Goal: Task Accomplishment & Management: Use online tool/utility

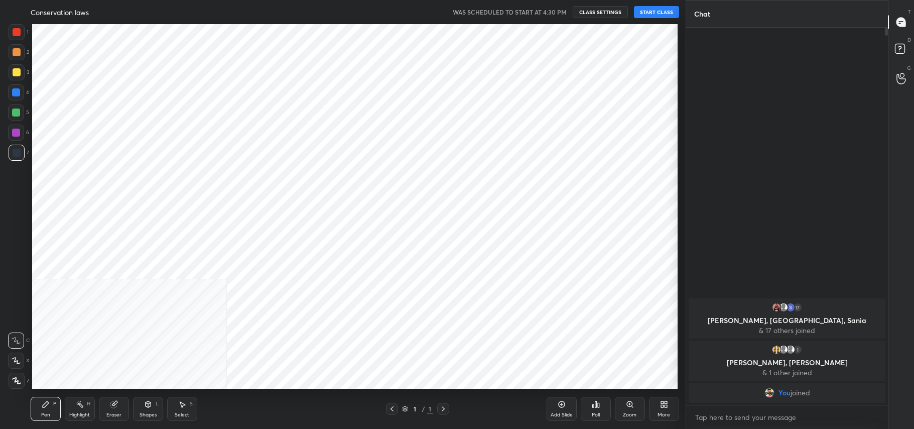
scroll to position [49818, 49537]
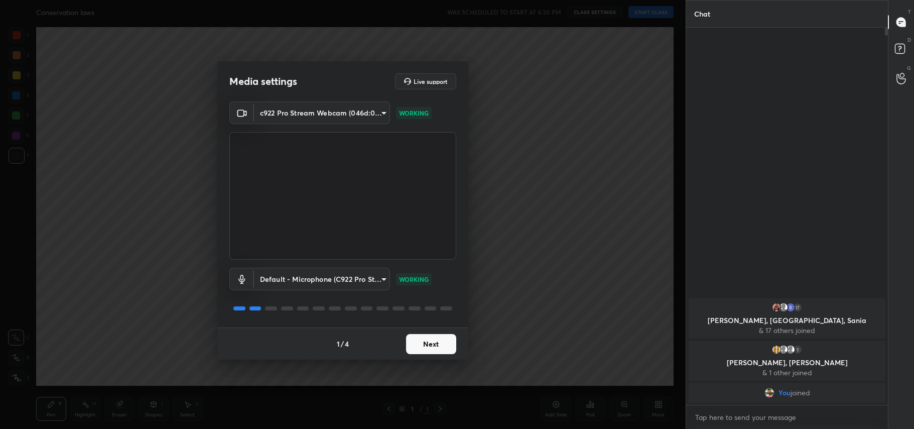
click at [314, 109] on body "1 2 3 4 5 6 7 C X Z C X Z E E Erase all H H Conservation laws WAS SCHEDULED TO …" at bounding box center [457, 214] width 914 height 429
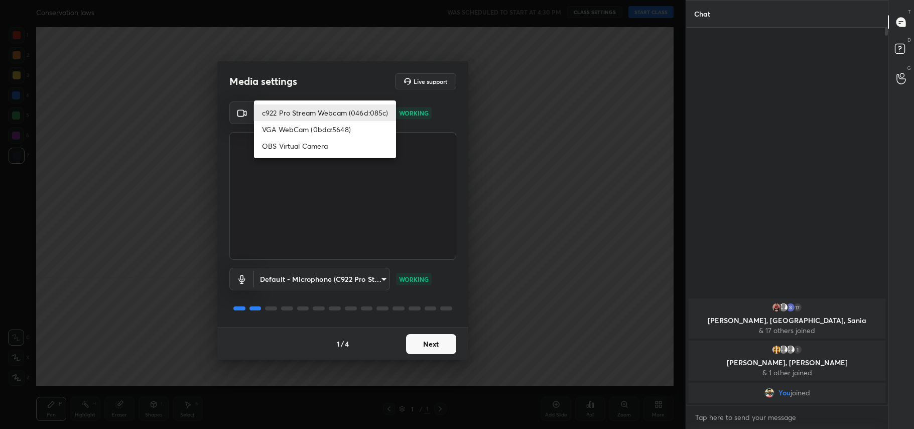
click at [304, 141] on li "OBS Virtual Camera" at bounding box center [325, 146] width 142 height 17
type input "64645b19d528b3ac785889237b1a364f3b7ccd5da23f372116afb1703458f4fd"
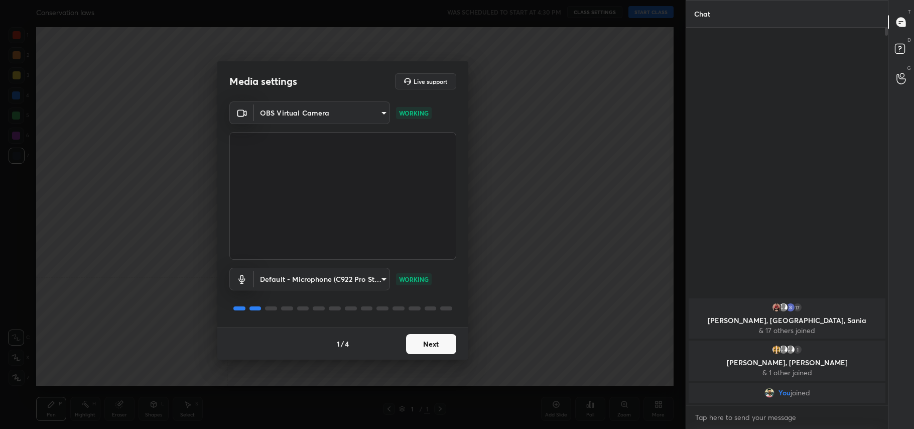
click at [430, 345] on button "Next" at bounding box center [431, 344] width 50 height 20
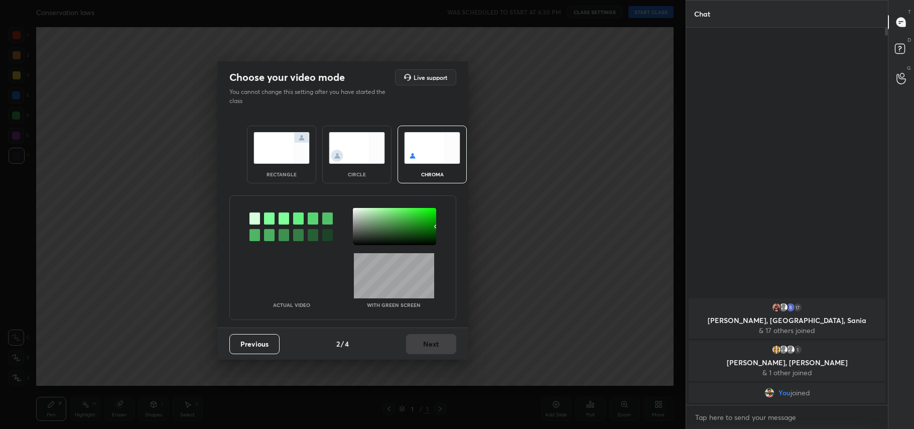
click at [298, 177] on div "rectangle" at bounding box center [281, 174] width 40 height 5
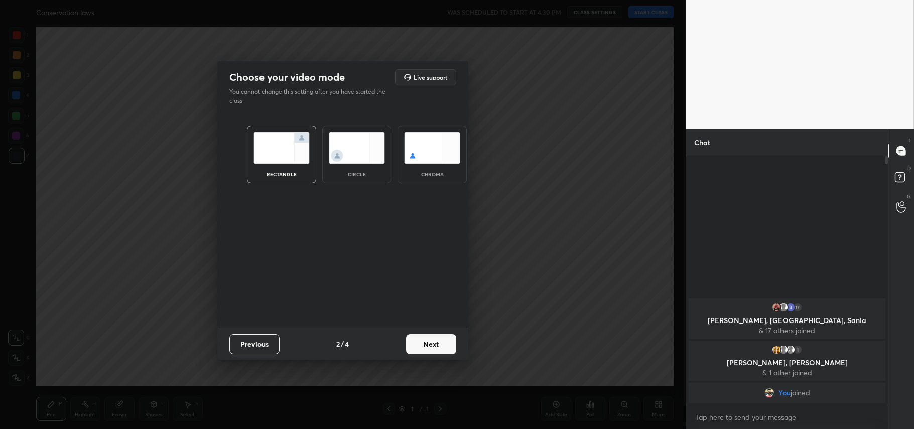
click at [427, 344] on button "Next" at bounding box center [431, 344] width 50 height 20
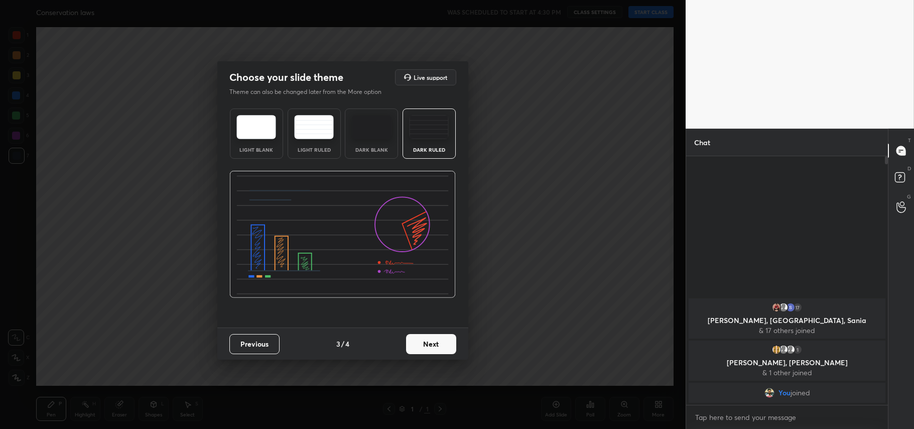
click at [426, 347] on button "Next" at bounding box center [431, 344] width 50 height 20
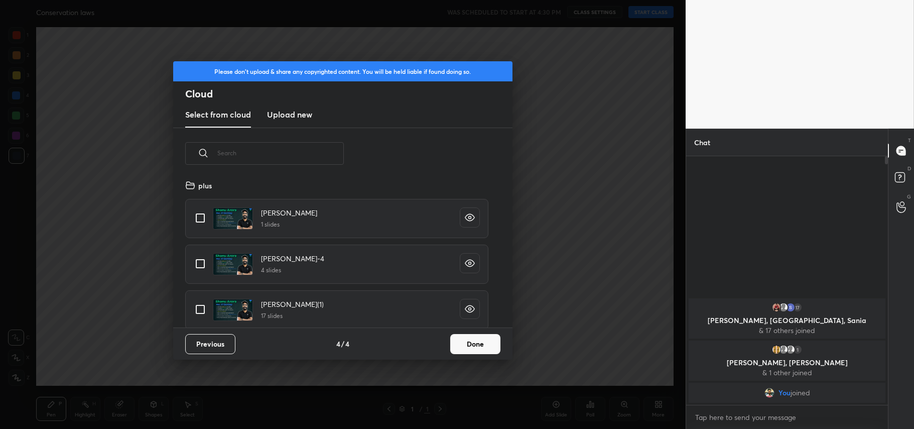
scroll to position [149, 322]
drag, startPoint x: 194, startPoint y: 221, endPoint x: 263, endPoint y: 242, distance: 72.7
click at [206, 223] on input "grid" at bounding box center [200, 217] width 21 height 21
checkbox input "true"
click at [472, 341] on button "Done" at bounding box center [475, 344] width 50 height 20
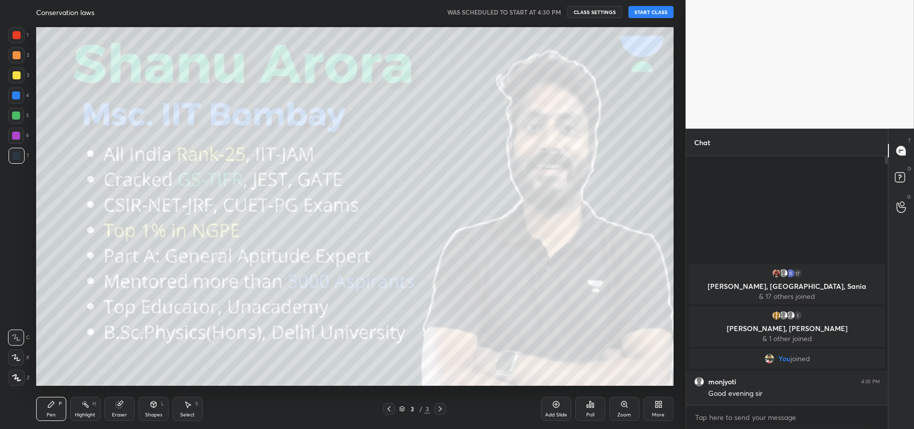
click at [640, 8] on button "START CLASS" at bounding box center [650, 12] width 45 height 12
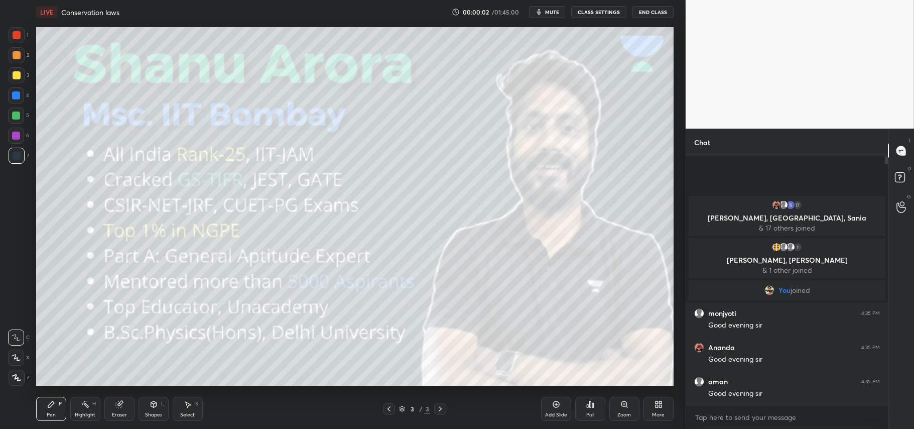
click at [543, 13] on icon "button" at bounding box center [539, 12] width 8 height 8
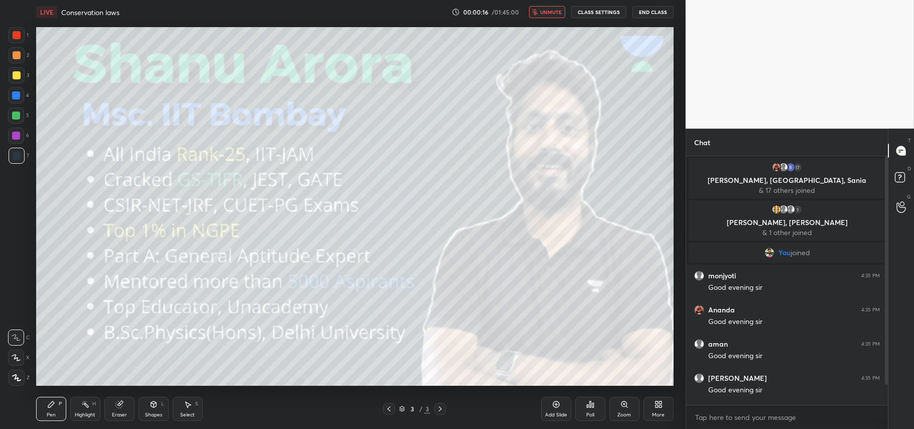
click at [543, 13] on span "unmute" at bounding box center [551, 12] width 22 height 7
click at [538, 13] on icon "button" at bounding box center [538, 12] width 5 height 6
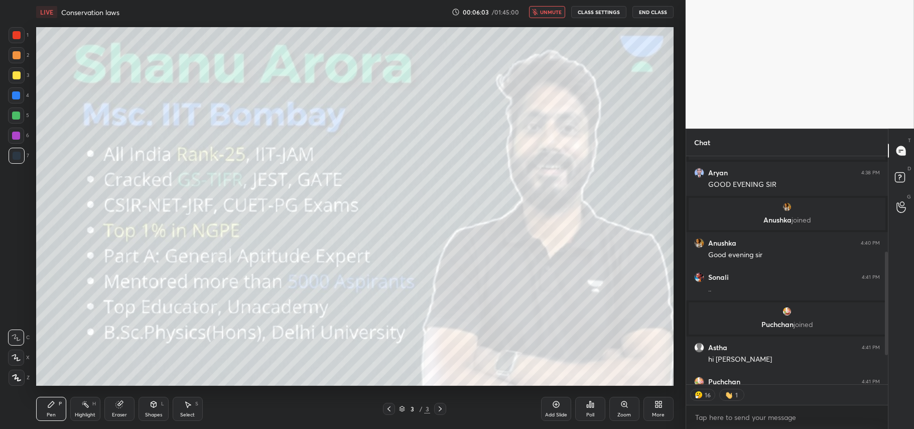
scroll to position [3, 3]
click at [555, 10] on span "unmute" at bounding box center [551, 12] width 22 height 7
click at [618, 12] on button "CLASS SETTINGS" at bounding box center [598, 12] width 55 height 12
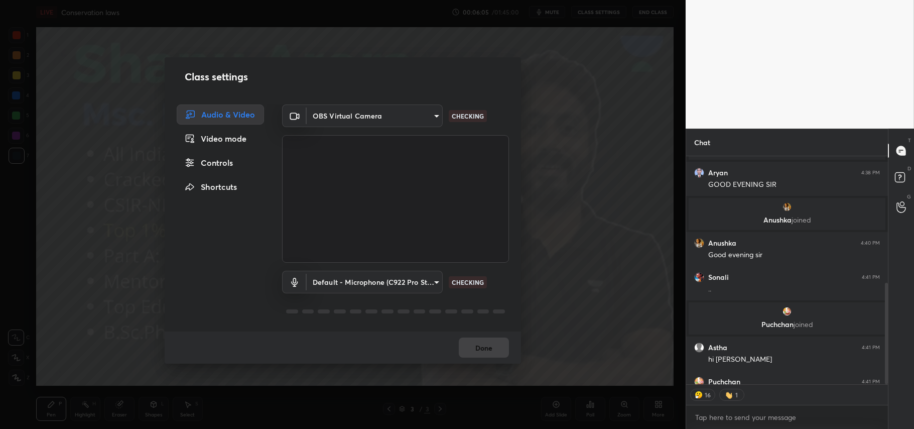
type textarea "x"
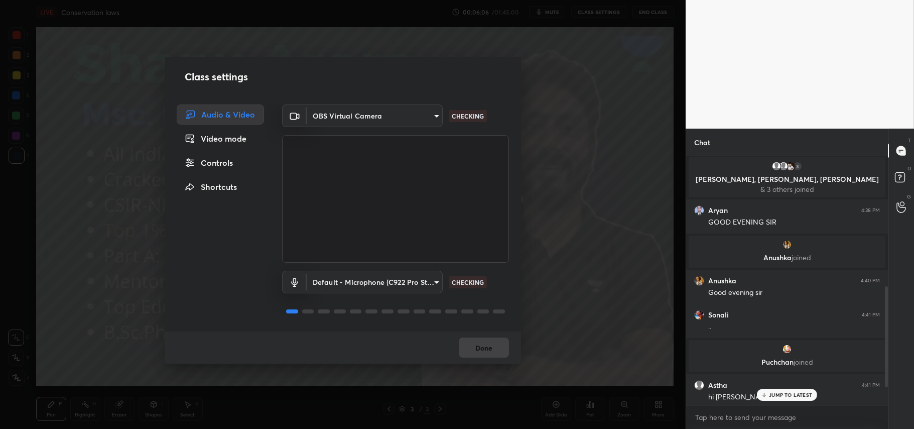
click at [412, 106] on body "1 2 3 4 5 6 7 C X Z C X Z E E Erase all H H LIVE Conservation laws 00:06:06 / 0…" at bounding box center [457, 214] width 914 height 429
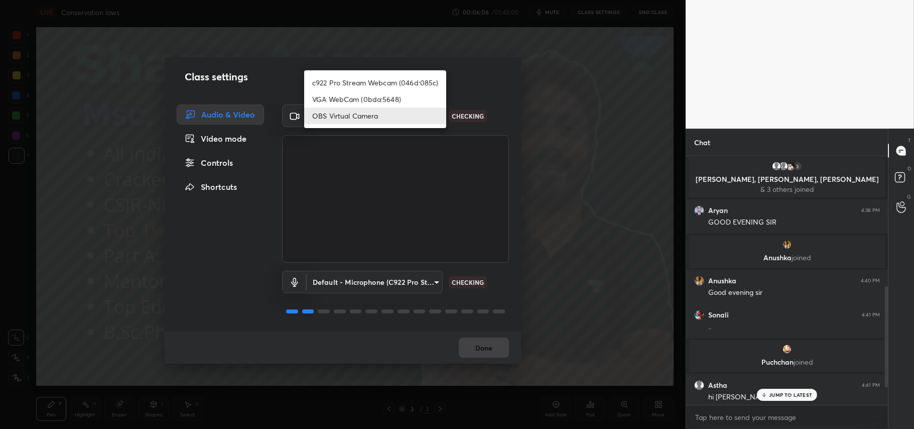
click at [368, 72] on ul "c922 Pro Stream Webcam (046d:085c) VGA WebCam (0bda:5648) OBS Virtual Camera" at bounding box center [375, 99] width 142 height 58
click at [367, 75] on li "c922 Pro Stream Webcam (046d:085c)" at bounding box center [375, 82] width 142 height 17
type input "77efdbe0d0591a5658d362a6e640cec0e2706c98c83ef82d39568dbf4875ff01"
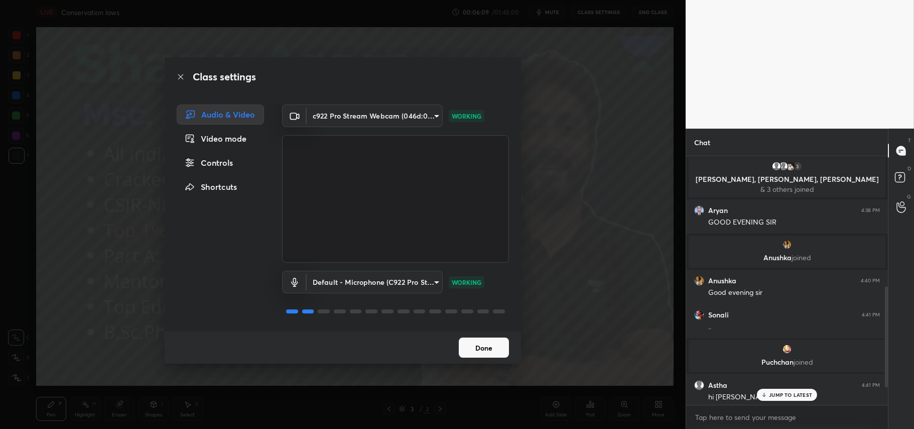
click at [493, 342] on button "Done" at bounding box center [484, 347] width 50 height 20
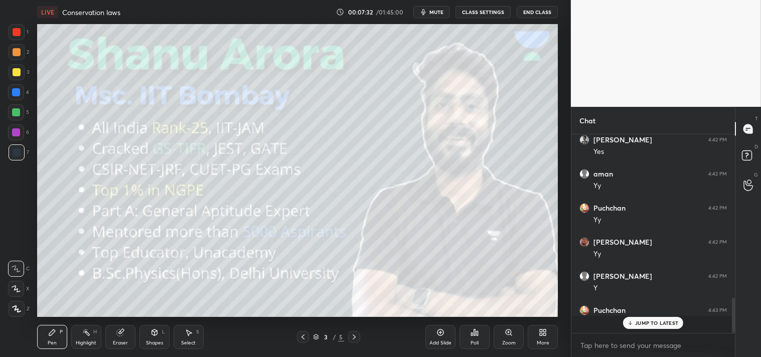
scroll to position [917, 0]
click at [441, 329] on icon at bounding box center [441, 333] width 8 height 8
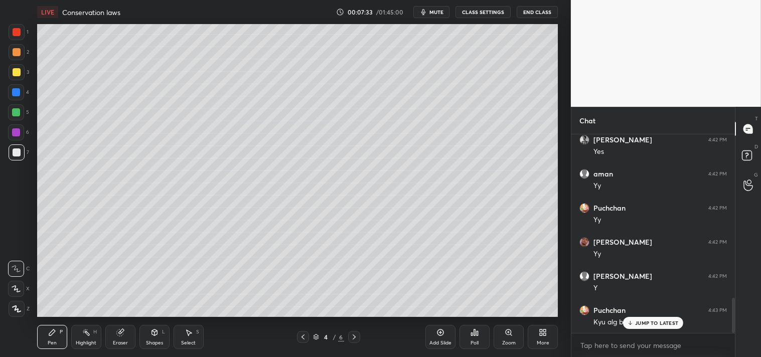
click at [149, 331] on div "Shapes L" at bounding box center [155, 337] width 30 height 24
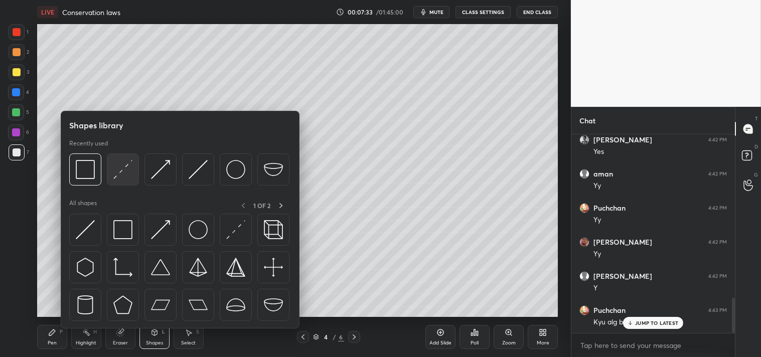
click at [121, 156] on div at bounding box center [123, 170] width 32 height 32
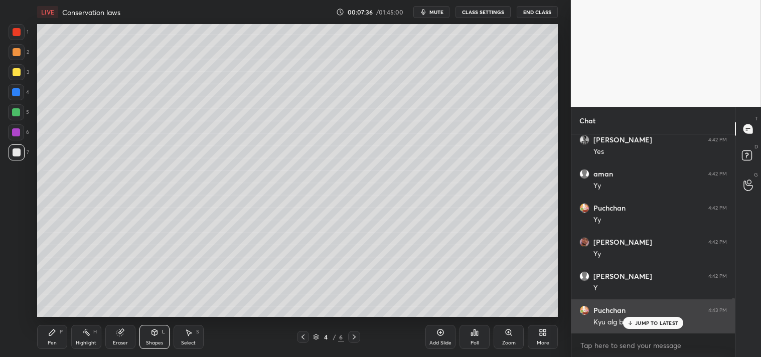
click at [646, 322] on p "JUMP TO LATEST" at bounding box center [656, 323] width 43 height 6
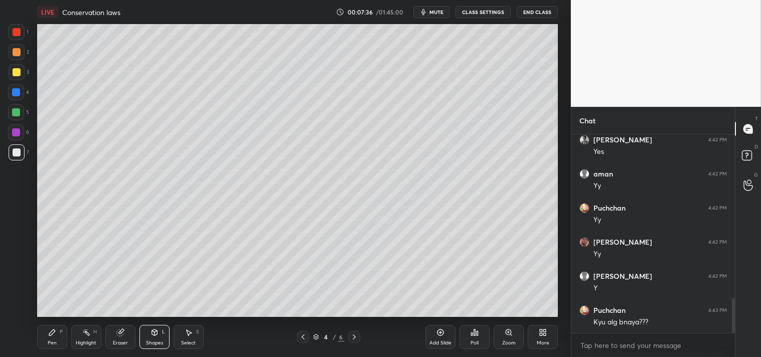
click at [500, 335] on div "Zoom" at bounding box center [509, 337] width 30 height 24
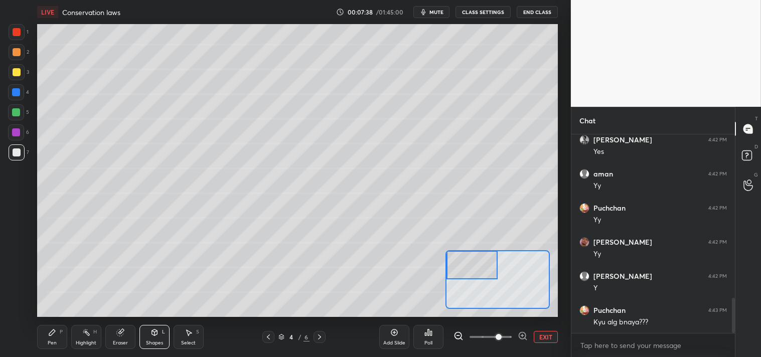
click at [48, 335] on icon at bounding box center [52, 333] width 8 height 8
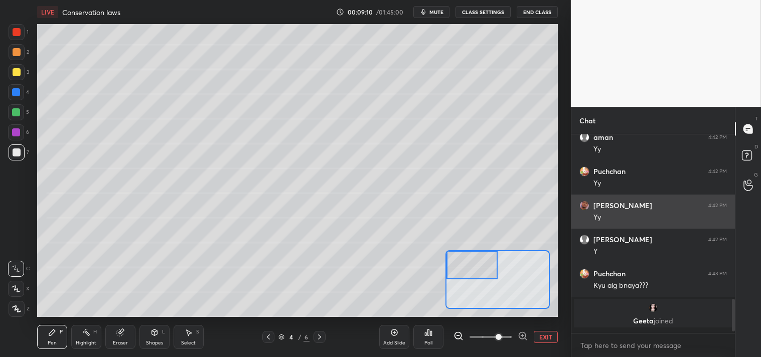
scroll to position [953, 0]
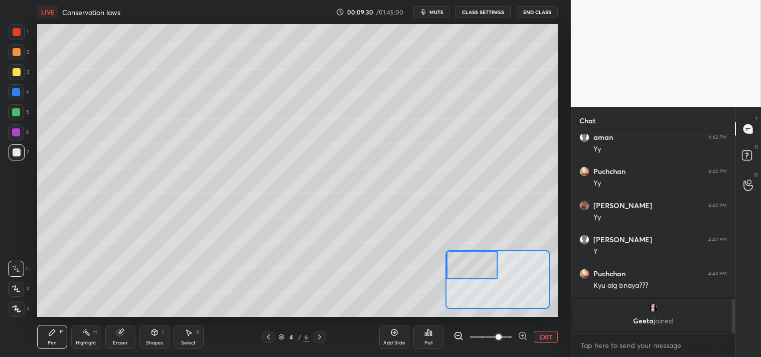
click at [434, 9] on span "mute" at bounding box center [437, 12] width 14 height 7
click at [437, 17] on button "unmute" at bounding box center [432, 12] width 36 height 12
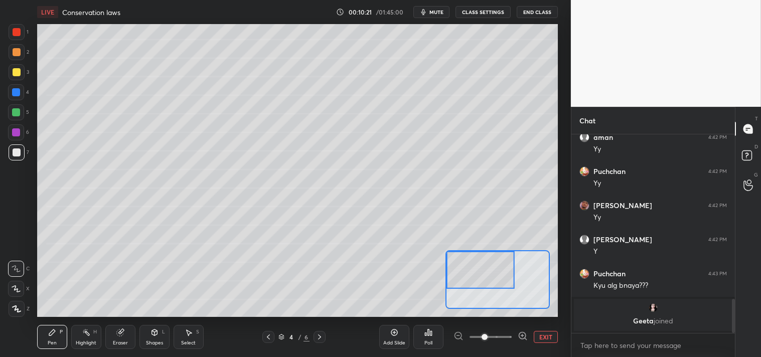
click at [148, 330] on div "Shapes L" at bounding box center [155, 337] width 30 height 24
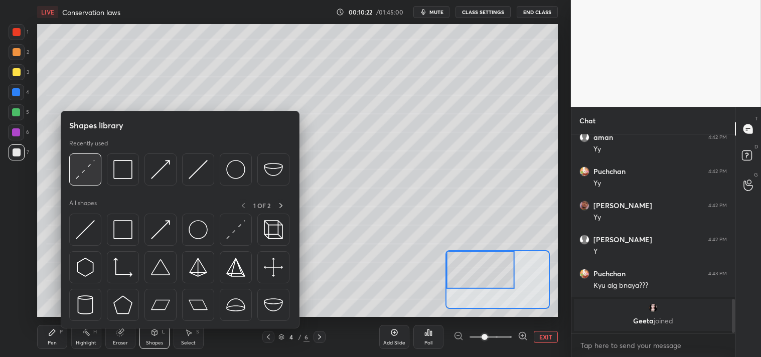
click at [86, 169] on img at bounding box center [85, 169] width 19 height 19
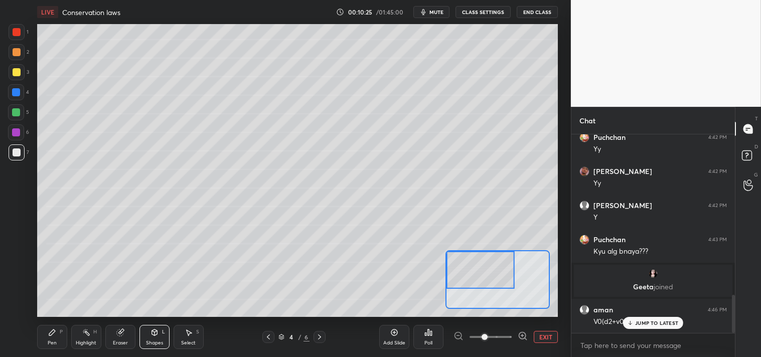
scroll to position [832, 0]
click at [43, 344] on div "Pen P" at bounding box center [52, 337] width 30 height 24
click at [15, 66] on div at bounding box center [17, 72] width 16 height 16
click at [162, 339] on div "Shapes L" at bounding box center [155, 337] width 30 height 24
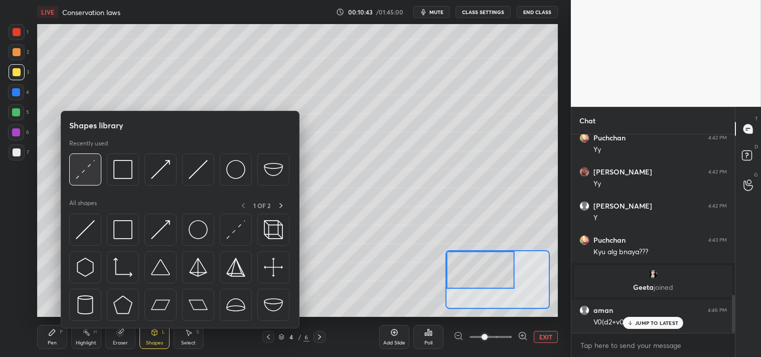
click at [88, 172] on img at bounding box center [85, 169] width 19 height 19
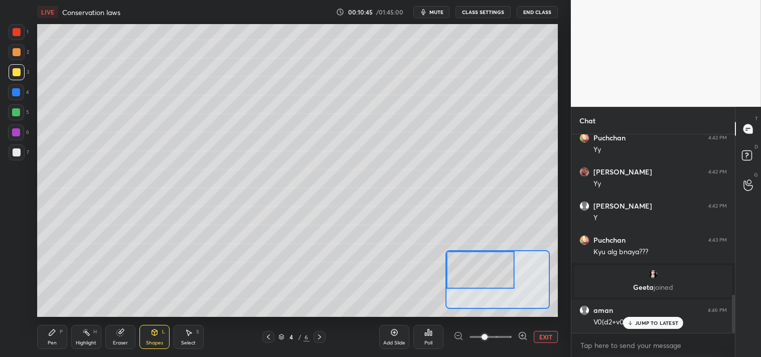
click at [47, 339] on div "Pen P" at bounding box center [52, 337] width 30 height 24
click at [52, 339] on div "Pen P" at bounding box center [52, 337] width 30 height 24
click at [158, 336] on icon at bounding box center [155, 333] width 8 height 8
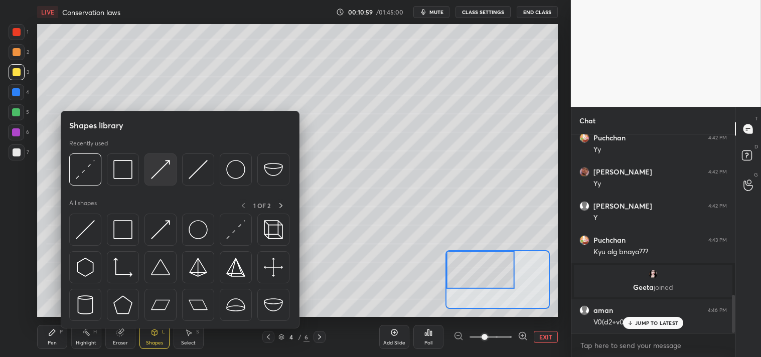
click at [162, 178] on img at bounding box center [160, 169] width 19 height 19
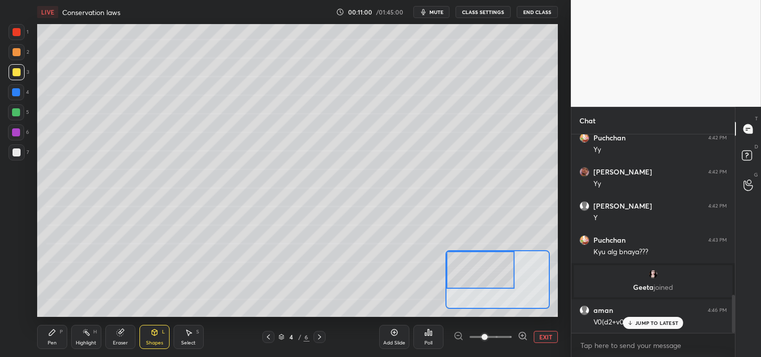
click at [18, 112] on div at bounding box center [16, 112] width 8 height 8
click at [43, 344] on div "Pen P" at bounding box center [52, 337] width 30 height 24
click at [48, 342] on div "Pen" at bounding box center [52, 343] width 9 height 5
click at [82, 343] on div "Highlight" at bounding box center [86, 343] width 21 height 5
click at [86, 339] on div "Highlight H" at bounding box center [86, 337] width 30 height 24
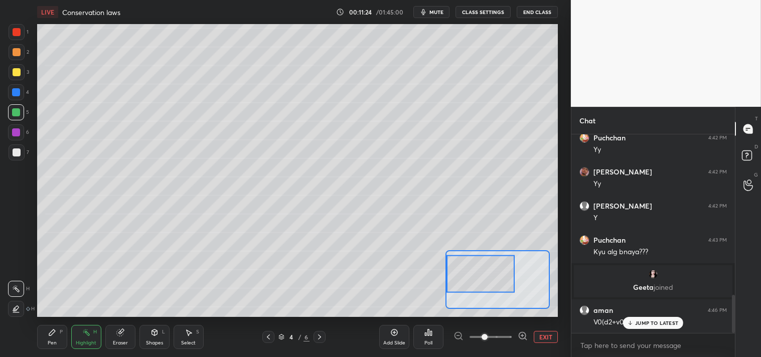
click at [50, 335] on icon at bounding box center [52, 333] width 6 height 6
click at [47, 343] on div "Pen P" at bounding box center [52, 337] width 30 height 24
click at [550, 337] on button "EXIT" at bounding box center [546, 337] width 24 height 12
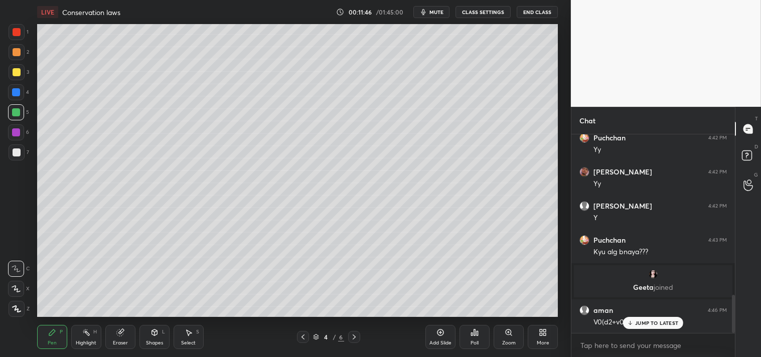
click at [517, 335] on div "Zoom" at bounding box center [509, 337] width 30 height 24
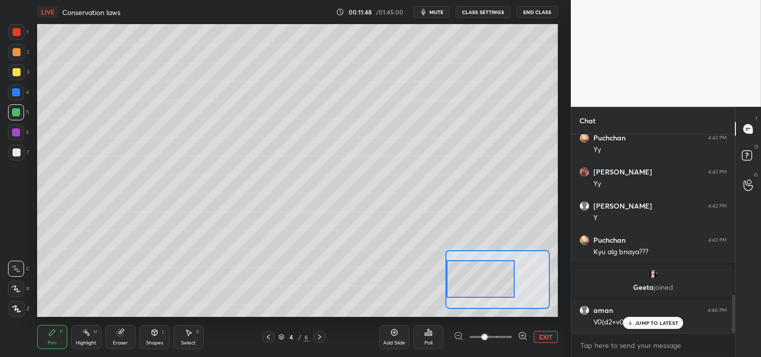
click at [72, 343] on div "Highlight H" at bounding box center [86, 337] width 30 height 24
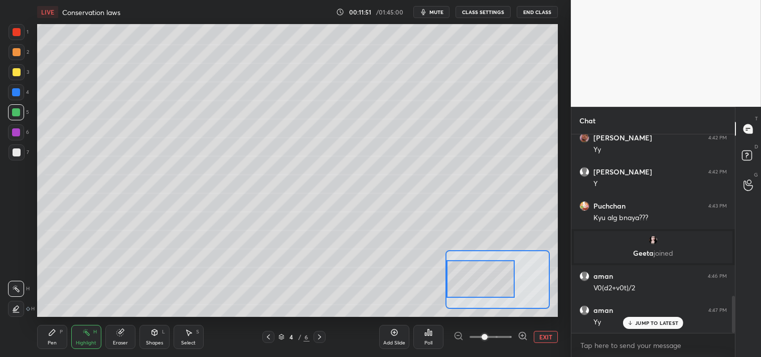
click at [49, 341] on div "Pen" at bounding box center [52, 343] width 9 height 5
click at [48, 338] on div "Pen P" at bounding box center [52, 337] width 30 height 24
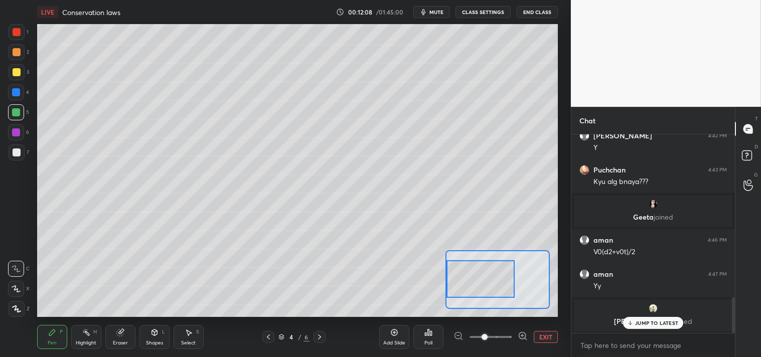
scroll to position [936, 0]
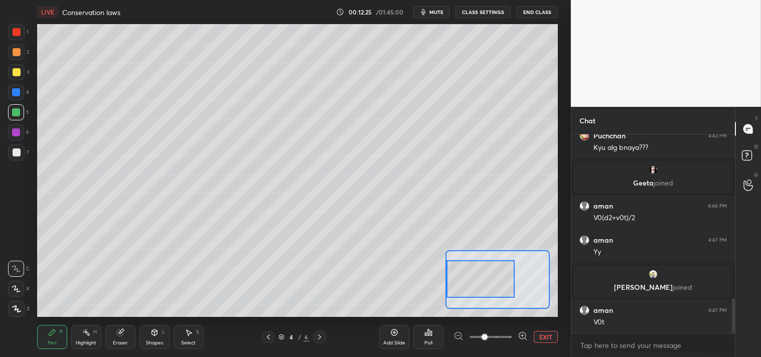
click at [537, 329] on div "Add Slide Poll EXIT" at bounding box center [468, 337] width 179 height 56
click at [540, 335] on button "EXIT" at bounding box center [546, 337] width 24 height 12
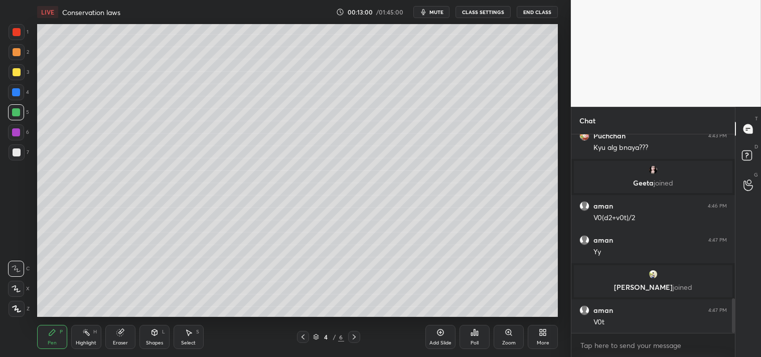
scroll to position [971, 0]
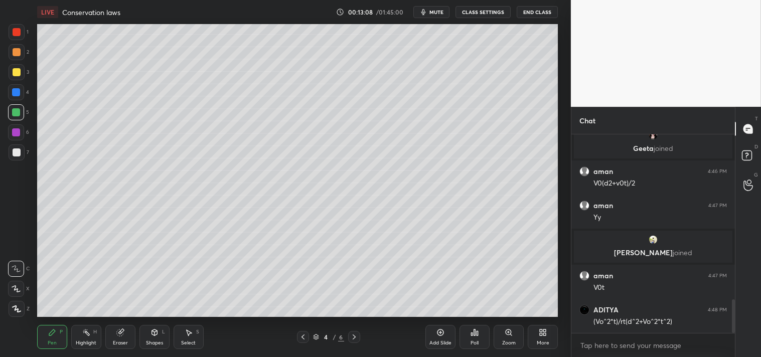
click at [26, 74] on div "3" at bounding box center [19, 72] width 21 height 16
click at [512, 332] on icon at bounding box center [509, 333] width 8 height 8
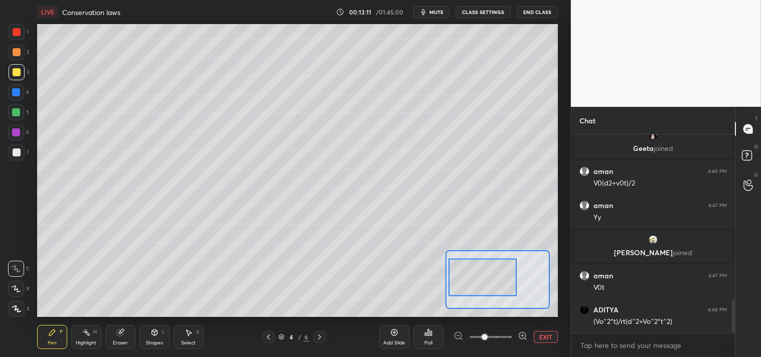
click at [552, 340] on button "EXIT" at bounding box center [546, 337] width 24 height 12
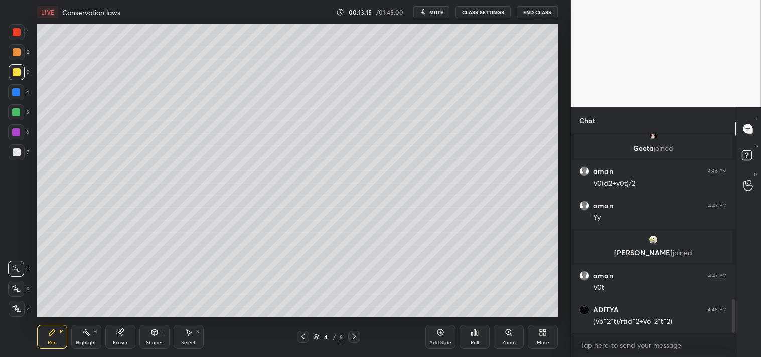
click at [442, 336] on icon at bounding box center [441, 333] width 8 height 8
click at [158, 334] on icon at bounding box center [155, 333] width 8 height 8
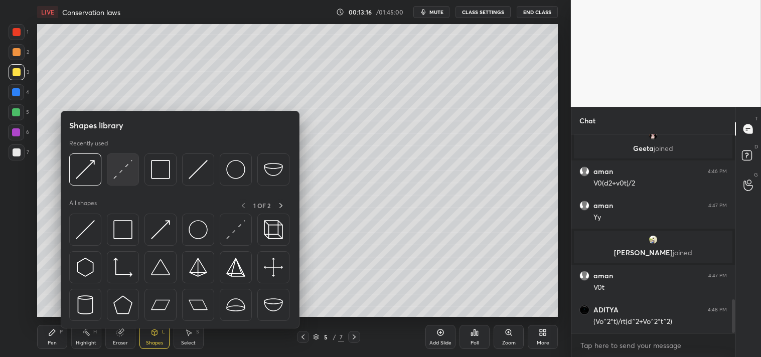
click at [130, 167] on img at bounding box center [122, 169] width 19 height 19
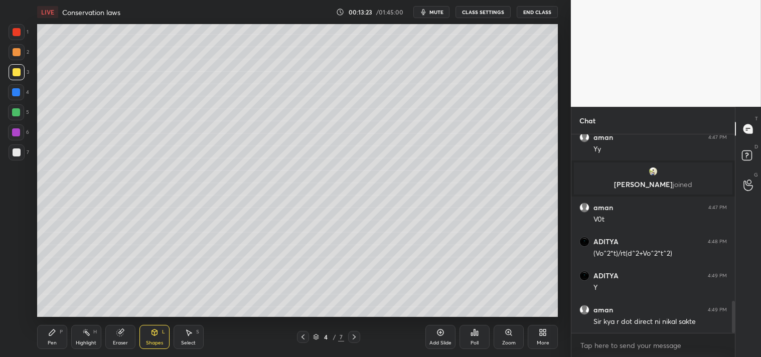
scroll to position [1072, 0]
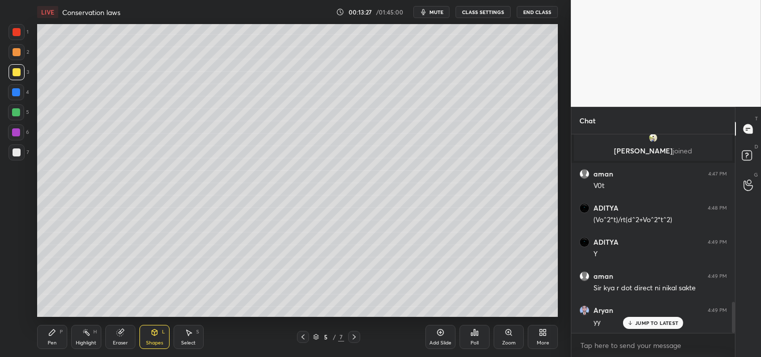
click at [505, 336] on icon at bounding box center [509, 333] width 8 height 8
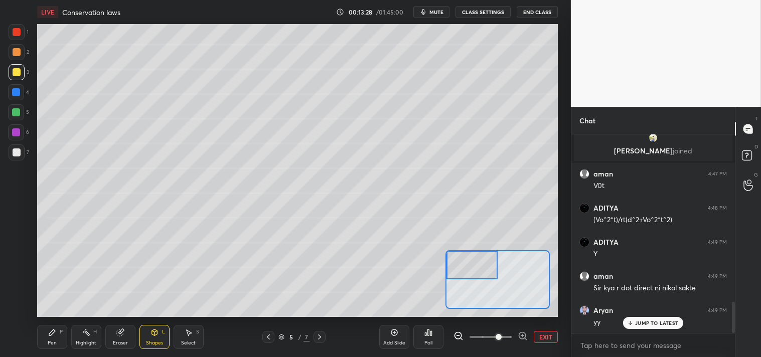
click at [47, 335] on div "Pen P" at bounding box center [52, 337] width 30 height 24
click at [48, 338] on div "Pen P" at bounding box center [52, 337] width 30 height 24
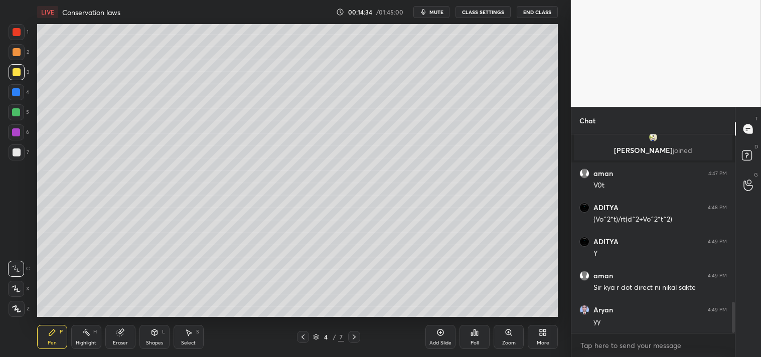
click at [79, 336] on div "Highlight H" at bounding box center [86, 337] width 30 height 24
click at [83, 337] on icon at bounding box center [86, 333] width 8 height 8
click at [52, 339] on div "Pen P" at bounding box center [52, 337] width 30 height 24
click at [507, 341] on div "Zoom" at bounding box center [509, 343] width 14 height 5
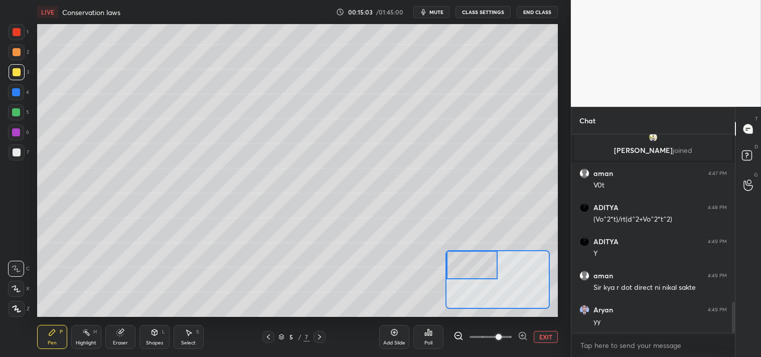
scroll to position [1107, 0]
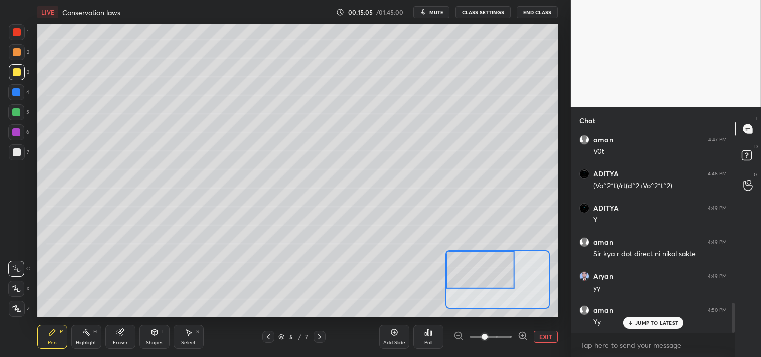
click at [20, 159] on div at bounding box center [17, 153] width 16 height 16
click at [159, 332] on div "Shapes L" at bounding box center [155, 337] width 30 height 24
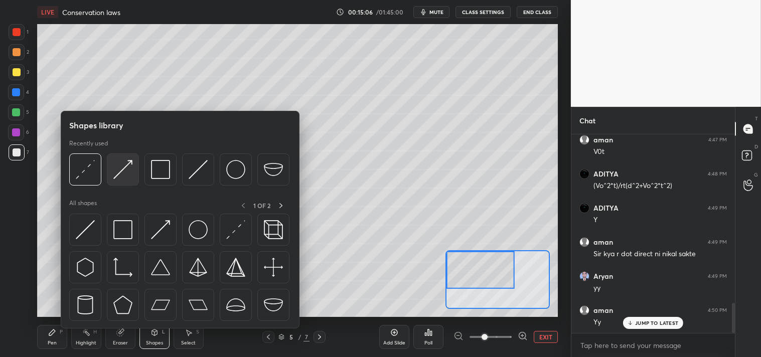
click at [126, 174] on img at bounding box center [122, 169] width 19 height 19
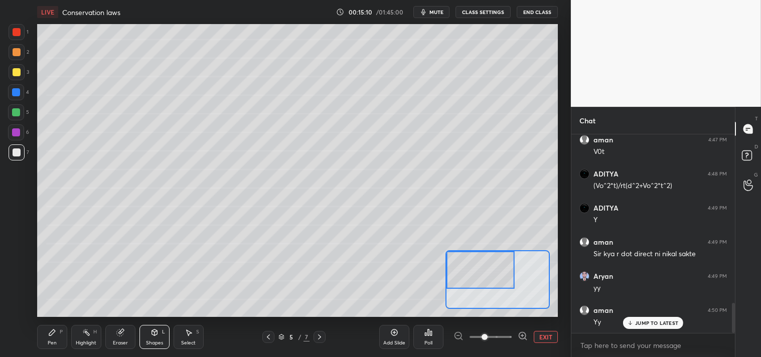
click at [49, 332] on icon at bounding box center [52, 333] width 8 height 8
click at [86, 331] on rect at bounding box center [86, 333] width 5 height 5
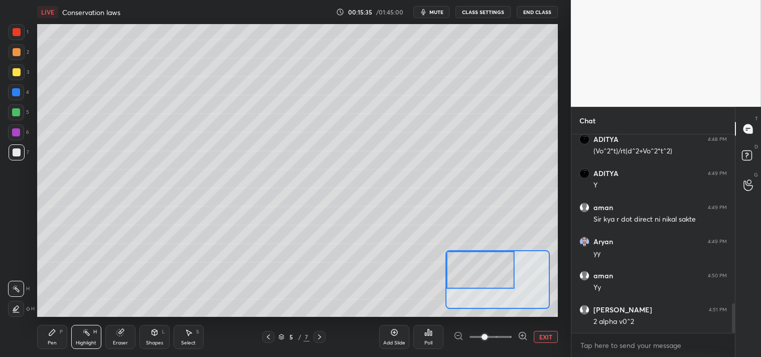
click at [54, 335] on icon at bounding box center [52, 333] width 8 height 8
click at [66, 334] on div "Pen P" at bounding box center [52, 337] width 30 height 24
click at [89, 337] on div "Highlight H" at bounding box center [86, 337] width 30 height 24
click at [45, 340] on div "Pen P" at bounding box center [52, 337] width 30 height 24
click at [548, 333] on button "EXIT" at bounding box center [546, 337] width 24 height 12
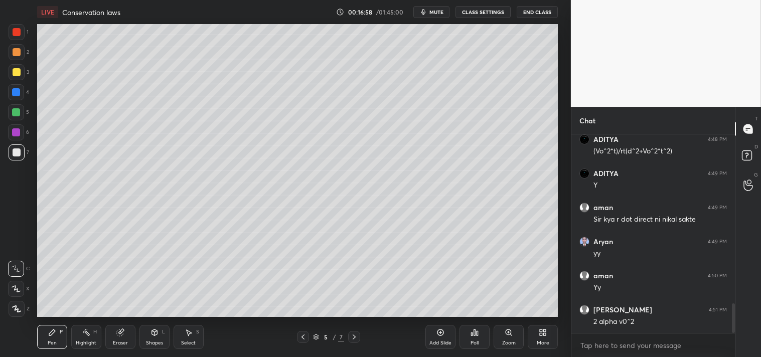
scroll to position [1175, 0]
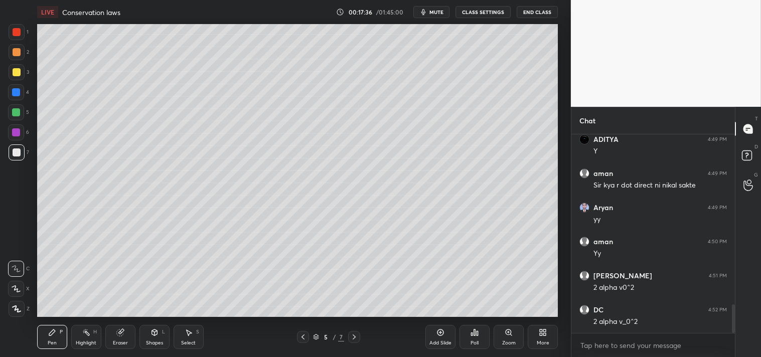
click at [126, 341] on div "Eraser" at bounding box center [120, 343] width 15 height 5
click at [49, 338] on div "Pen P" at bounding box center [52, 337] width 30 height 24
click at [51, 333] on icon at bounding box center [52, 333] width 6 height 6
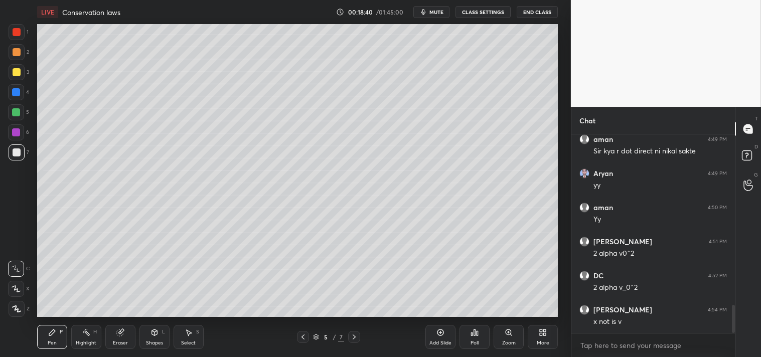
click at [118, 335] on icon at bounding box center [119, 333] width 7 height 7
click at [123, 338] on div "Eraser" at bounding box center [120, 337] width 30 height 24
click at [51, 339] on div "Pen P" at bounding box center [52, 337] width 30 height 24
click at [63, 340] on div "Pen P" at bounding box center [52, 337] width 30 height 24
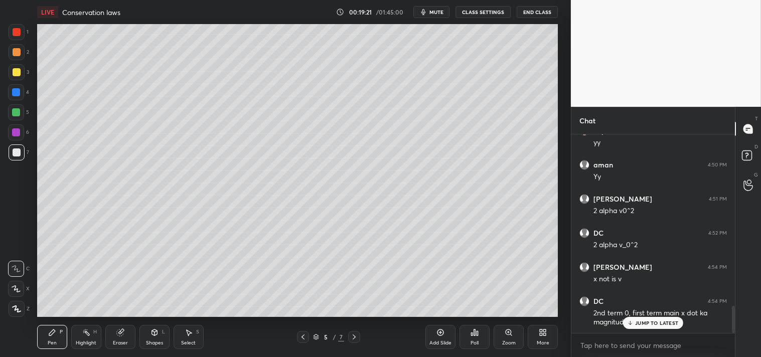
click at [447, 335] on div "Add Slide" at bounding box center [441, 337] width 30 height 24
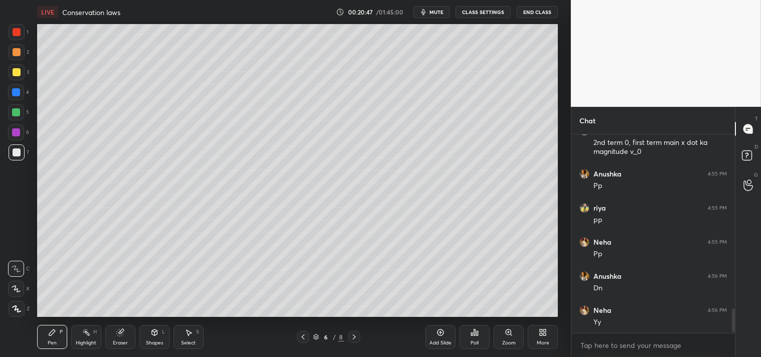
scroll to position [1457, 0]
click at [441, 334] on icon at bounding box center [440, 332] width 3 height 3
click at [154, 339] on div "Shapes L" at bounding box center [155, 337] width 30 height 24
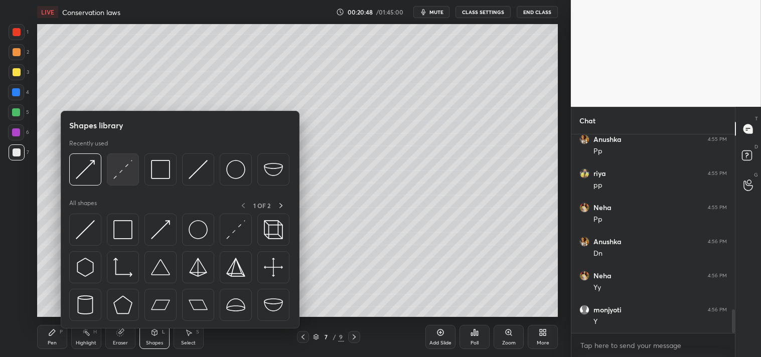
click at [123, 173] on img at bounding box center [122, 169] width 19 height 19
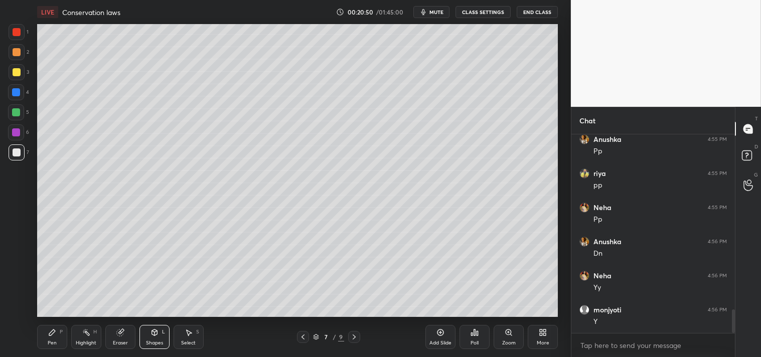
click at [505, 338] on div "Zoom" at bounding box center [509, 337] width 30 height 24
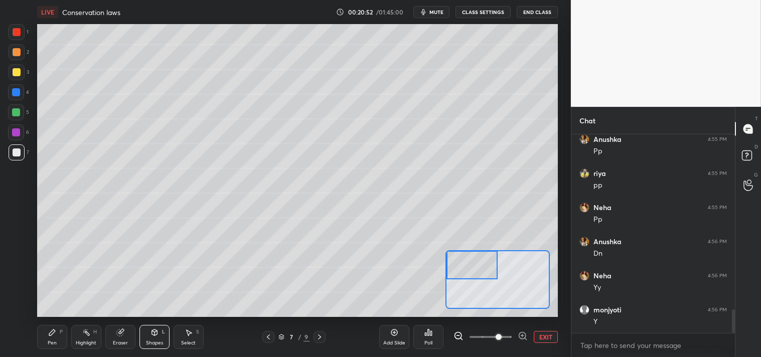
click at [49, 335] on icon at bounding box center [52, 333] width 6 height 6
click at [14, 70] on div at bounding box center [17, 72] width 8 height 8
click at [114, 341] on div "Eraser" at bounding box center [120, 343] width 15 height 5
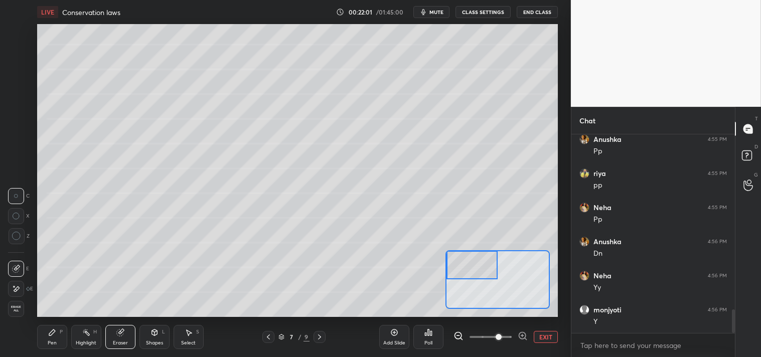
click at [50, 335] on icon at bounding box center [52, 333] width 6 height 6
click at [52, 339] on div "Pen P" at bounding box center [52, 337] width 30 height 24
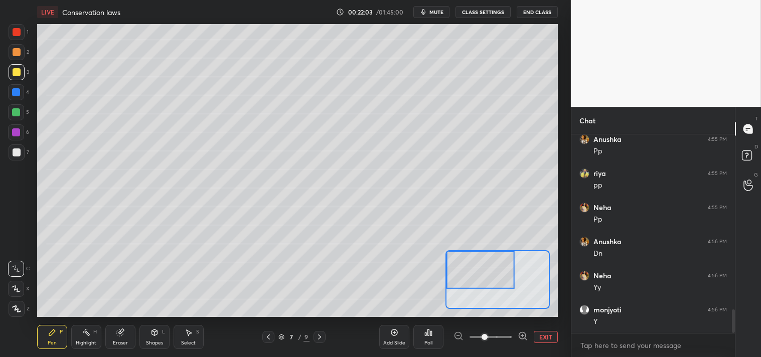
click at [10, 152] on div at bounding box center [17, 153] width 16 height 16
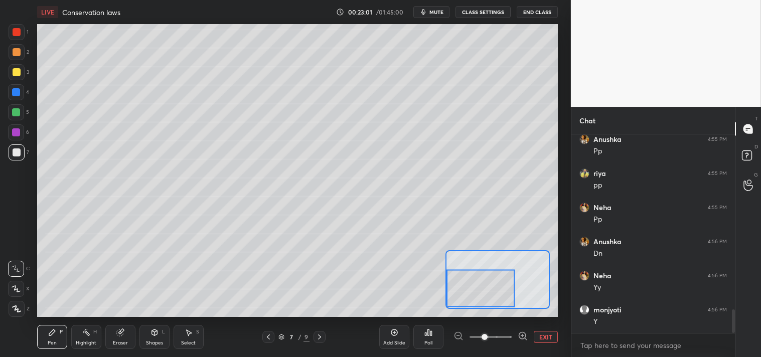
click at [535, 333] on button "EXIT" at bounding box center [546, 337] width 24 height 12
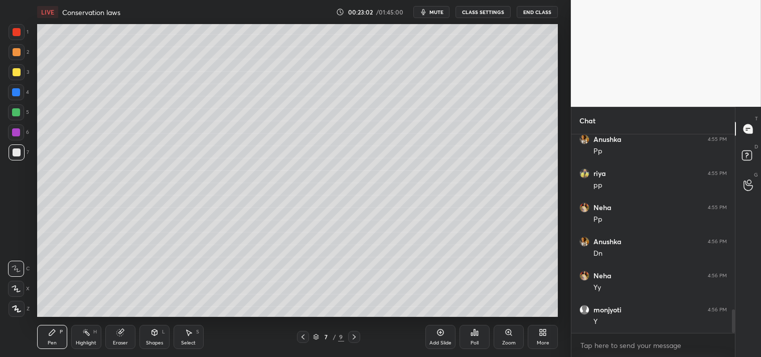
click at [18, 67] on div at bounding box center [17, 72] width 16 height 16
click at [501, 330] on div "Zoom" at bounding box center [509, 337] width 30 height 24
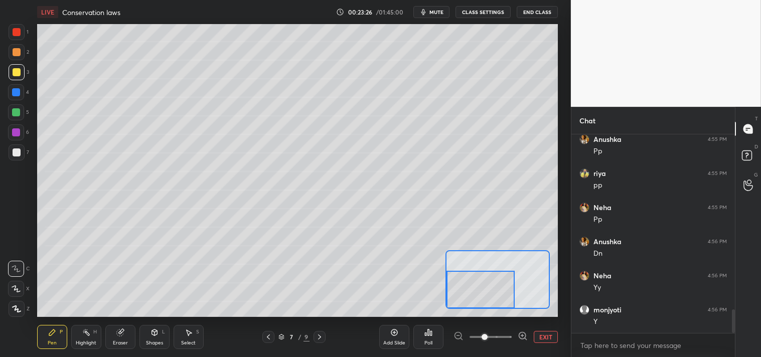
click at [541, 338] on button "EXIT" at bounding box center [546, 337] width 24 height 12
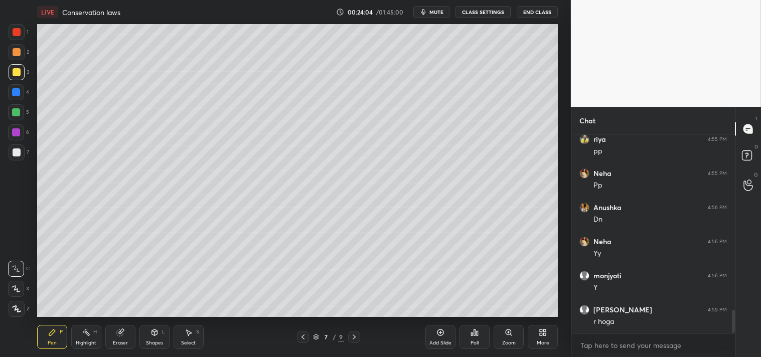
scroll to position [1526, 0]
click at [119, 339] on div "Eraser" at bounding box center [120, 337] width 30 height 24
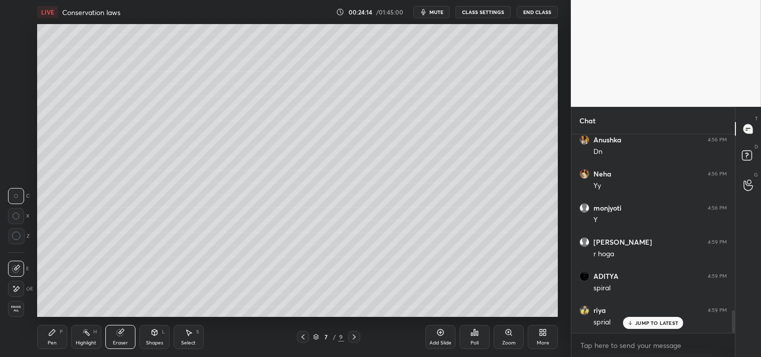
scroll to position [1593, 0]
click at [44, 333] on div "Pen P" at bounding box center [52, 337] width 30 height 24
click at [41, 337] on div "Pen P" at bounding box center [52, 337] width 30 height 24
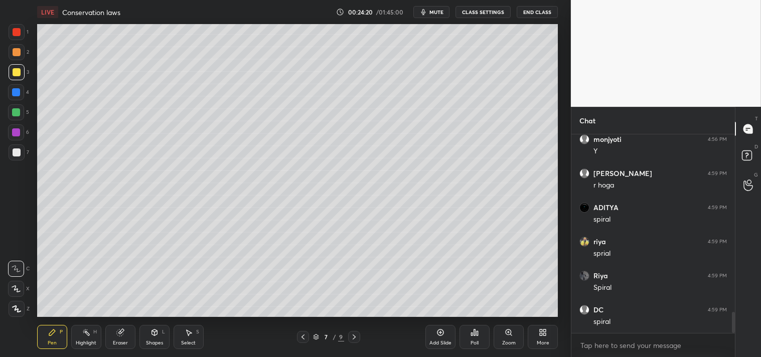
scroll to position [1662, 0]
click at [122, 333] on icon at bounding box center [119, 333] width 7 height 7
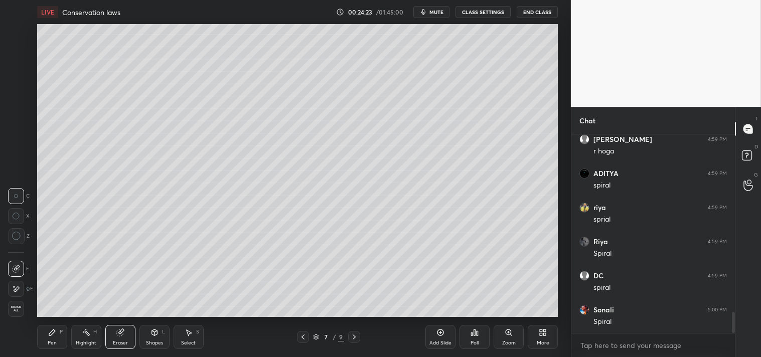
click at [9, 234] on div at bounding box center [17, 236] width 16 height 16
click at [43, 339] on div "Pen P" at bounding box center [52, 337] width 30 height 24
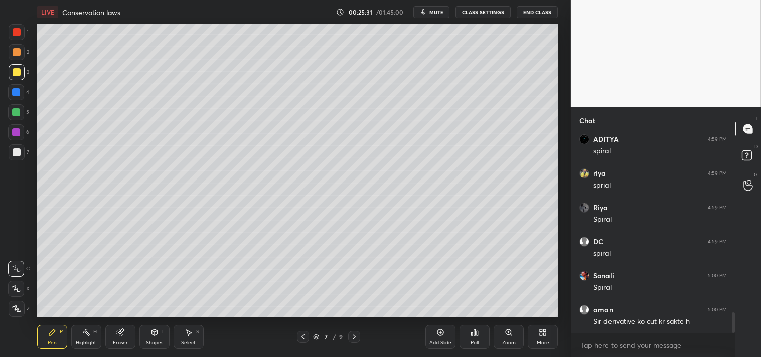
click at [450, 341] on div "Add Slide" at bounding box center [441, 343] width 22 height 5
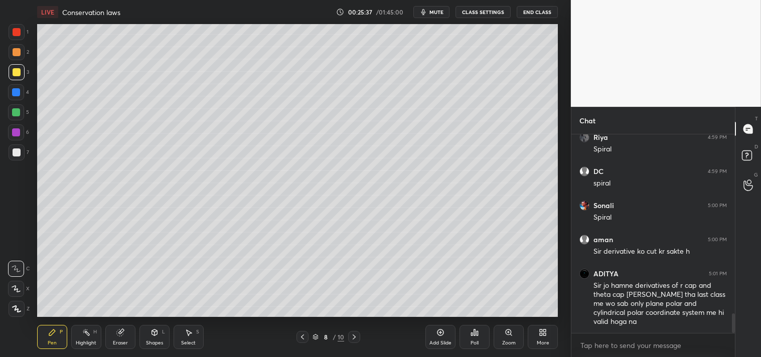
scroll to position [1800, 0]
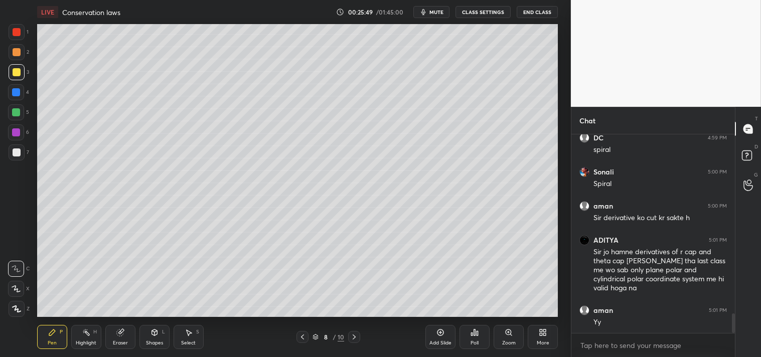
click at [434, 11] on span "mute" at bounding box center [437, 12] width 14 height 7
click at [434, 13] on span "unmute" at bounding box center [436, 12] width 22 height 7
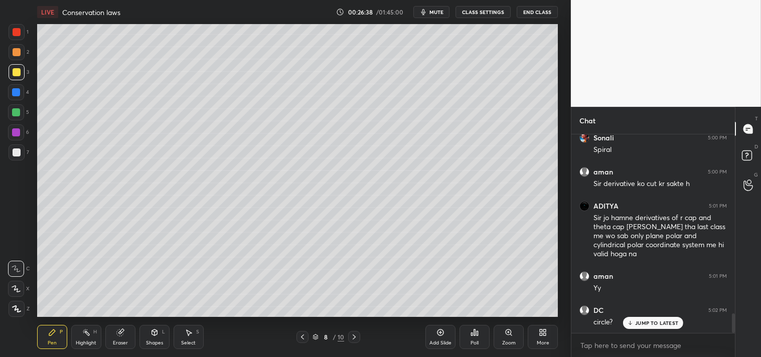
click at [24, 152] on div "7" at bounding box center [19, 153] width 21 height 16
click at [21, 156] on div at bounding box center [17, 153] width 16 height 16
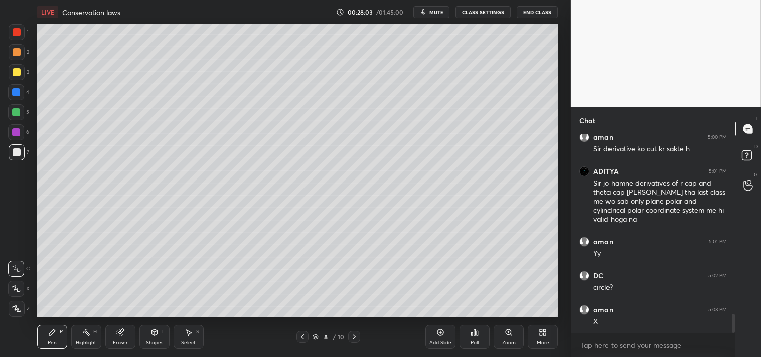
click at [507, 341] on div "Zoom" at bounding box center [509, 343] width 14 height 5
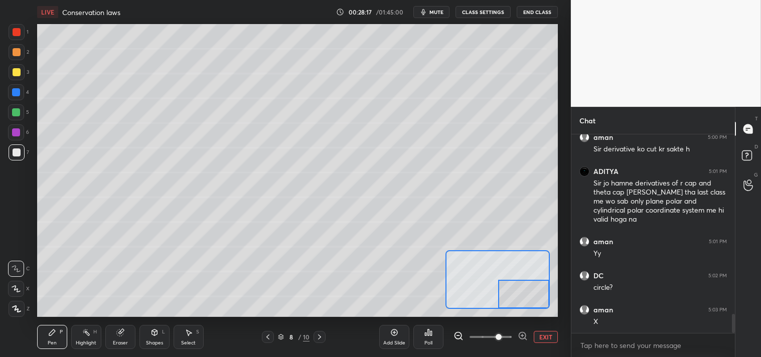
click at [538, 333] on button "EXIT" at bounding box center [546, 337] width 24 height 12
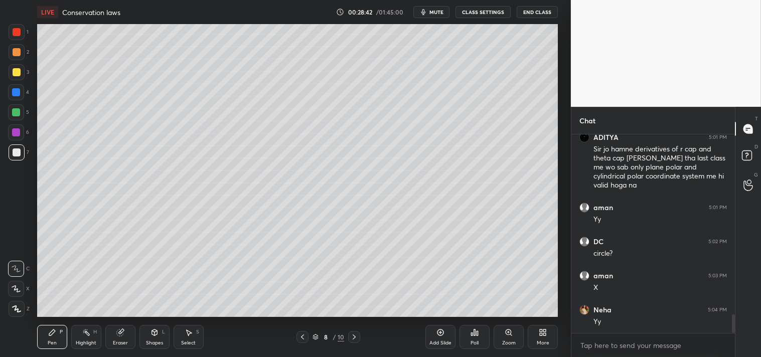
scroll to position [1937, 0]
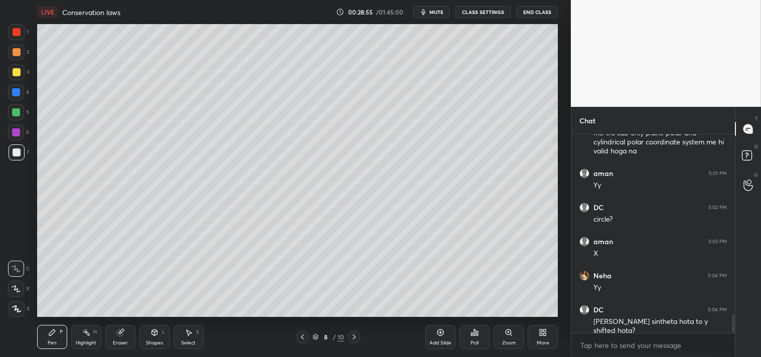
click at [81, 335] on div "Highlight H" at bounding box center [86, 337] width 30 height 24
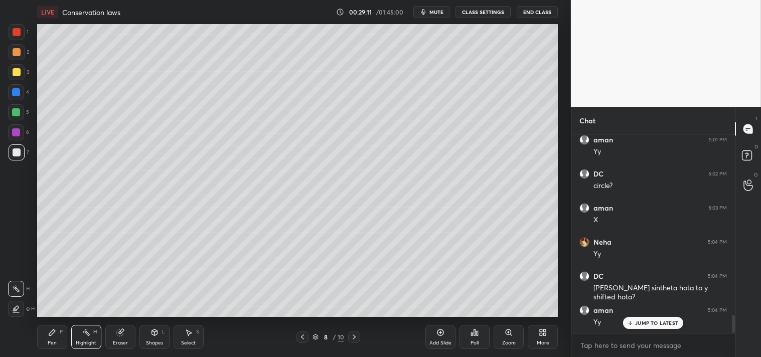
scroll to position [2005, 0]
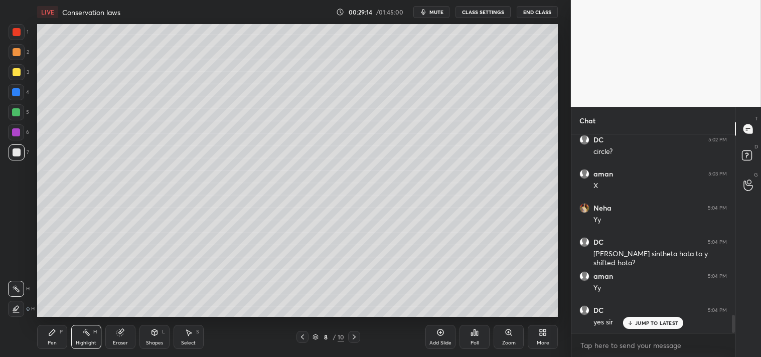
click at [445, 341] on div "Add Slide" at bounding box center [441, 343] width 22 height 5
click at [151, 331] on icon at bounding box center [155, 333] width 8 height 8
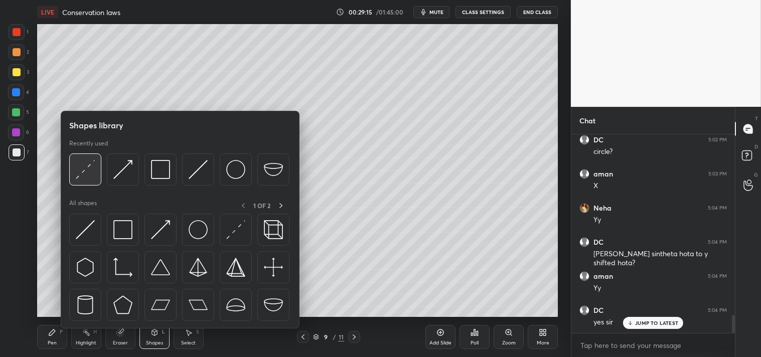
click at [89, 172] on img at bounding box center [85, 169] width 19 height 19
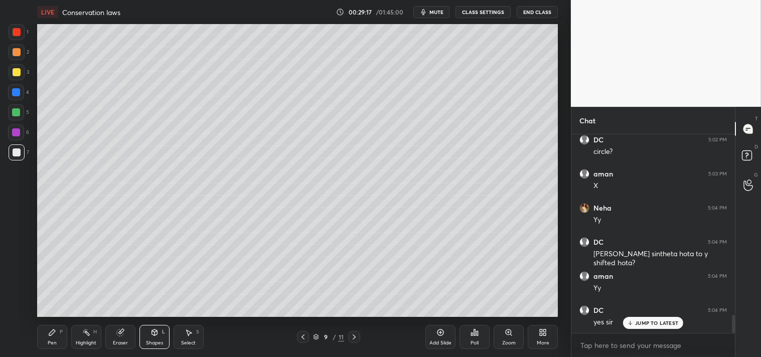
click at [508, 341] on div "Zoom" at bounding box center [509, 343] width 14 height 5
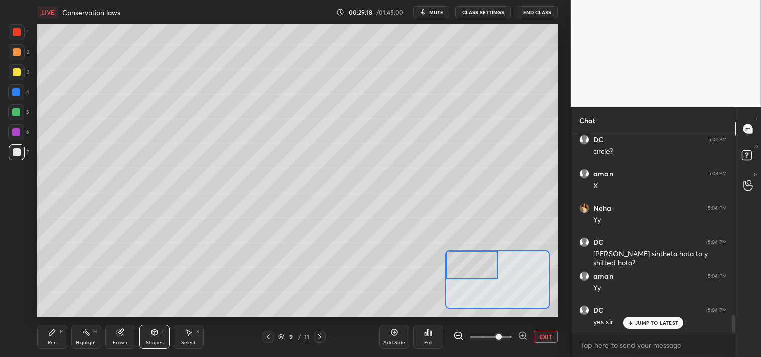
click at [54, 332] on icon at bounding box center [52, 333] width 6 height 6
click at [158, 335] on icon at bounding box center [155, 333] width 8 height 8
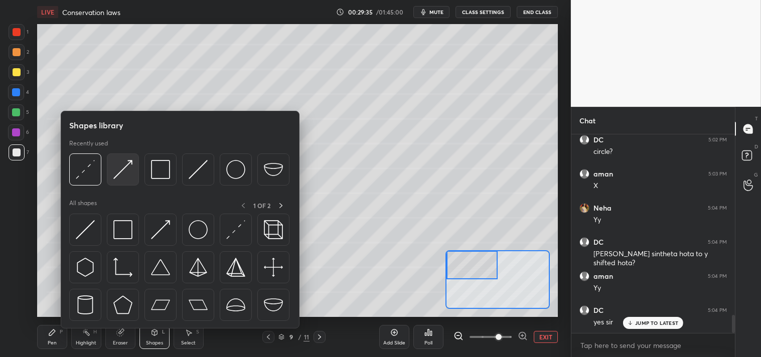
click at [123, 173] on img at bounding box center [122, 169] width 19 height 19
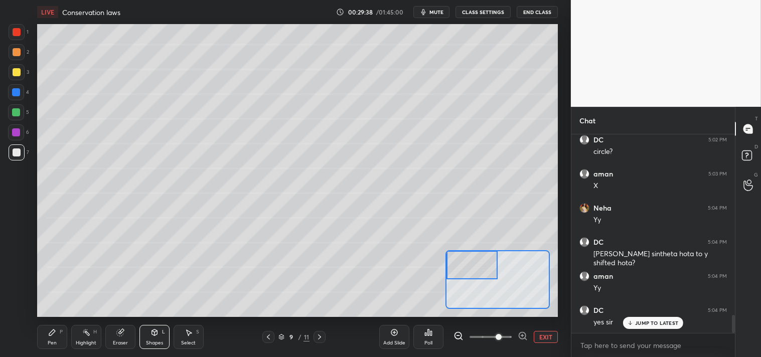
click at [18, 76] on div at bounding box center [17, 72] width 16 height 16
click at [54, 324] on div "Pen P Highlight H Eraser Shapes L Select S 9 / 11 Add Slide Poll EXIT" at bounding box center [297, 337] width 521 height 40
click at [61, 324] on div "Pen P Highlight H Eraser Shapes L Select S 9 / 11 Add Slide Poll EXIT" at bounding box center [297, 337] width 521 height 40
click at [48, 332] on icon at bounding box center [52, 333] width 8 height 8
click at [53, 329] on icon at bounding box center [52, 333] width 8 height 8
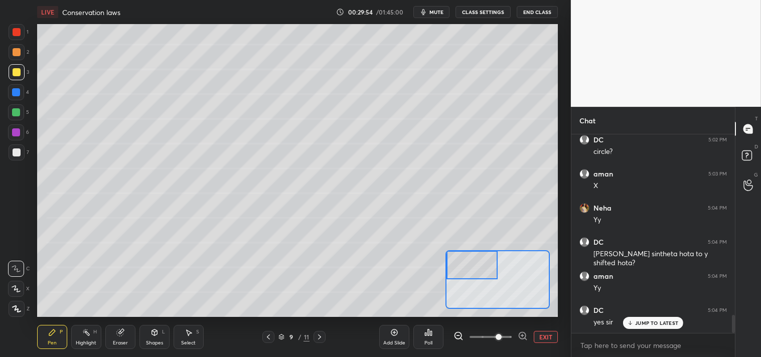
click at [148, 345] on div "Shapes" at bounding box center [154, 343] width 17 height 5
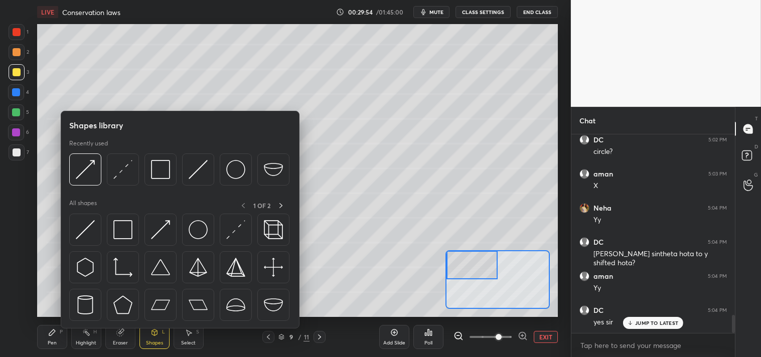
click at [90, 186] on div at bounding box center [85, 170] width 32 height 32
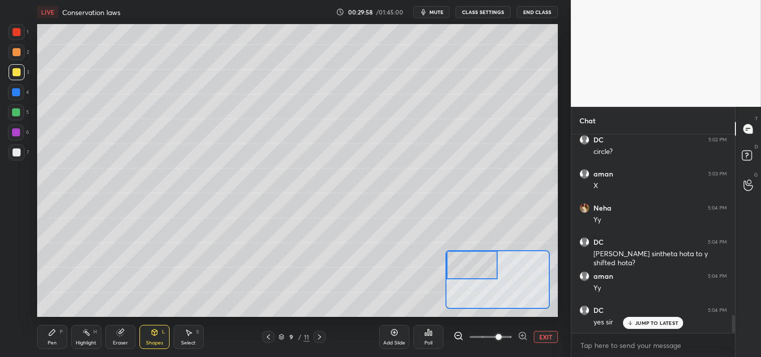
click at [44, 337] on div "Pen P" at bounding box center [52, 337] width 30 height 24
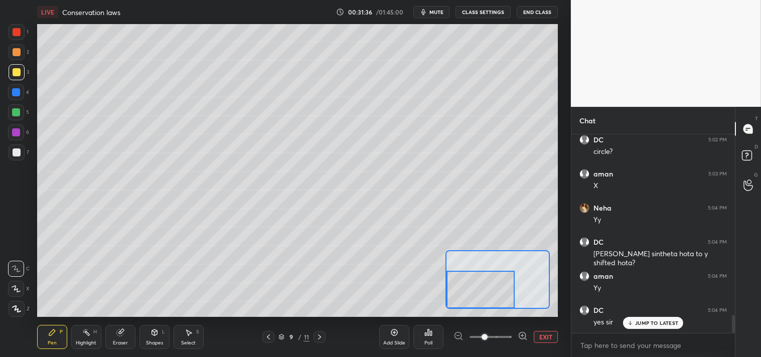
click at [538, 333] on button "EXIT" at bounding box center [546, 337] width 24 height 12
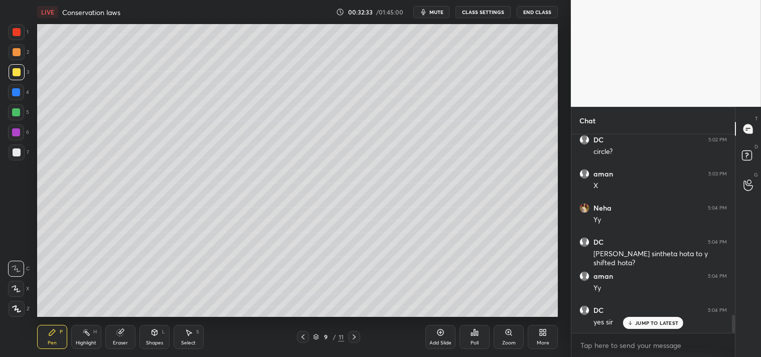
click at [511, 332] on icon at bounding box center [509, 333] width 6 height 6
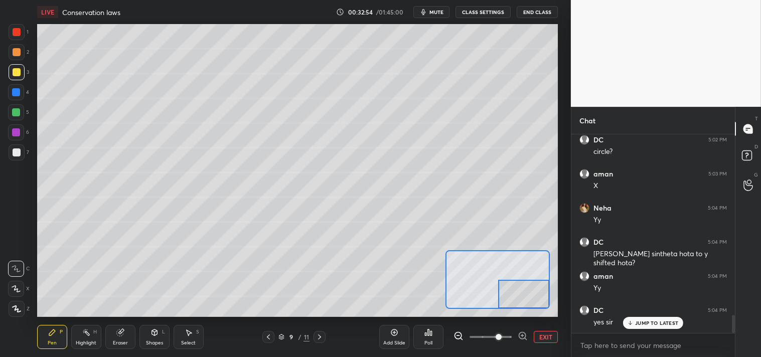
click at [555, 340] on button "EXIT" at bounding box center [546, 337] width 24 height 12
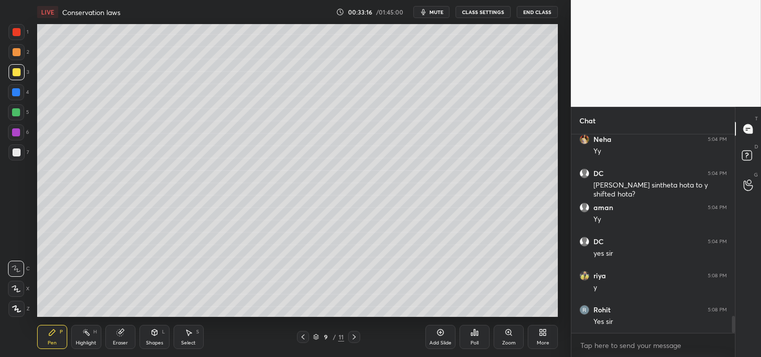
scroll to position [2108, 0]
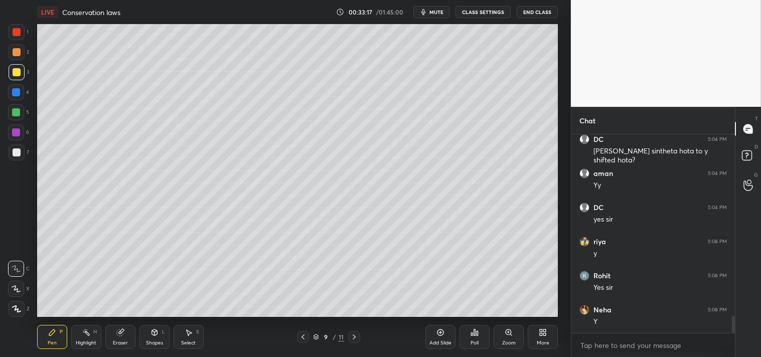
click at [443, 336] on icon at bounding box center [441, 333] width 8 height 8
click at [155, 332] on icon at bounding box center [155, 332] width 6 height 2
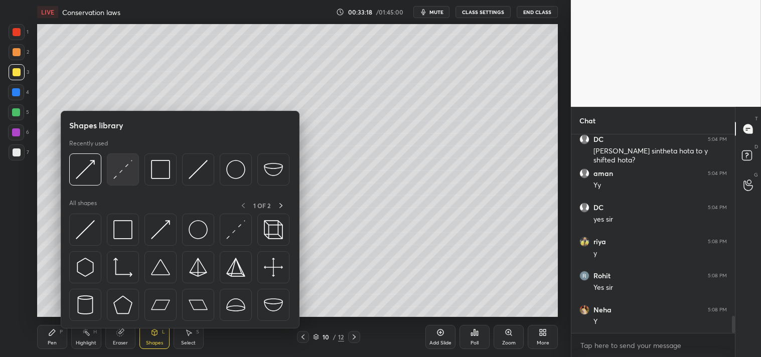
scroll to position [2141, 0]
click at [122, 165] on img at bounding box center [122, 169] width 19 height 19
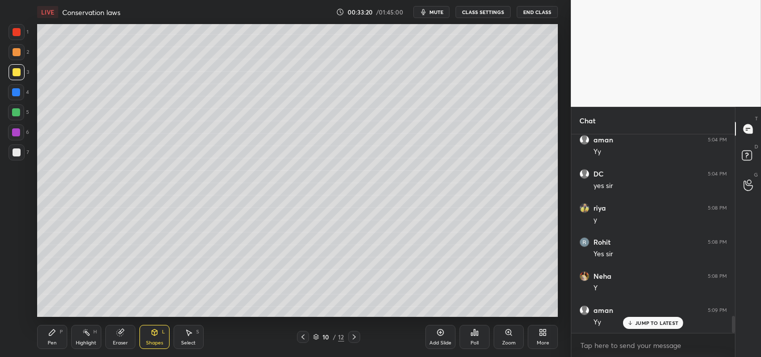
click at [499, 337] on div "Zoom" at bounding box center [509, 337] width 30 height 24
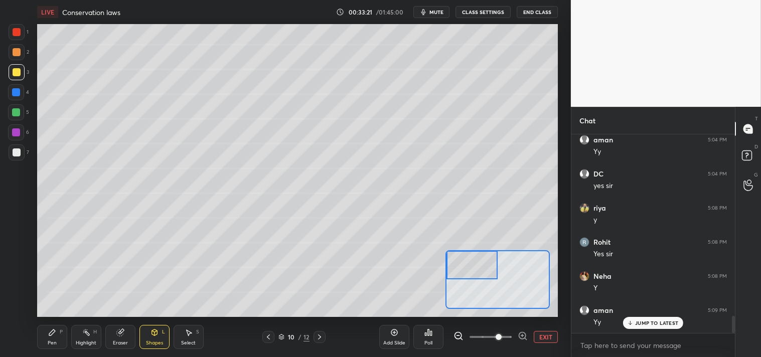
click at [59, 339] on div "Pen P" at bounding box center [52, 337] width 30 height 24
click at [151, 336] on icon at bounding box center [155, 333] width 8 height 8
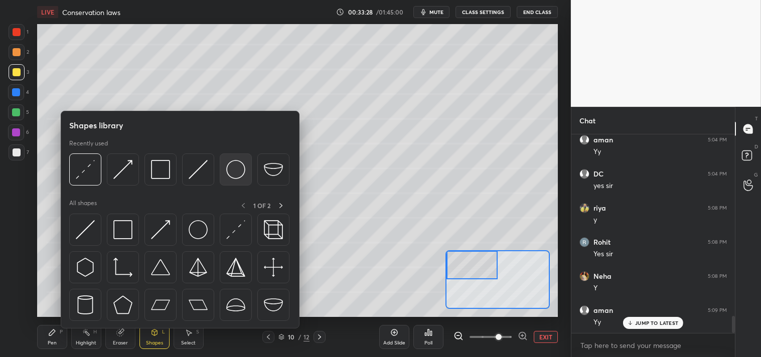
click at [234, 171] on img at bounding box center [235, 169] width 19 height 19
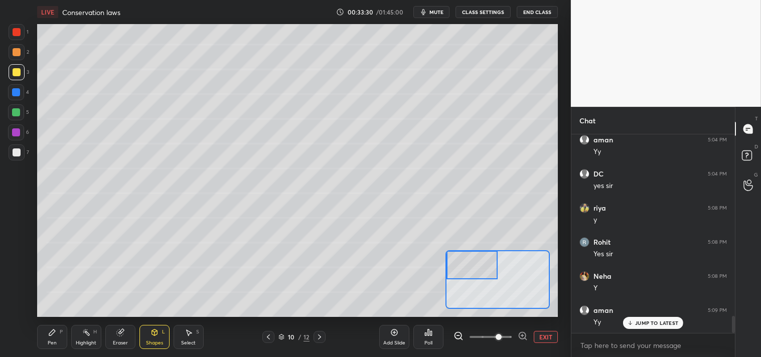
click at [141, 354] on div "Pen P Highlight H Eraser Shapes L Select S 10 / 12 Add Slide Poll EXIT" at bounding box center [297, 337] width 521 height 40
click at [149, 332] on div "Shapes L" at bounding box center [155, 337] width 30 height 24
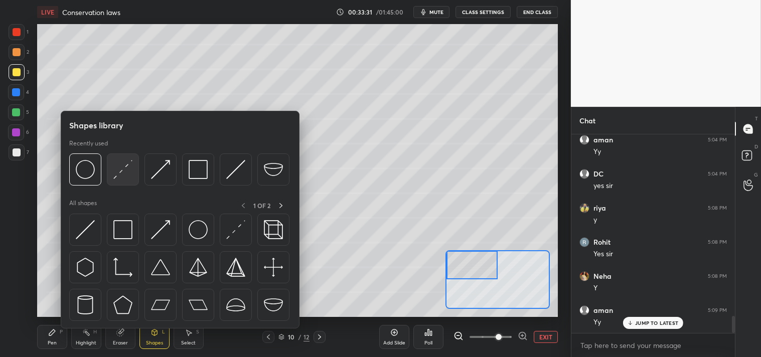
click at [125, 173] on img at bounding box center [122, 169] width 19 height 19
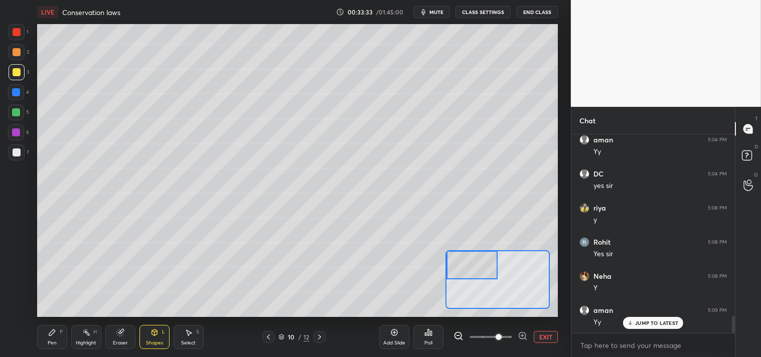
click at [59, 335] on div "Pen P" at bounding box center [52, 337] width 30 height 24
click at [158, 333] on icon at bounding box center [155, 333] width 8 height 8
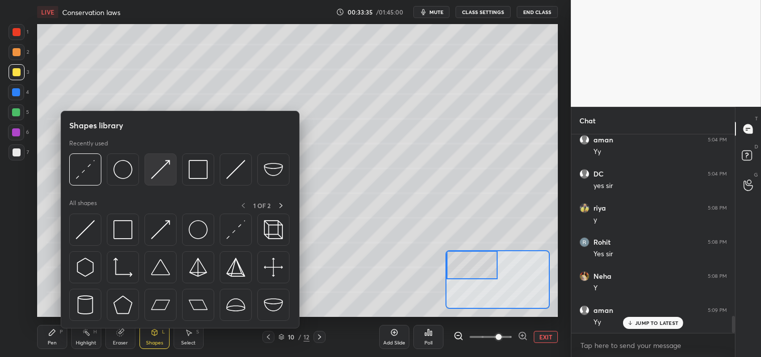
click at [158, 175] on img at bounding box center [160, 169] width 19 height 19
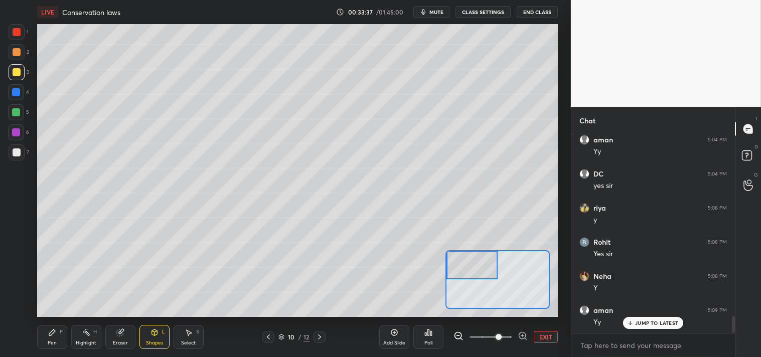
click at [41, 340] on div "Pen P" at bounding box center [52, 337] width 30 height 24
click at [45, 340] on div "Pen P" at bounding box center [52, 337] width 30 height 24
click at [130, 328] on div "Eraser" at bounding box center [120, 337] width 30 height 24
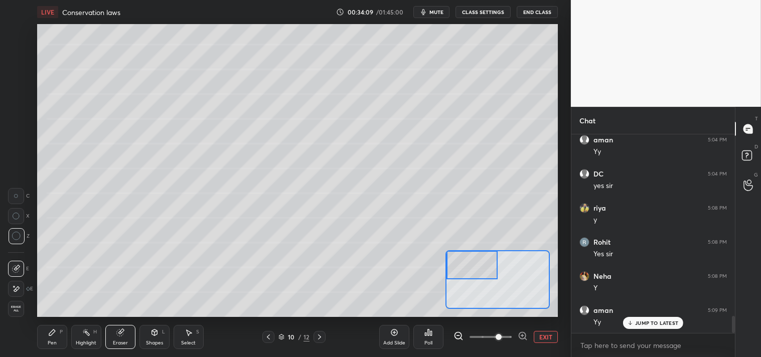
click at [56, 342] on div "Pen" at bounding box center [52, 343] width 9 height 5
click at [63, 340] on div "Pen P" at bounding box center [52, 337] width 30 height 24
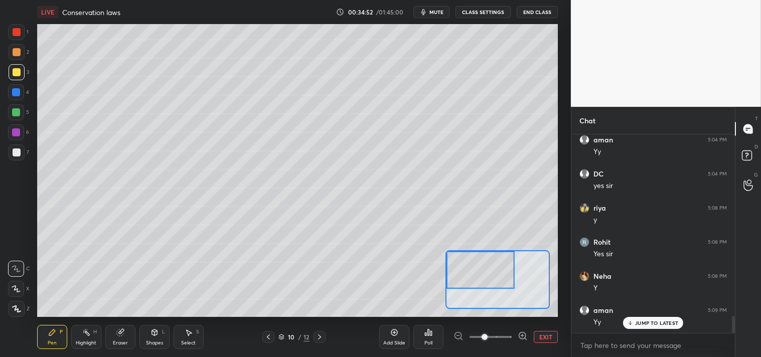
click at [549, 338] on button "EXIT" at bounding box center [546, 337] width 24 height 12
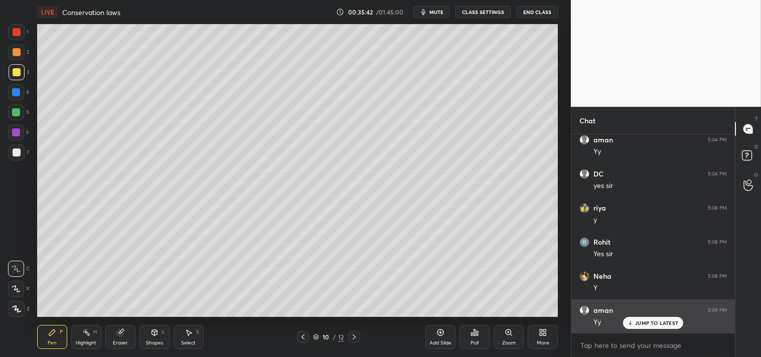
click at [639, 325] on p "JUMP TO LATEST" at bounding box center [656, 323] width 43 height 6
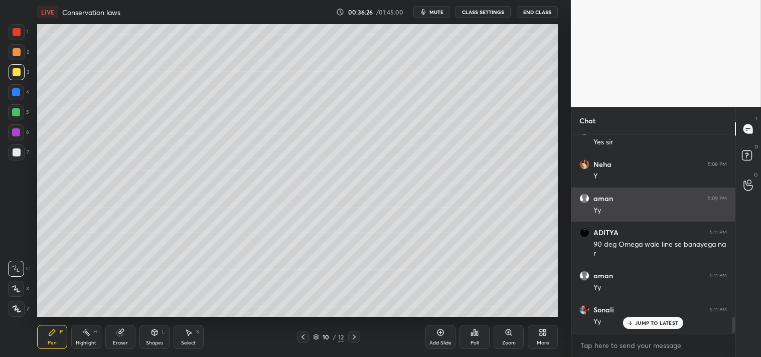
scroll to position [2287, 0]
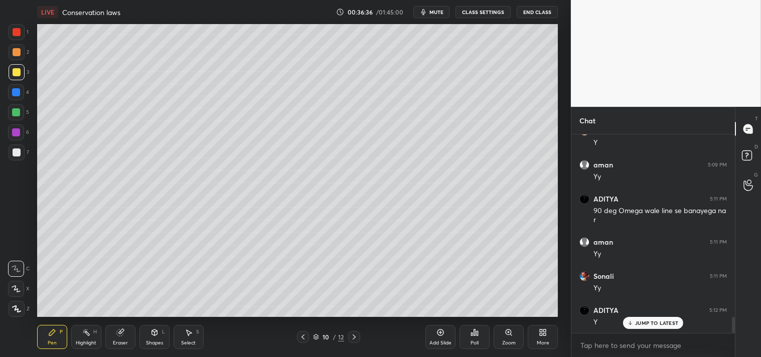
click at [440, 332] on icon at bounding box center [441, 333] width 8 height 8
click at [152, 331] on icon at bounding box center [155, 332] width 6 height 2
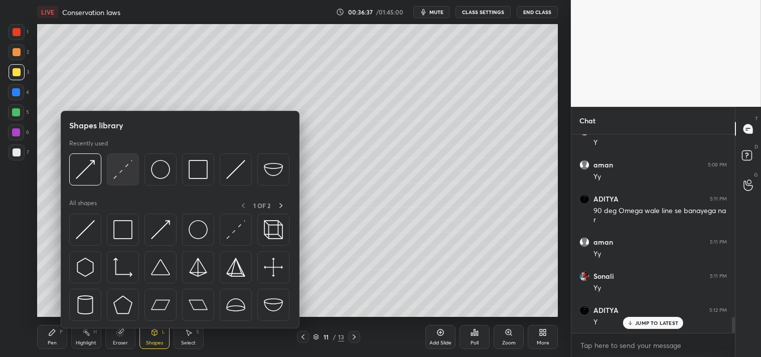
click at [127, 168] on img at bounding box center [122, 169] width 19 height 19
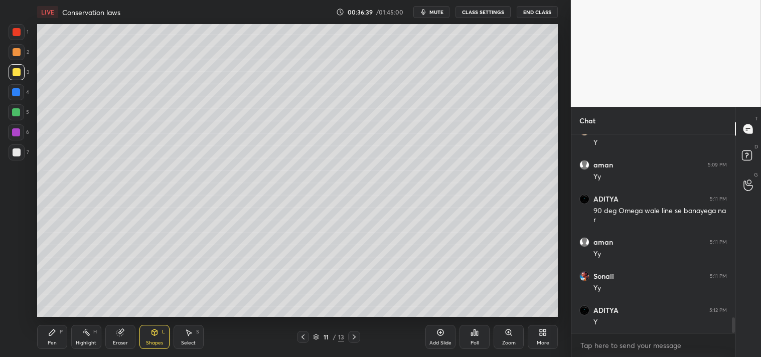
scroll to position [2321, 0]
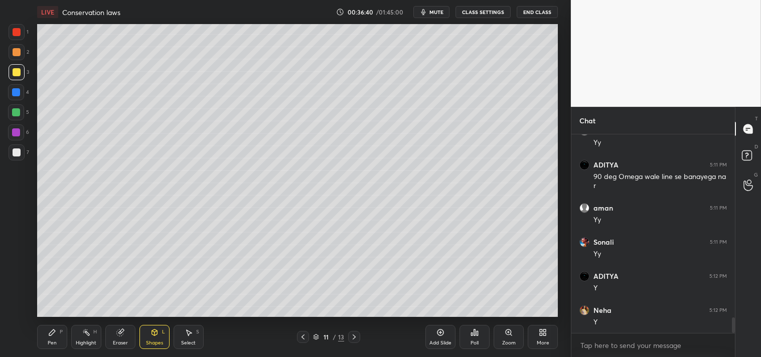
click at [499, 339] on div "Zoom" at bounding box center [509, 337] width 30 height 24
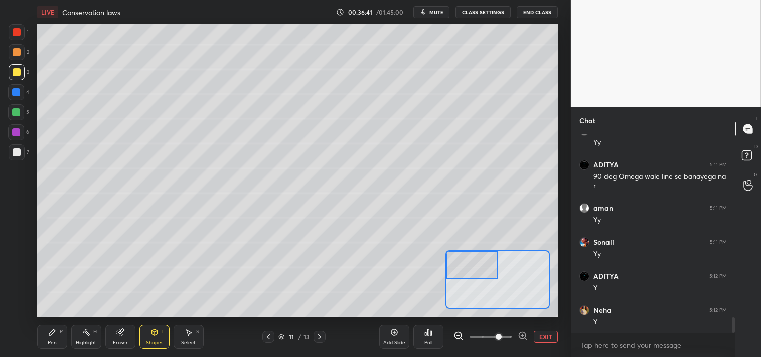
click at [54, 345] on div "Pen" at bounding box center [52, 343] width 9 height 5
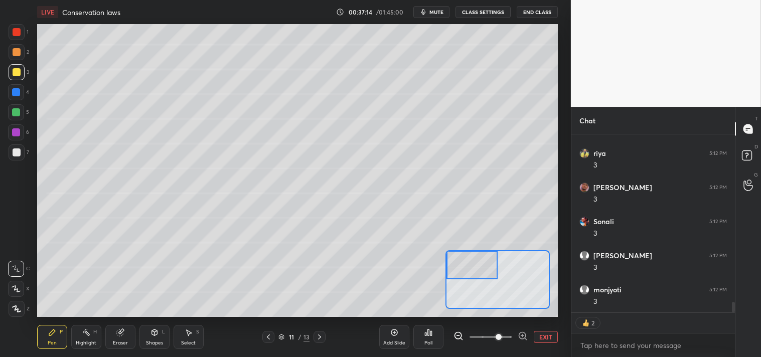
scroll to position [2785, 0]
click at [544, 334] on button "EXIT" at bounding box center [546, 337] width 24 height 12
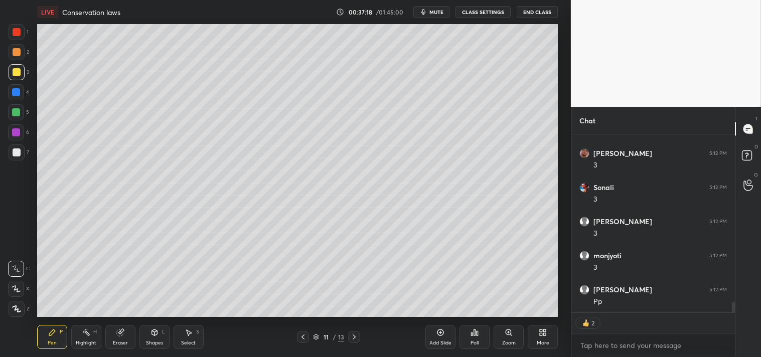
click at [509, 331] on icon at bounding box center [509, 333] width 6 height 6
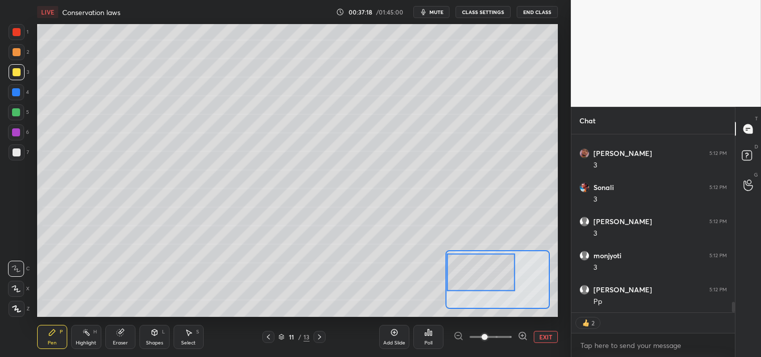
scroll to position [2819, 0]
click at [23, 152] on div at bounding box center [17, 153] width 16 height 16
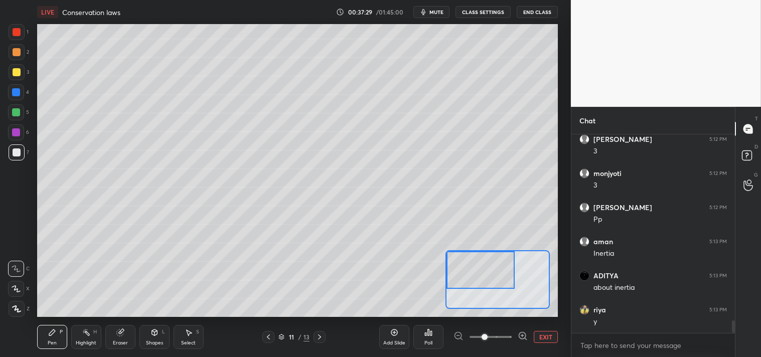
scroll to position [2902, 0]
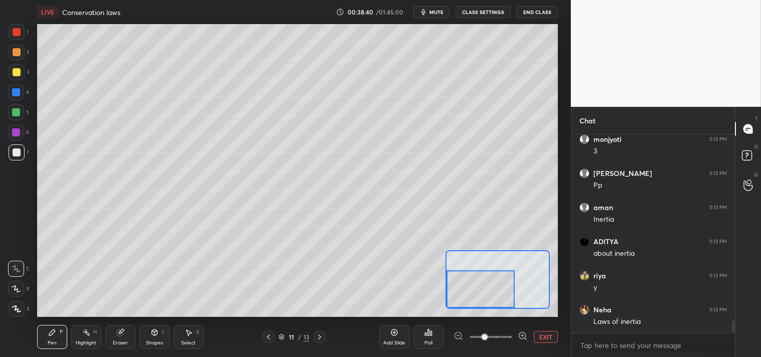
click at [544, 333] on button "EXIT" at bounding box center [546, 337] width 24 height 12
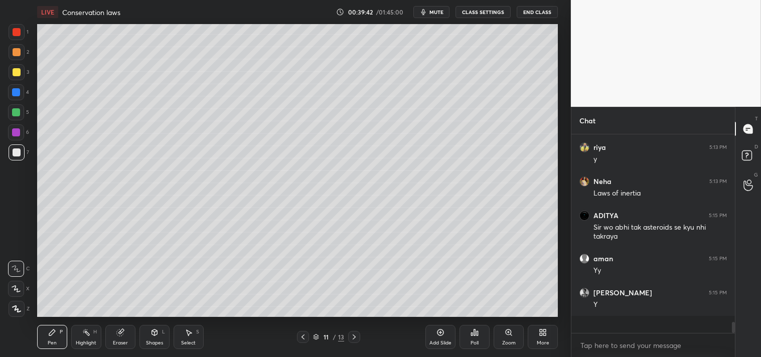
scroll to position [3013, 0]
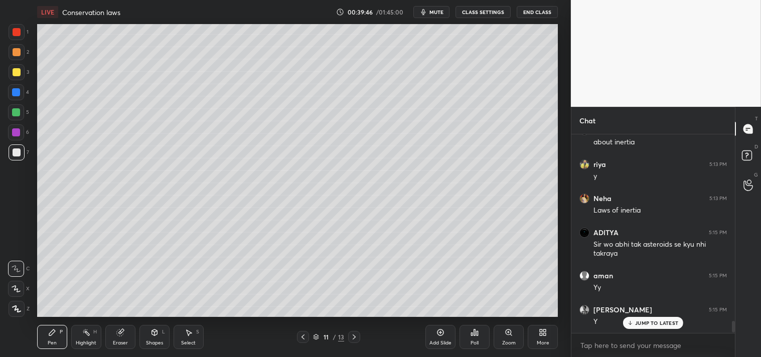
click at [162, 339] on div "Shapes L" at bounding box center [155, 337] width 30 height 24
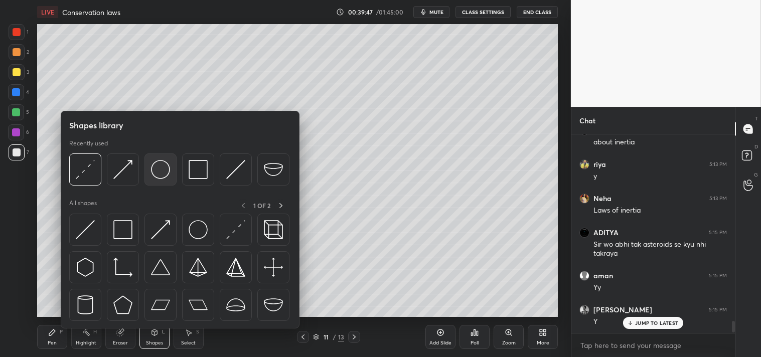
click at [158, 169] on img at bounding box center [160, 169] width 19 height 19
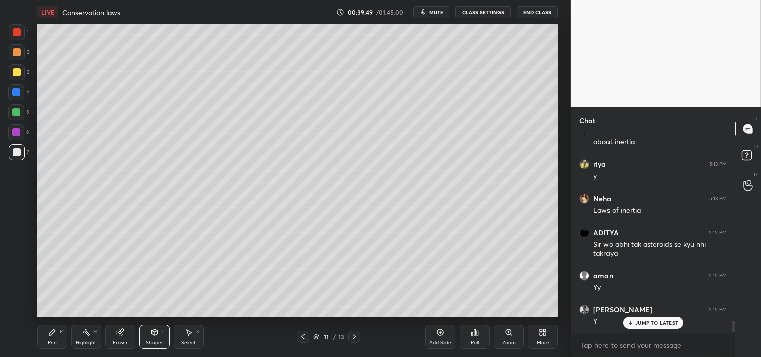
click at [59, 338] on div "Pen P" at bounding box center [52, 337] width 30 height 24
click at [65, 337] on div "Pen P" at bounding box center [52, 337] width 30 height 24
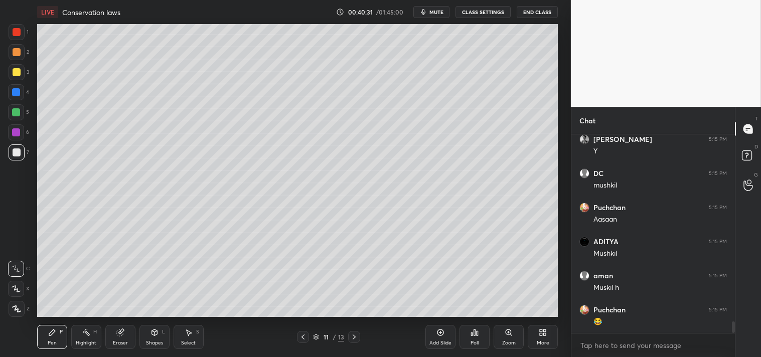
scroll to position [3218, 0]
click at [119, 332] on icon at bounding box center [119, 333] width 7 height 7
click at [122, 328] on div "Eraser" at bounding box center [120, 337] width 30 height 24
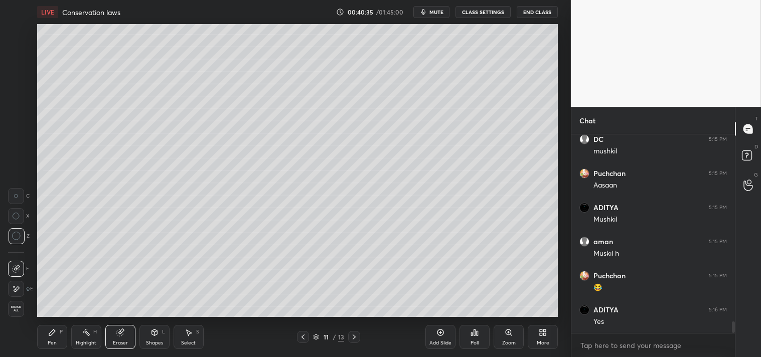
click at [61, 343] on div "Pen P" at bounding box center [52, 337] width 30 height 24
click at [117, 339] on div "Eraser" at bounding box center [120, 337] width 30 height 24
click at [123, 341] on div "Eraser" at bounding box center [120, 343] width 15 height 5
click at [52, 335] on icon at bounding box center [52, 333] width 8 height 8
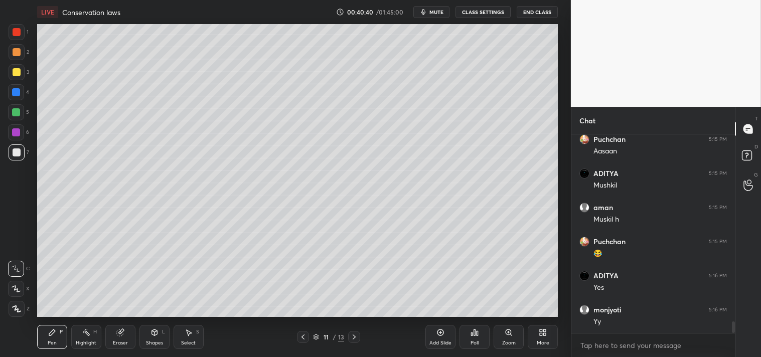
click at [57, 335] on div "Pen P" at bounding box center [52, 337] width 30 height 24
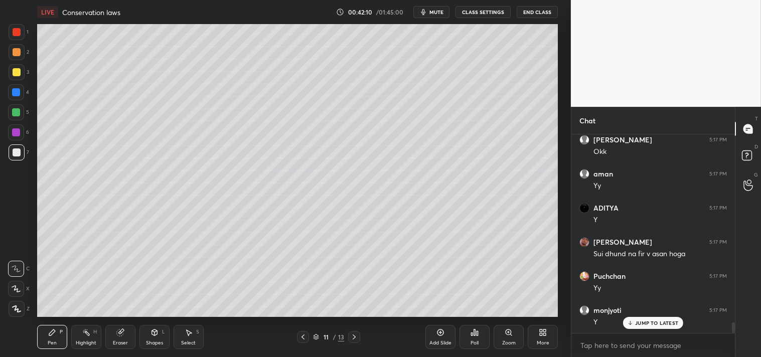
click at [129, 347] on div "Eraser" at bounding box center [120, 337] width 30 height 24
click at [44, 333] on div "Pen P" at bounding box center [52, 337] width 30 height 24
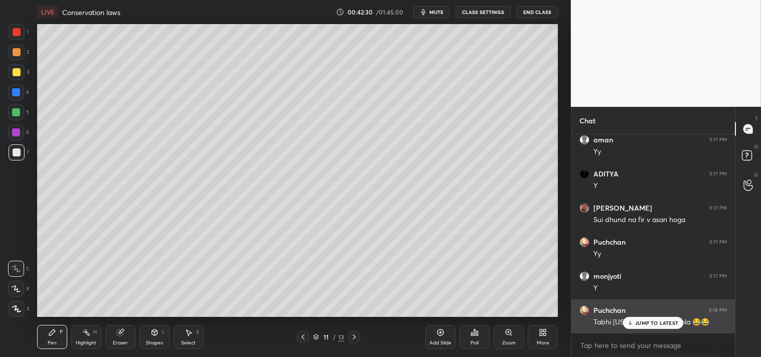
click at [644, 325] on p "JUMP TO LATEST" at bounding box center [656, 323] width 43 height 6
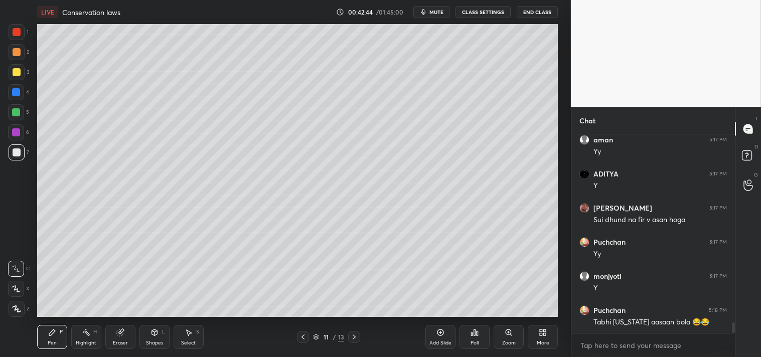
click at [47, 339] on div "Pen P" at bounding box center [52, 337] width 30 height 24
click at [17, 74] on div at bounding box center [17, 72] width 8 height 8
click at [15, 81] on div "3" at bounding box center [19, 74] width 21 height 20
click at [497, 336] on div "Zoom" at bounding box center [509, 337] width 30 height 24
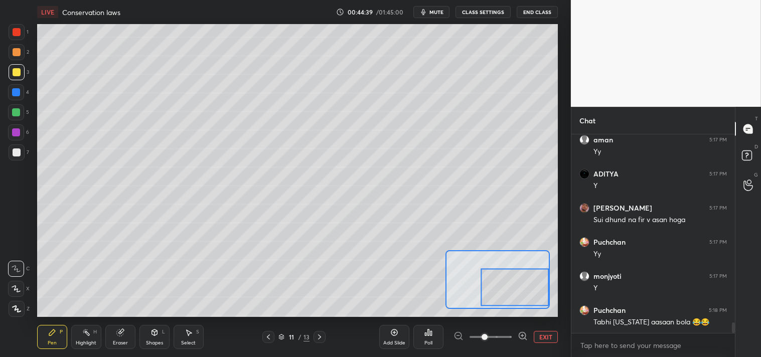
click at [544, 334] on button "EXIT" at bounding box center [546, 337] width 24 height 12
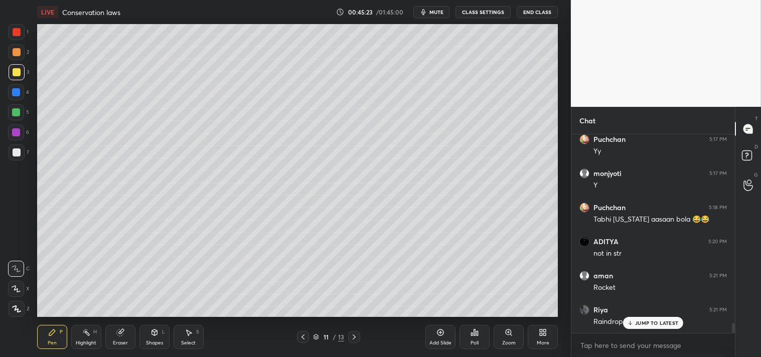
scroll to position [3772, 0]
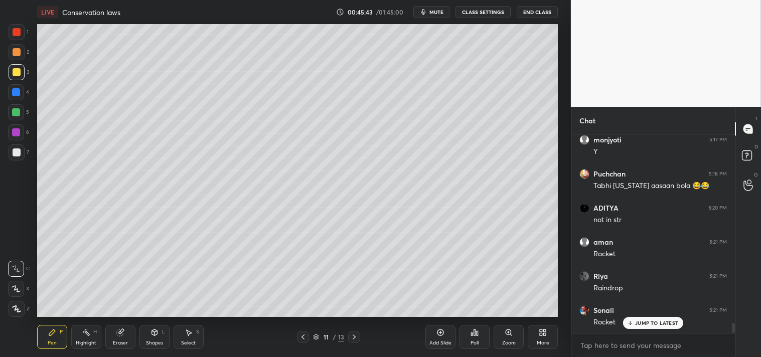
click at [440, 339] on div "Add Slide" at bounding box center [441, 337] width 30 height 24
click at [151, 334] on icon at bounding box center [155, 333] width 8 height 8
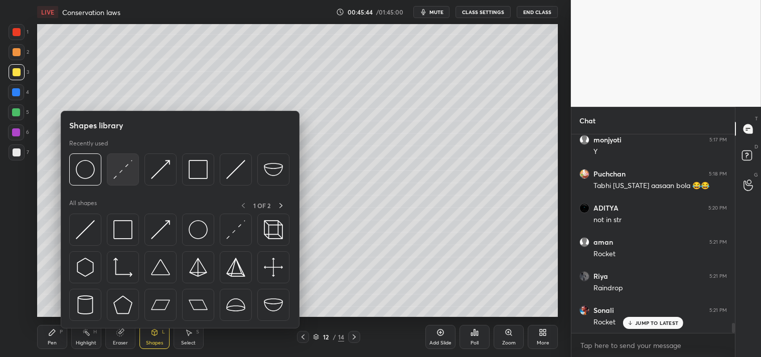
click at [122, 177] on img at bounding box center [122, 169] width 19 height 19
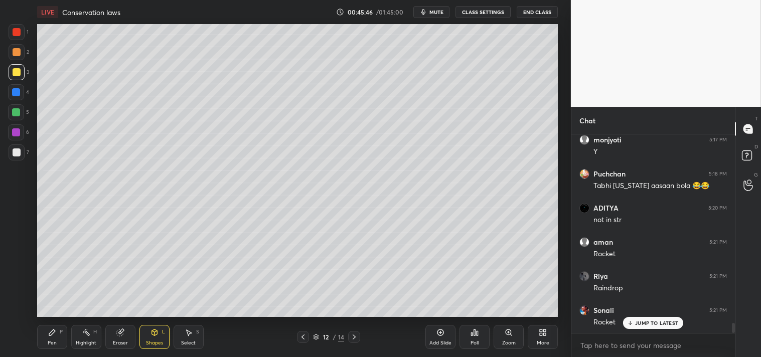
click at [510, 337] on icon at bounding box center [509, 333] width 8 height 8
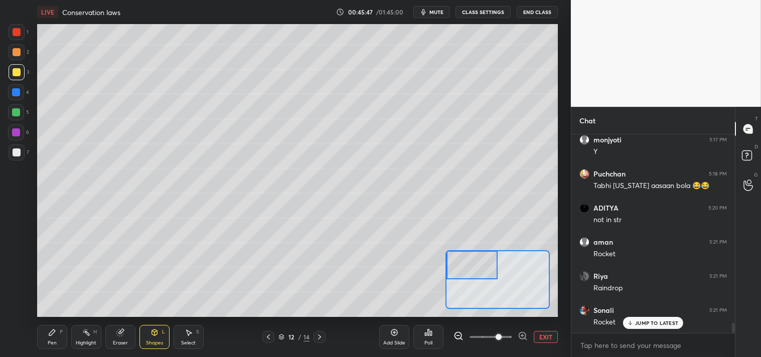
click at [44, 334] on div "Pen P" at bounding box center [52, 337] width 30 height 24
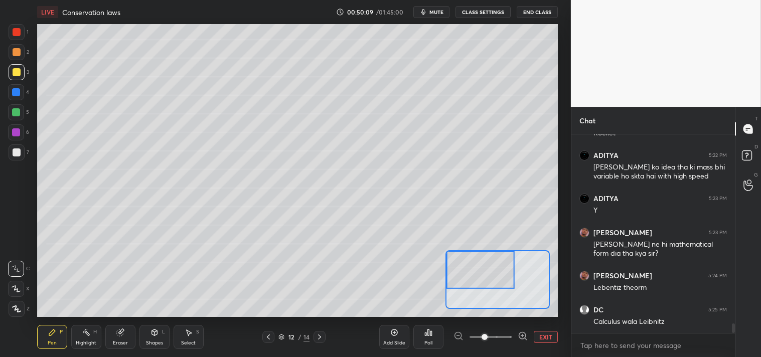
scroll to position [4005, 0]
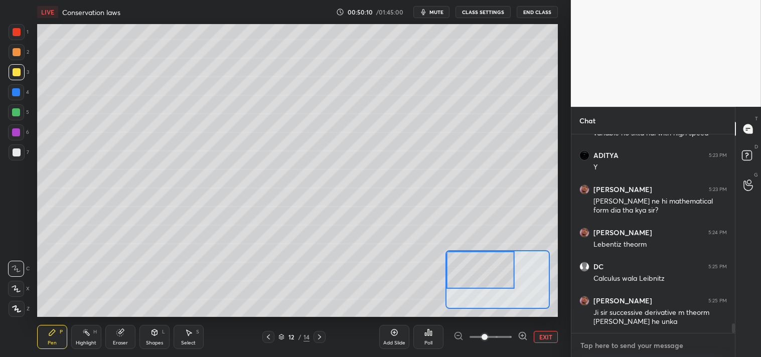
type textarea "x"
click at [596, 343] on textarea at bounding box center [654, 346] width 148 height 16
paste textarea "The Royal Society: Chaired by [PERSON_NAME], the Royal Society conducted an inq…"
type textarea "The Royal Society: Chaired by [PERSON_NAME], the Royal Society conducted an inq…"
type textarea "x"
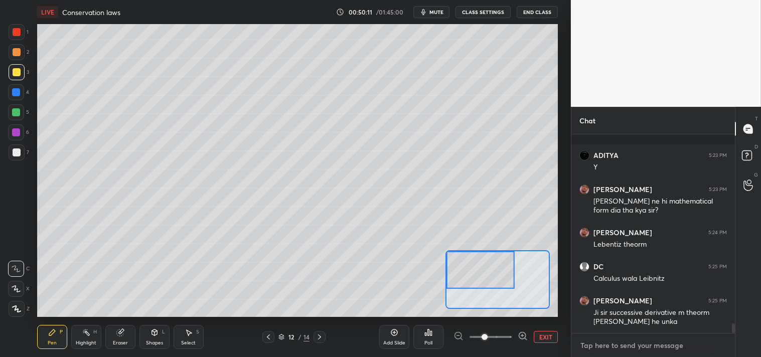
scroll to position [4087, 0]
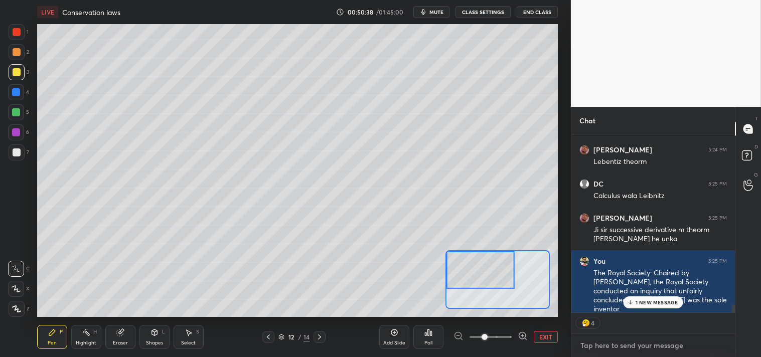
type textarea "x"
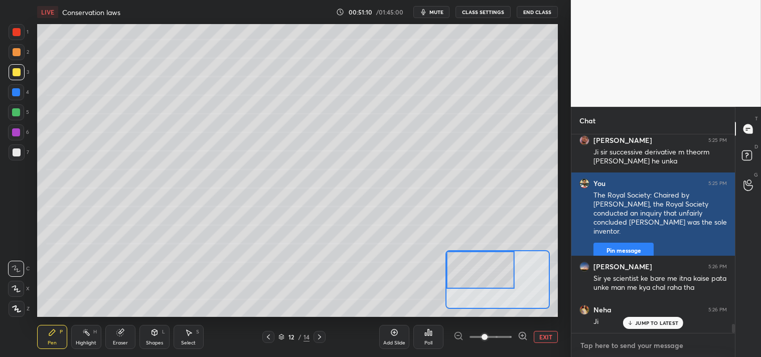
scroll to position [4199, 0]
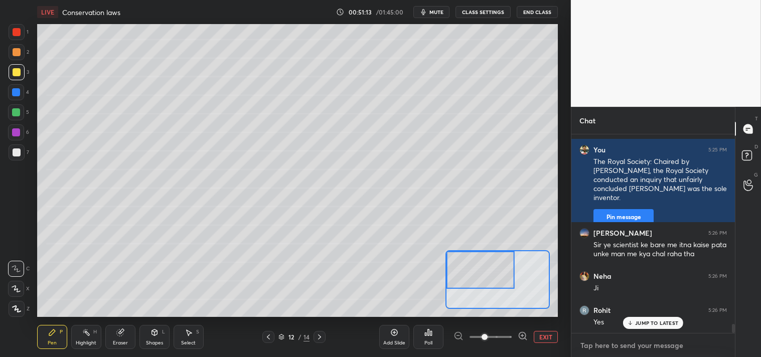
click at [610, 345] on textarea at bounding box center [654, 346] width 148 height 16
type textarea "E"
type textarea "x"
type textarea "EY"
type textarea "x"
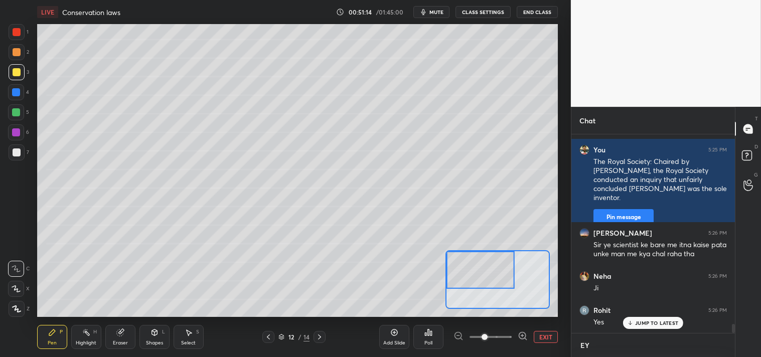
type textarea "EYE"
type textarea "x"
type textarea "EYES"
type textarea "x"
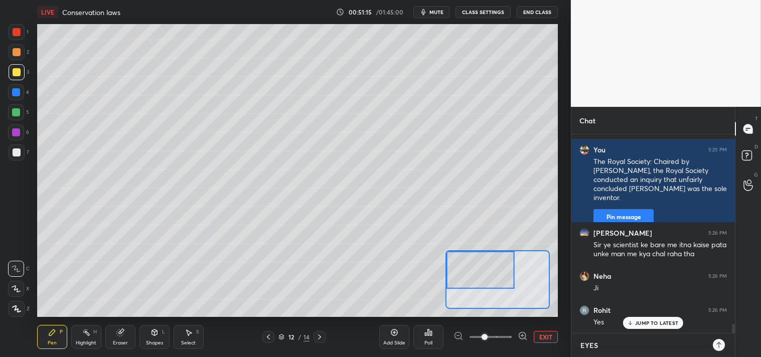
type textarea "EYES"
type textarea "x"
type textarea "EYES B"
type textarea "x"
type textarea "EYES BR"
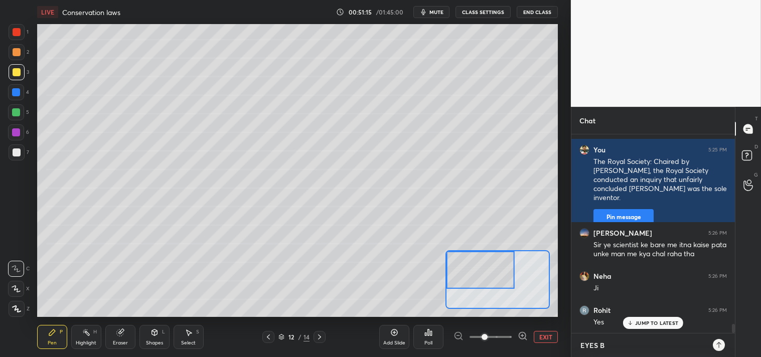
type textarea "x"
type textarea "EYES BRK"
type textarea "x"
type textarea "EYES BRK"
type textarea "x"
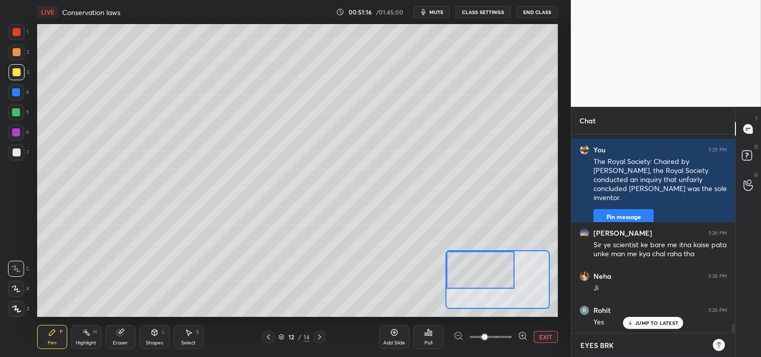
type textarea "EYES BRK 5"
type textarea "x"
type textarea "EYES BRK 5M"
type textarea "x"
type textarea "EYES BRK 5MI"
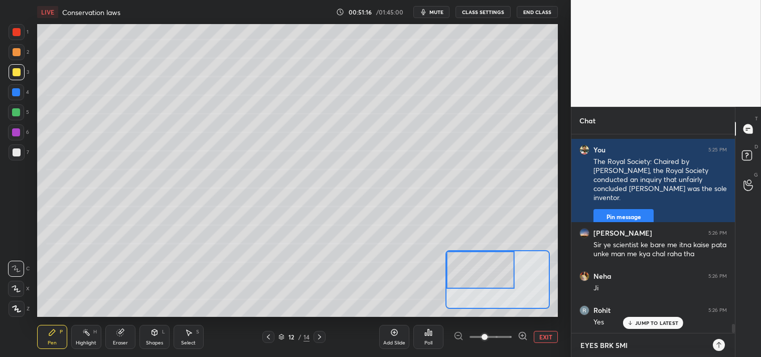
type textarea "x"
type textarea "EYES BRK 5MIN"
type textarea "x"
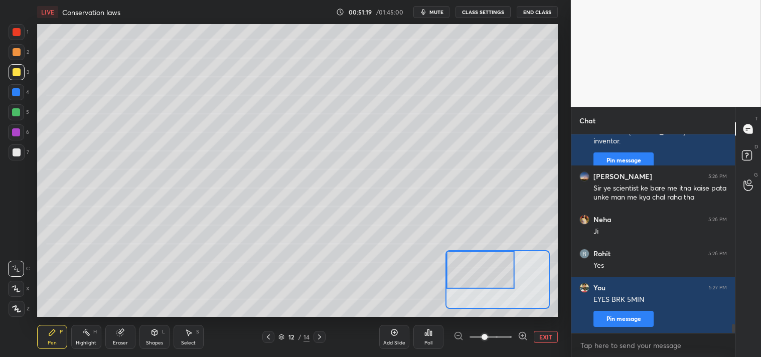
type textarea "x"
click at [427, 3] on div "LIVE Conservation laws 00:51:19 / 01:45:00 mute CLASS SETTINGS End Class" at bounding box center [297, 12] width 521 height 24
click at [428, 8] on icon "button" at bounding box center [424, 12] width 8 height 8
click at [488, 14] on button "CLASS SETTINGS" at bounding box center [483, 12] width 55 height 12
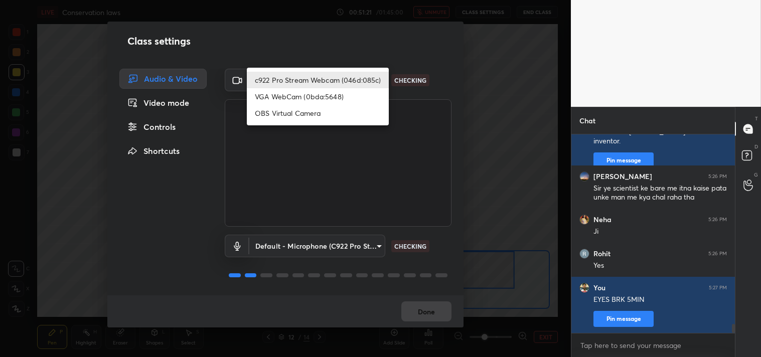
click at [349, 75] on body "1 2 3 4 5 6 7 C X Z C X Z E E Erase all H H LIVE Conservation laws 00:51:21 / 0…" at bounding box center [380, 178] width 761 height 357
click at [282, 109] on li "OBS Virtual Camera" at bounding box center [318, 113] width 142 height 17
type input "64645b19d528b3ac785889237b1a364f3b7ccd5da23f372116afb1703458f4fd"
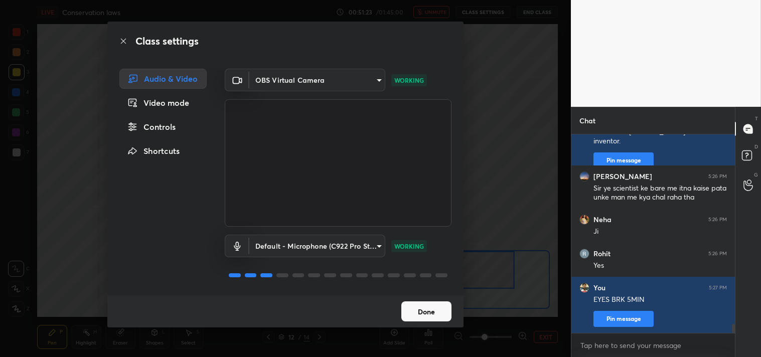
click at [425, 307] on button "Done" at bounding box center [426, 312] width 50 height 20
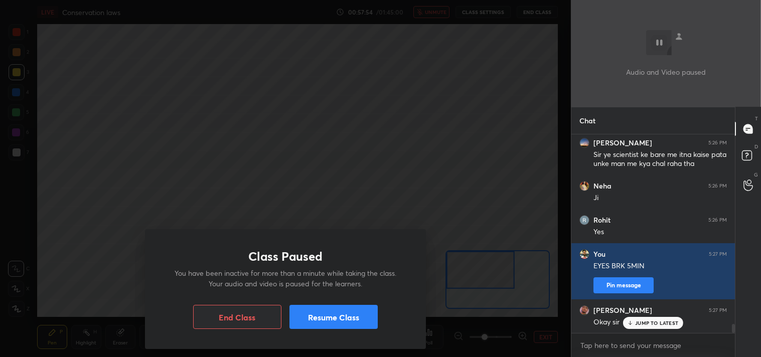
click at [355, 319] on button "Resume Class" at bounding box center [334, 317] width 88 height 24
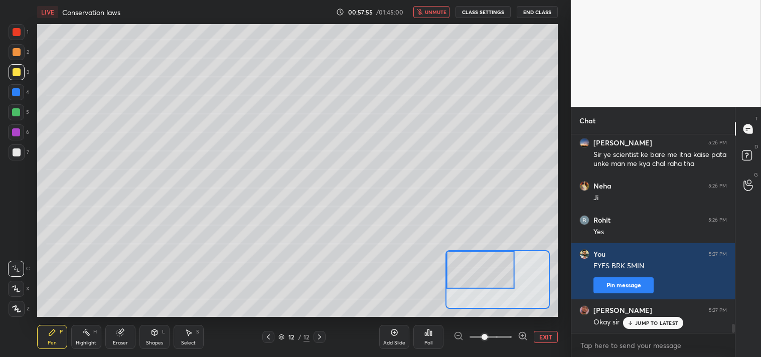
click at [421, 11] on icon "button" at bounding box center [420, 12] width 6 height 6
click at [469, 9] on button "CLASS SETTINGS" at bounding box center [483, 12] width 55 height 12
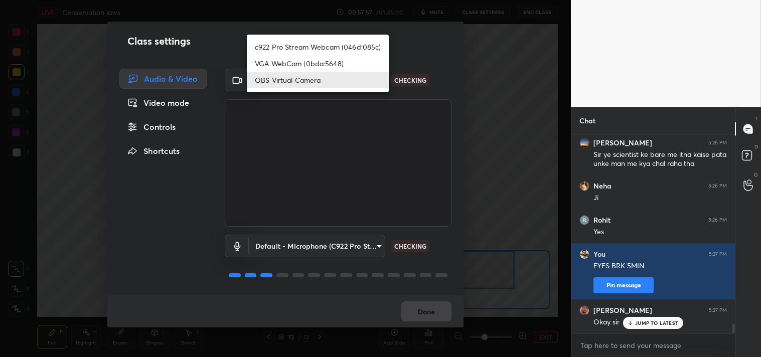
drag, startPoint x: 309, startPoint y: 86, endPoint x: 273, endPoint y: 84, distance: 36.2
click at [304, 86] on body "1 2 3 4 5 6 7 C X Z C X Z E E Erase all H H LIVE Conservation laws 00:57:57 / 0…" at bounding box center [380, 178] width 761 height 357
click at [273, 50] on li "c922 Pro Stream Webcam (046d:085c)" at bounding box center [318, 47] width 142 height 17
type input "77efdbe0d0591a5658d362a6e640cec0e2706c98c83ef82d39568dbf4875ff01"
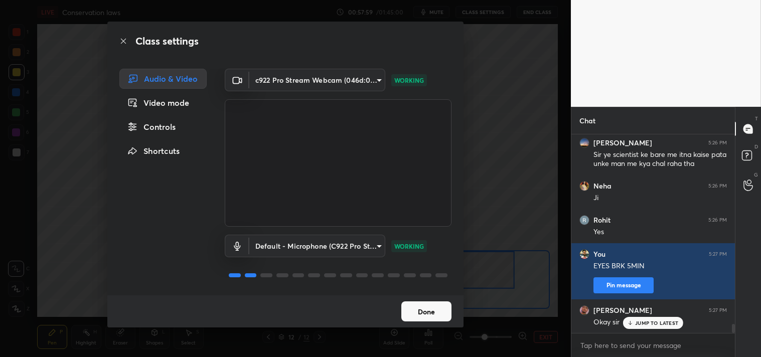
click at [422, 313] on button "Done" at bounding box center [426, 312] width 50 height 20
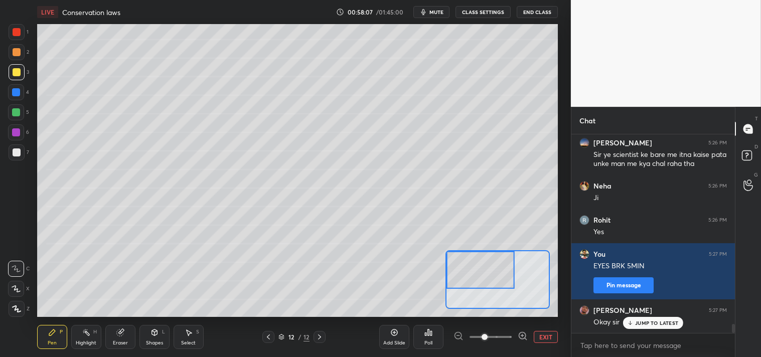
scroll to position [4323, 0]
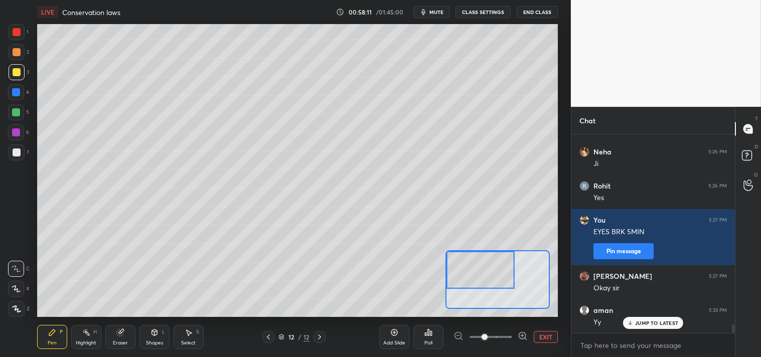
click at [546, 333] on button "EXIT" at bounding box center [546, 337] width 24 height 12
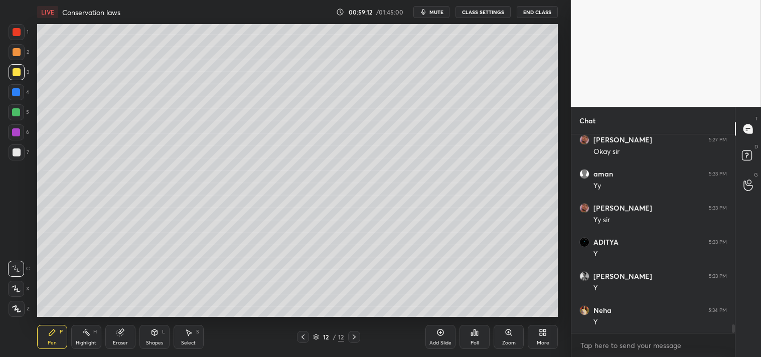
scroll to position [4494, 0]
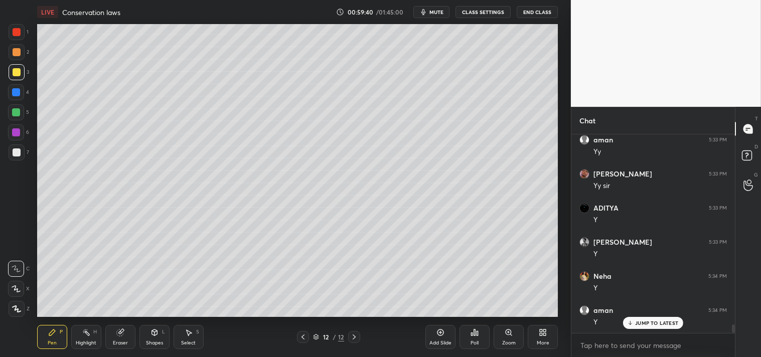
click at [440, 332] on icon at bounding box center [441, 333] width 8 height 8
click at [153, 334] on icon at bounding box center [155, 333] width 6 height 6
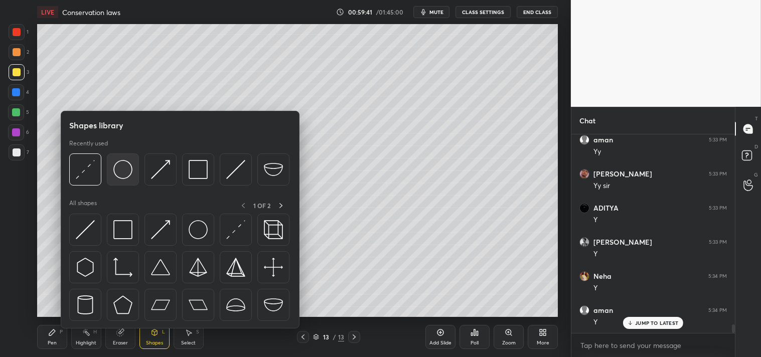
click at [134, 174] on div at bounding box center [123, 170] width 32 height 32
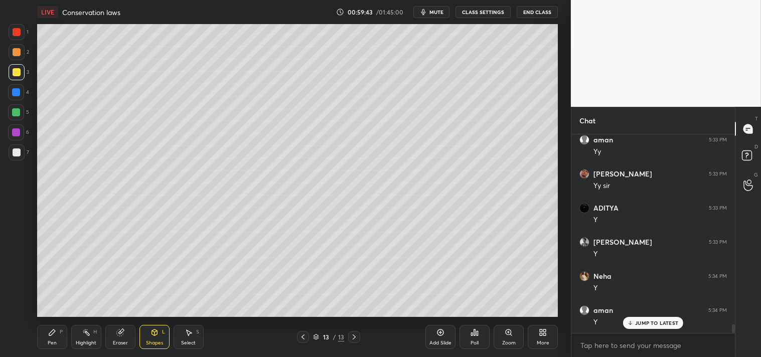
click at [503, 337] on div "Zoom" at bounding box center [509, 337] width 30 height 24
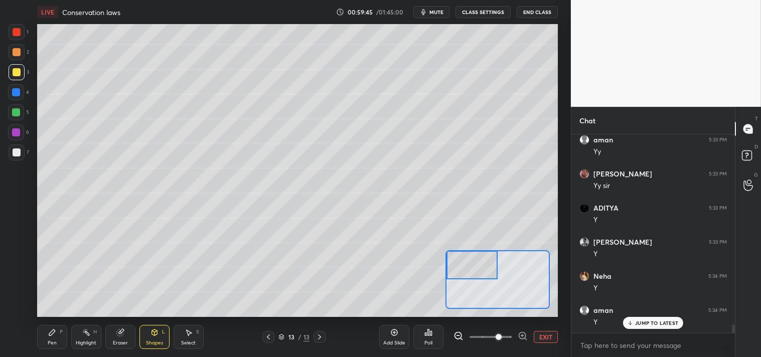
click at [48, 341] on div "Pen" at bounding box center [52, 343] width 9 height 5
click at [126, 336] on div "Eraser" at bounding box center [120, 337] width 30 height 24
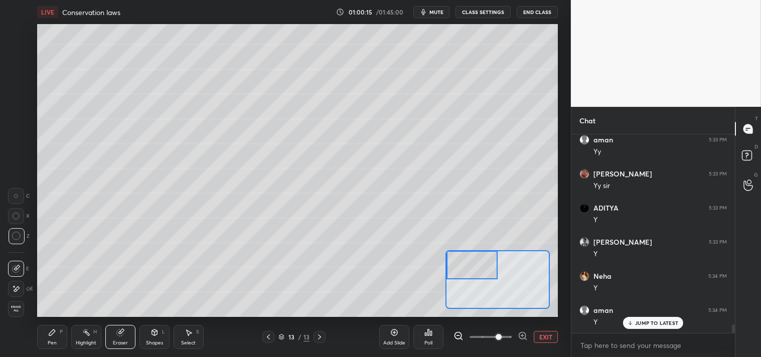
click at [49, 341] on div "Pen" at bounding box center [52, 343] width 9 height 5
click at [14, 158] on div at bounding box center [17, 153] width 16 height 16
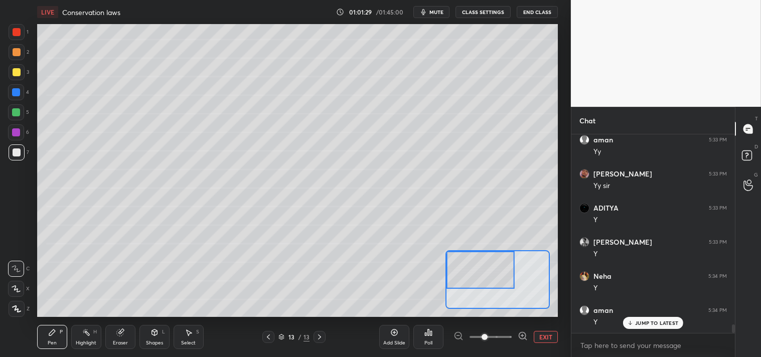
click at [117, 336] on icon at bounding box center [120, 333] width 8 height 8
click at [121, 335] on icon at bounding box center [119, 333] width 7 height 7
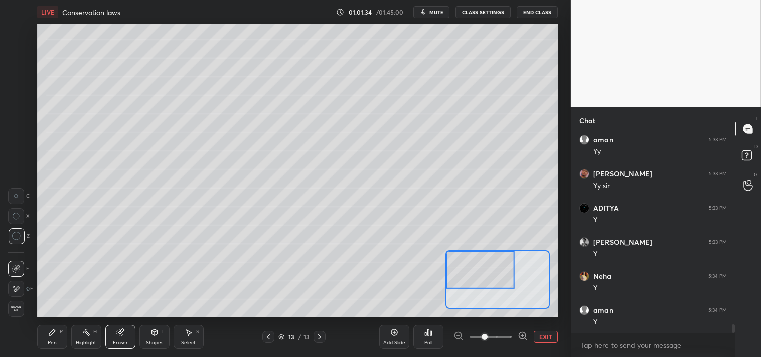
scroll to position [4529, 0]
click at [46, 335] on div "Pen P" at bounding box center [52, 337] width 30 height 24
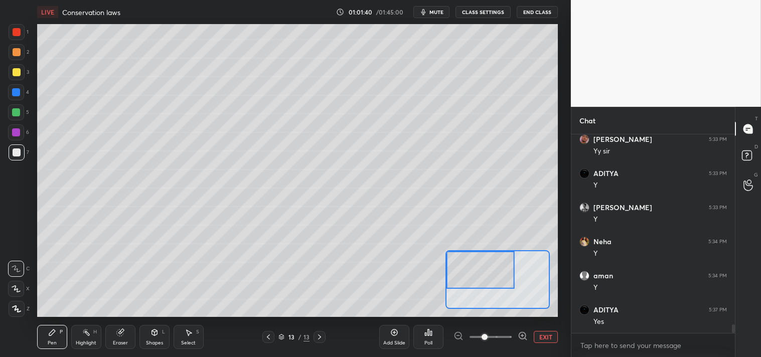
click at [41, 334] on div "Pen P" at bounding box center [52, 337] width 30 height 24
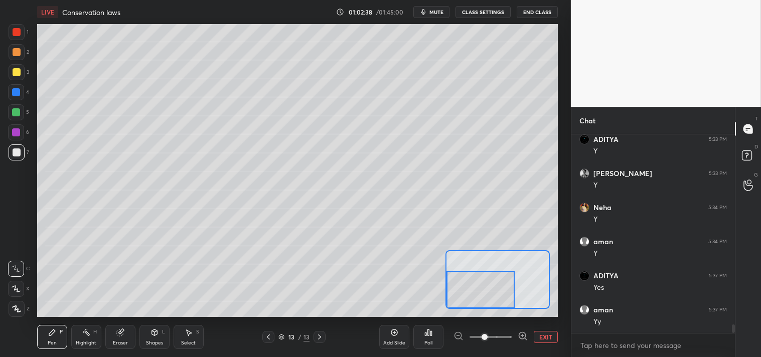
click at [428, 12] on icon "button" at bounding box center [424, 12] width 8 height 8
click at [426, 14] on button "unmute" at bounding box center [432, 12] width 36 height 12
click at [535, 337] on button "EXIT" at bounding box center [546, 337] width 24 height 12
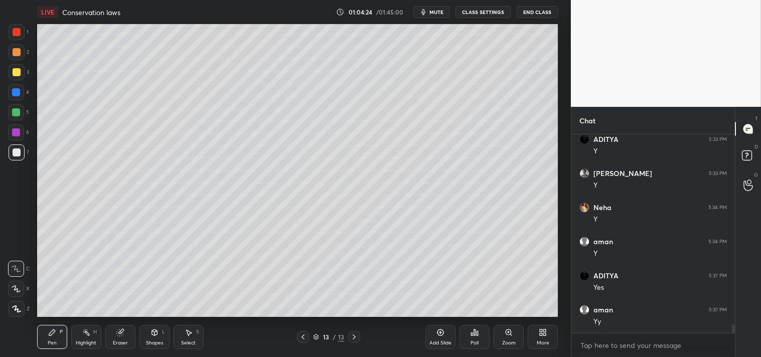
click at [83, 332] on icon at bounding box center [86, 333] width 8 height 8
click at [81, 336] on div "Highlight H" at bounding box center [86, 337] width 30 height 24
click at [43, 342] on div "Pen P" at bounding box center [52, 337] width 30 height 24
click at [501, 328] on div "Zoom" at bounding box center [509, 337] width 30 height 24
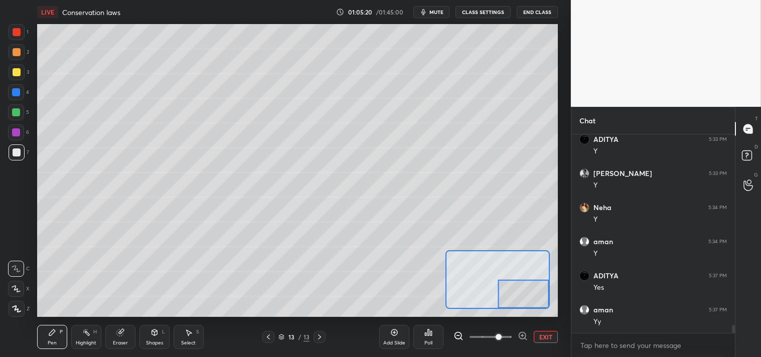
scroll to position [4597, 0]
click at [554, 333] on button "EXIT" at bounding box center [546, 337] width 24 height 12
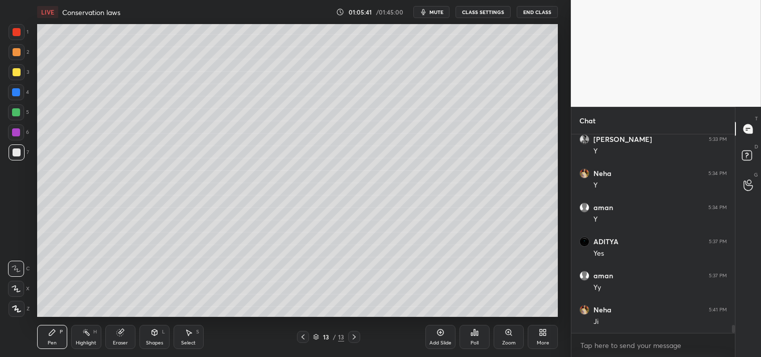
click at [444, 335] on icon at bounding box center [441, 333] width 8 height 8
click at [17, 71] on div at bounding box center [17, 72] width 8 height 8
click at [151, 338] on div "Shapes L" at bounding box center [155, 337] width 30 height 24
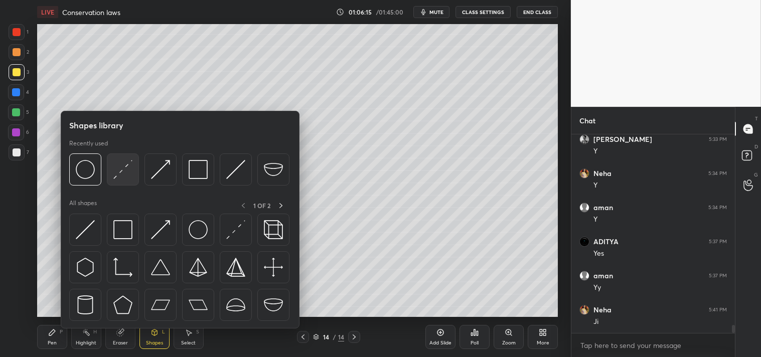
click at [128, 171] on img at bounding box center [122, 169] width 19 height 19
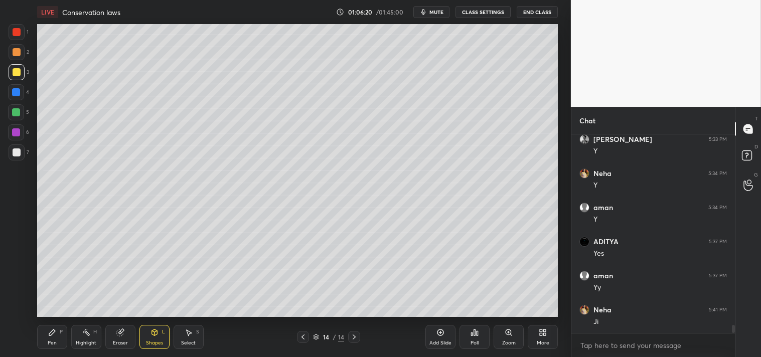
click at [53, 327] on div "Pen P" at bounding box center [52, 337] width 30 height 24
click at [56, 329] on icon at bounding box center [52, 333] width 8 height 8
click at [152, 335] on icon at bounding box center [155, 333] width 8 height 8
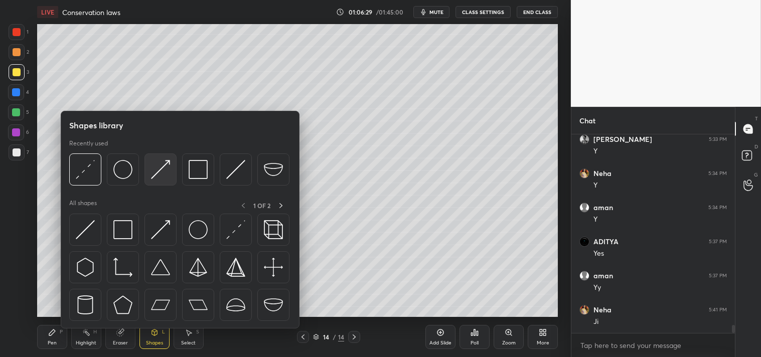
click at [157, 167] on img at bounding box center [160, 169] width 19 height 19
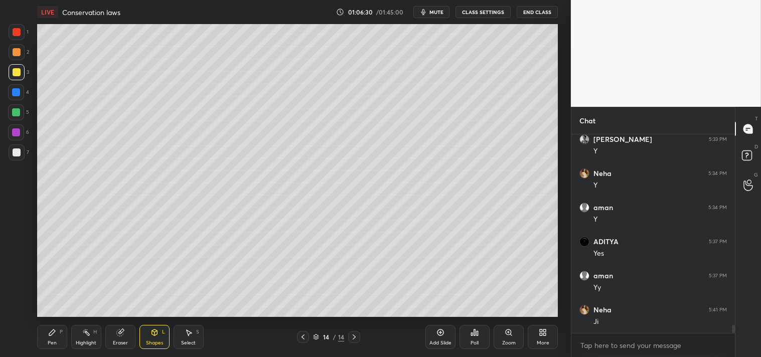
click at [16, 153] on div at bounding box center [17, 153] width 8 height 8
click at [46, 334] on div "Pen P" at bounding box center [52, 337] width 30 height 24
click at [18, 32] on div at bounding box center [17, 32] width 8 height 8
click at [19, 36] on div at bounding box center [17, 32] width 8 height 8
click at [15, 154] on div at bounding box center [17, 153] width 8 height 8
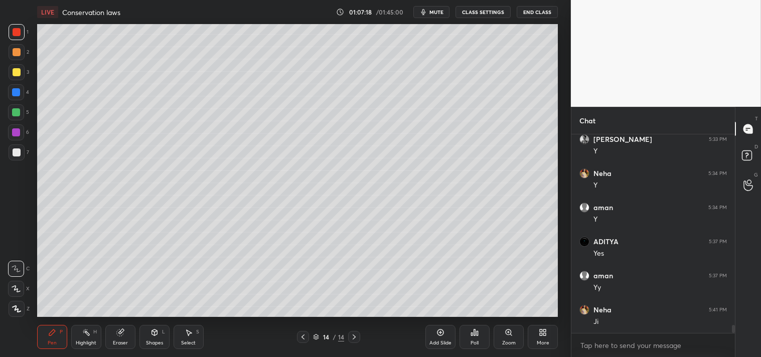
click at [13, 155] on div at bounding box center [17, 153] width 8 height 8
click at [438, 337] on icon at bounding box center [441, 333] width 8 height 8
click at [151, 339] on div "Shapes L" at bounding box center [155, 337] width 30 height 24
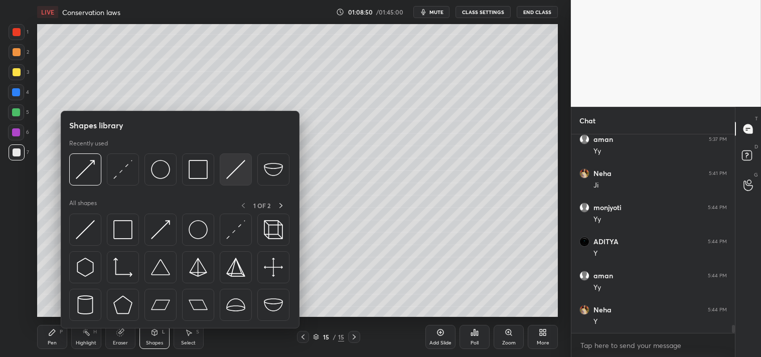
click at [249, 173] on div at bounding box center [236, 170] width 32 height 32
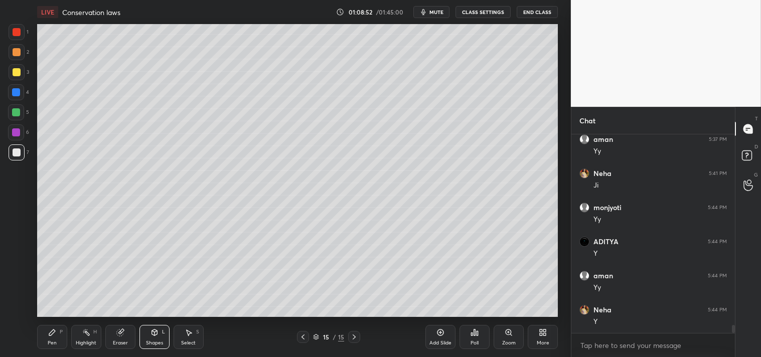
scroll to position [4767, 0]
click at [55, 339] on div "Pen P" at bounding box center [52, 337] width 30 height 24
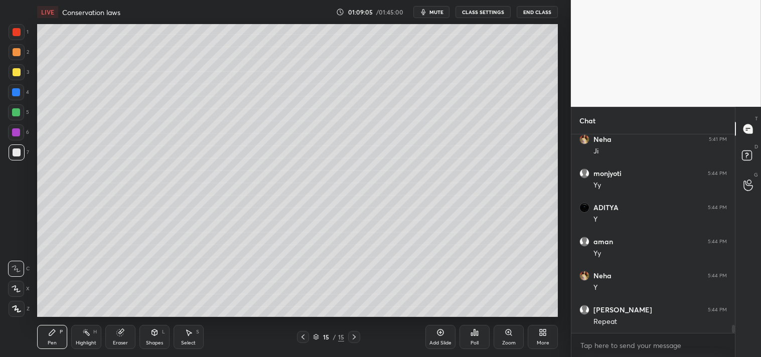
click at [114, 328] on div "Eraser" at bounding box center [120, 337] width 30 height 24
click at [116, 328] on div "Eraser" at bounding box center [120, 337] width 30 height 24
click at [31, 338] on div "1 2 3 4 5 6 7 C X Z C X Z E E Erase all H H LIVE Conservation laws 01:09:06 / 0…" at bounding box center [281, 178] width 563 height 357
click at [39, 335] on div "Pen P" at bounding box center [52, 337] width 30 height 24
click at [151, 333] on icon at bounding box center [155, 333] width 8 height 8
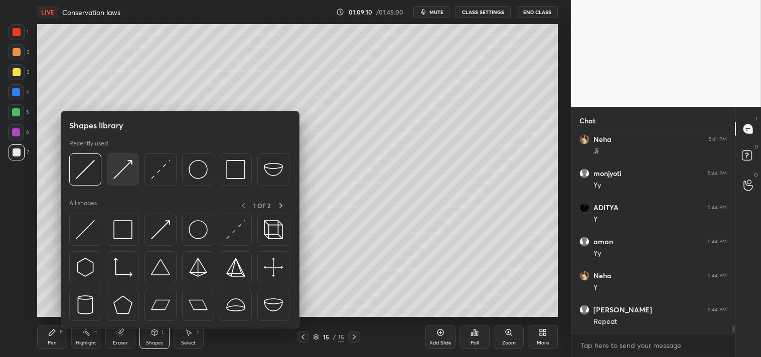
click at [125, 171] on img at bounding box center [122, 169] width 19 height 19
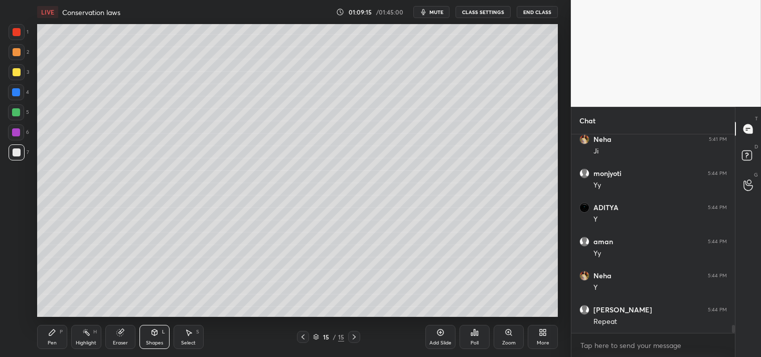
click at [18, 72] on div at bounding box center [17, 72] width 8 height 8
click at [58, 334] on div "Pen P" at bounding box center [52, 337] width 30 height 24
click at [54, 334] on icon at bounding box center [52, 333] width 8 height 8
click at [19, 31] on div at bounding box center [17, 32] width 8 height 8
click at [19, 37] on div at bounding box center [17, 32] width 16 height 16
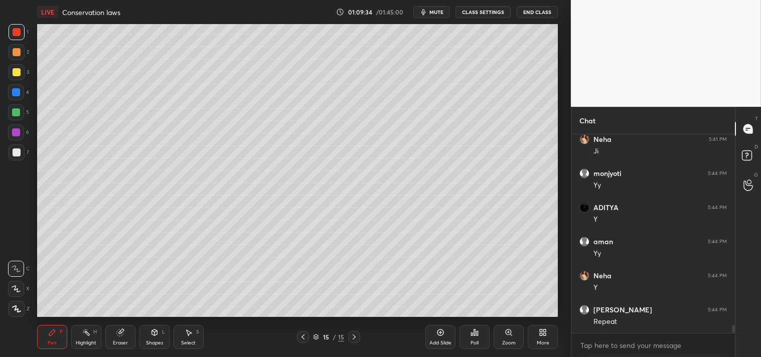
click at [16, 59] on div at bounding box center [17, 52] width 16 height 16
click at [14, 59] on div at bounding box center [17, 52] width 16 height 16
click at [4, 308] on div "1 2 3 4 5 6 7 C X Z C X Z E E Erase all H H" at bounding box center [16, 170] width 32 height 293
click at [9, 307] on div at bounding box center [17, 309] width 16 height 16
click at [14, 308] on icon at bounding box center [16, 309] width 9 height 7
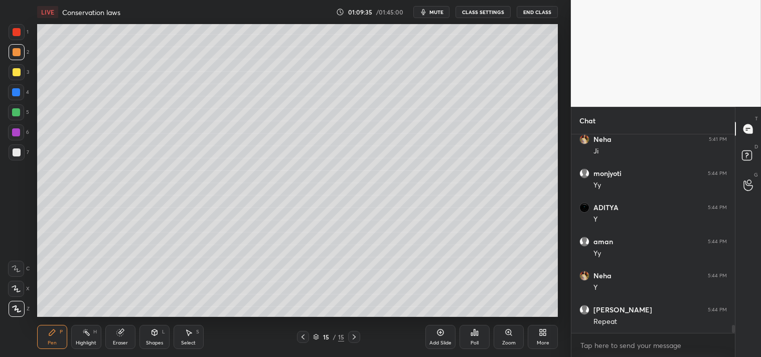
click at [17, 308] on icon at bounding box center [16, 309] width 9 height 7
click at [157, 337] on div "Shapes L" at bounding box center [155, 337] width 30 height 24
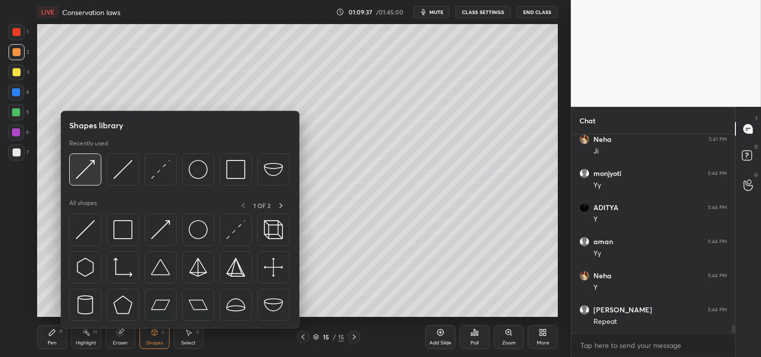
click at [82, 169] on img at bounding box center [85, 169] width 19 height 19
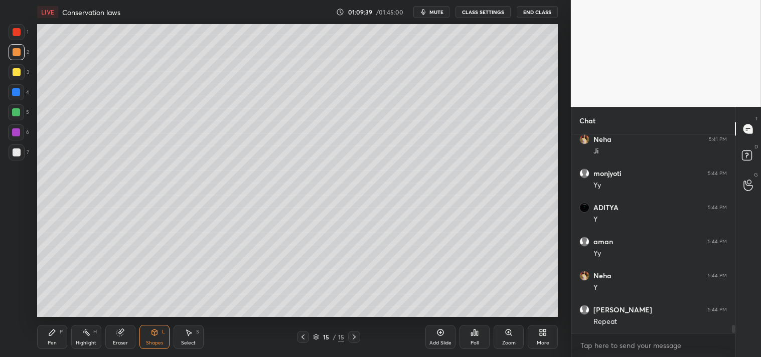
click at [42, 335] on div "Pen P" at bounding box center [52, 337] width 30 height 24
click at [56, 329] on icon at bounding box center [52, 333] width 8 height 8
click at [147, 333] on div "Shapes L" at bounding box center [155, 337] width 30 height 24
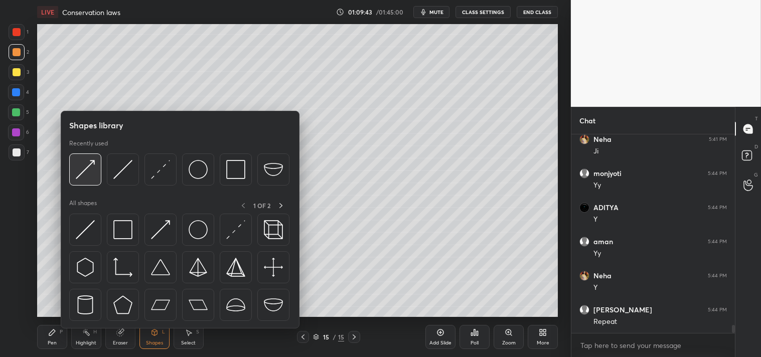
click at [81, 160] on img at bounding box center [85, 169] width 19 height 19
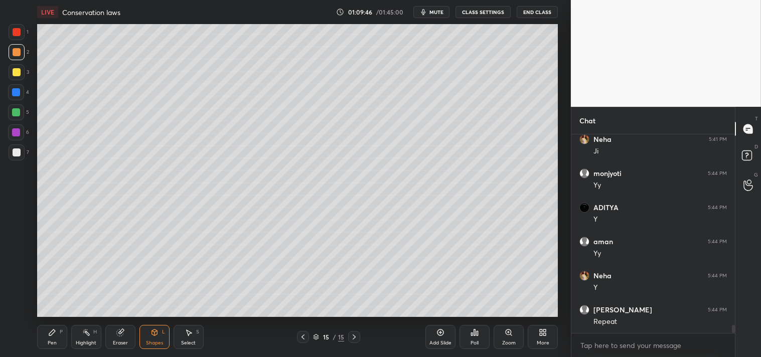
click at [47, 340] on div "Pen P" at bounding box center [52, 337] width 30 height 24
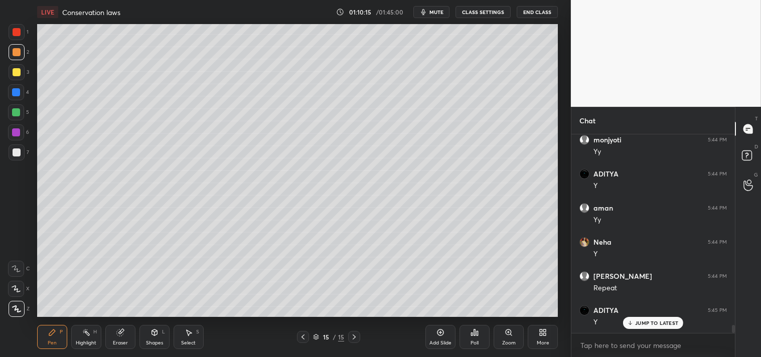
click at [77, 330] on div "Highlight H" at bounding box center [86, 337] width 30 height 24
click at [79, 330] on div "Highlight H" at bounding box center [86, 337] width 30 height 24
click at [47, 335] on div "Pen P" at bounding box center [52, 337] width 30 height 24
click at [50, 335] on icon at bounding box center [52, 333] width 6 height 6
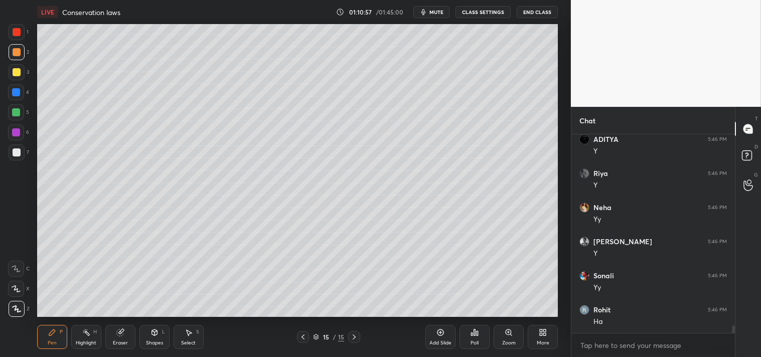
scroll to position [5040, 0]
click at [74, 335] on div "Highlight H" at bounding box center [86, 337] width 30 height 24
click at [69, 335] on div "Pen P Highlight H Eraser Shapes L Select S" at bounding box center [134, 337] width 194 height 24
click at [50, 333] on icon at bounding box center [52, 333] width 6 height 6
click at [51, 333] on icon at bounding box center [52, 333] width 6 height 6
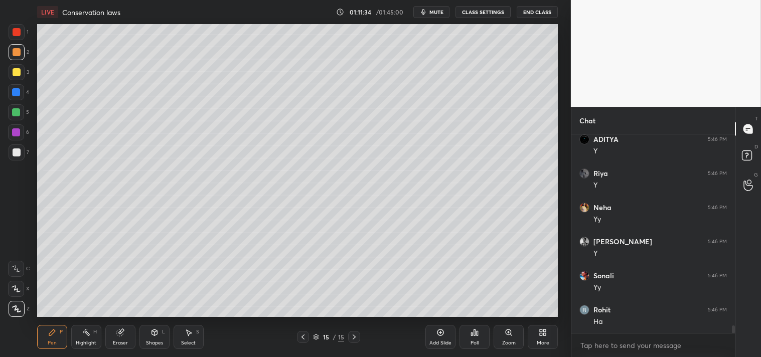
click at [16, 158] on div at bounding box center [17, 153] width 16 height 16
click at [20, 159] on div at bounding box center [17, 153] width 16 height 16
click at [20, 278] on div "X" at bounding box center [19, 287] width 22 height 20
click at [28, 281] on div "X" at bounding box center [19, 289] width 22 height 16
click at [22, 261] on div at bounding box center [16, 269] width 16 height 16
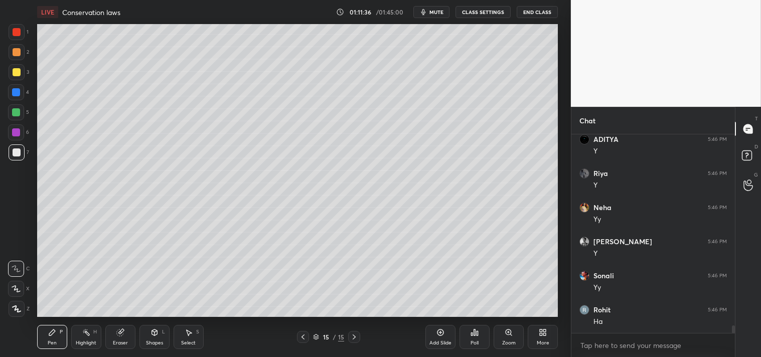
click at [19, 265] on icon at bounding box center [16, 268] width 9 height 7
click at [79, 327] on div "Highlight H" at bounding box center [86, 337] width 30 height 24
click at [87, 329] on icon at bounding box center [86, 333] width 8 height 8
click at [54, 337] on div "Pen P" at bounding box center [52, 337] width 30 height 24
click at [48, 341] on div "Pen" at bounding box center [52, 343] width 9 height 5
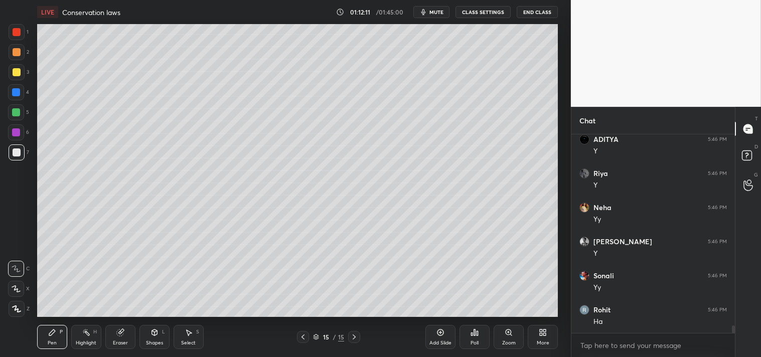
scroll to position [5074, 0]
click at [86, 335] on icon at bounding box center [86, 333] width 8 height 8
click at [93, 335] on div "Highlight H" at bounding box center [86, 337] width 30 height 24
click at [56, 336] on icon at bounding box center [52, 333] width 8 height 8
click at [56, 337] on div "Pen P" at bounding box center [52, 337] width 30 height 24
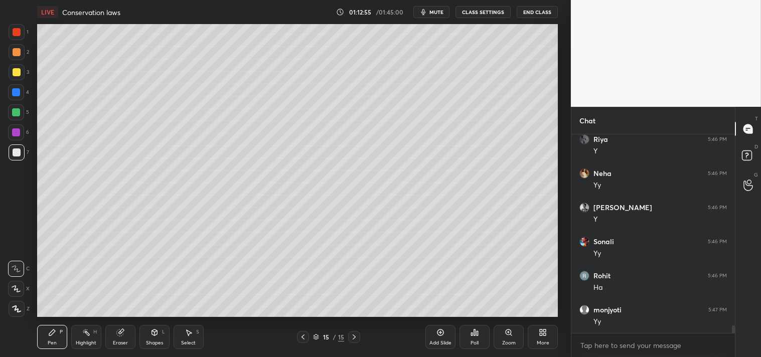
click at [444, 335] on icon at bounding box center [441, 333] width 8 height 8
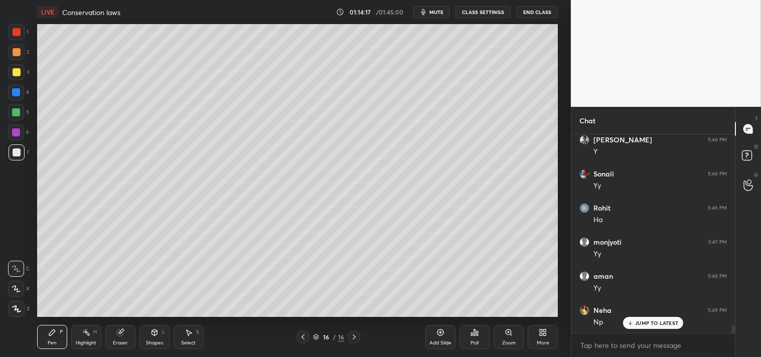
scroll to position [5176, 0]
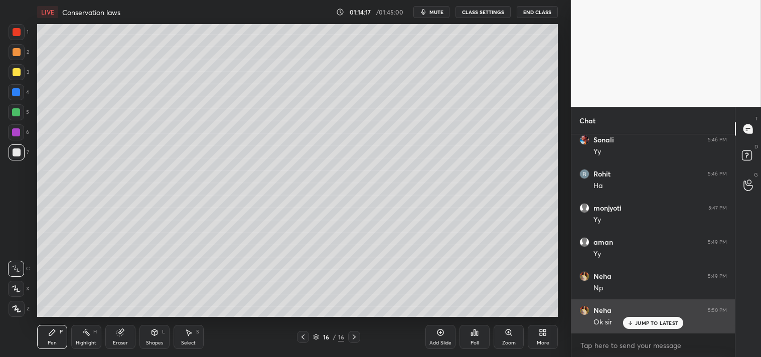
click at [647, 322] on p "JUMP TO LATEST" at bounding box center [656, 323] width 43 height 6
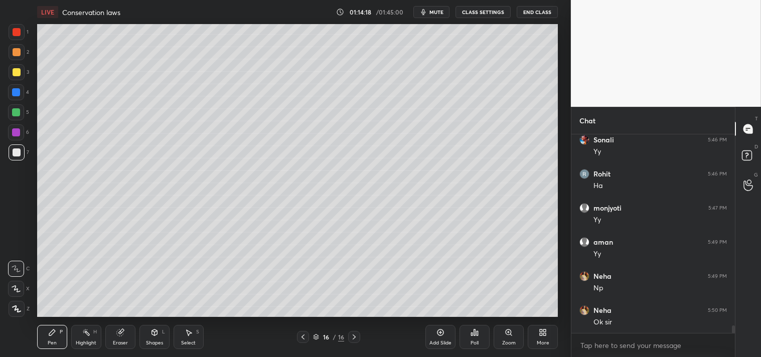
click at [477, 337] on icon at bounding box center [475, 333] width 8 height 8
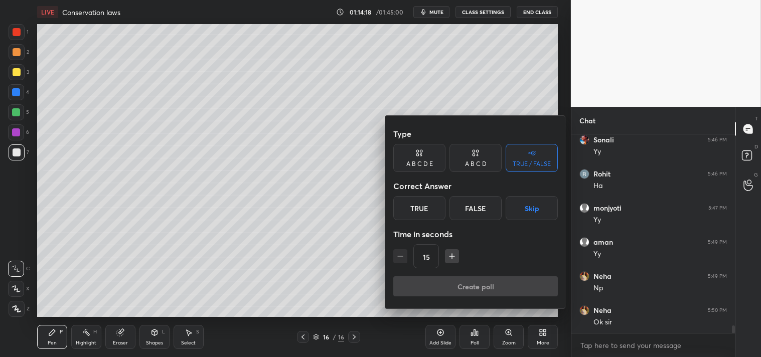
scroll to position [5211, 0]
click at [414, 211] on div "True" at bounding box center [419, 208] width 52 height 24
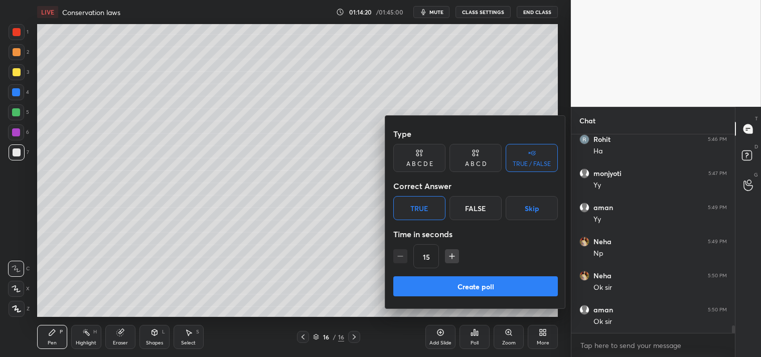
scroll to position [5245, 0]
click at [451, 285] on button "Create poll" at bounding box center [475, 287] width 165 height 20
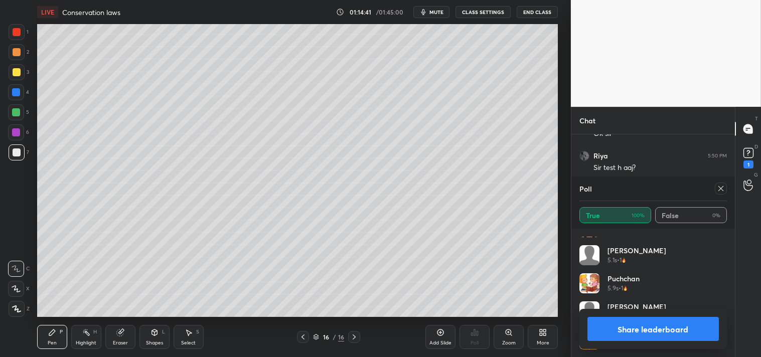
scroll to position [5502, 0]
click at [722, 186] on icon at bounding box center [721, 189] width 8 height 8
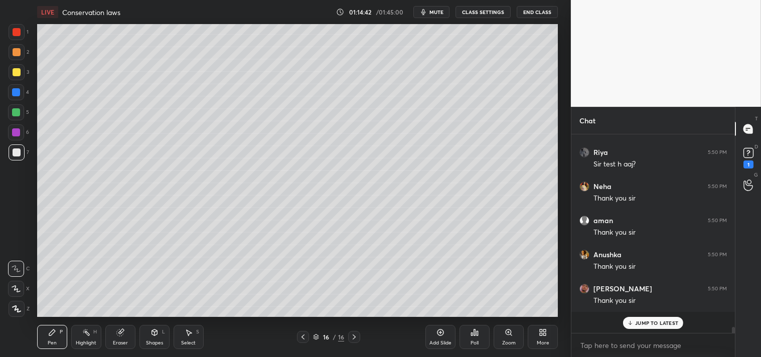
scroll to position [195, 161]
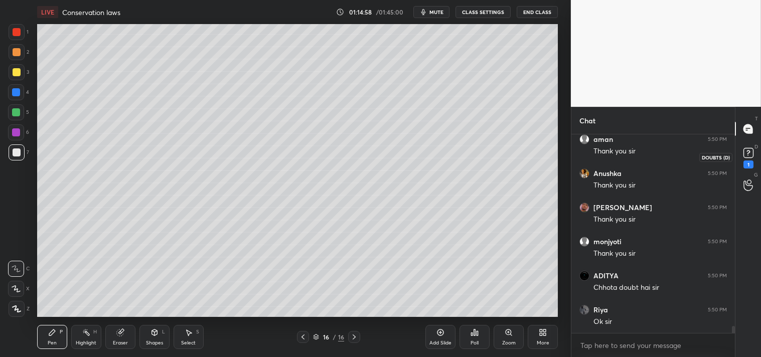
click at [758, 150] on div "1" at bounding box center [749, 157] width 20 height 18
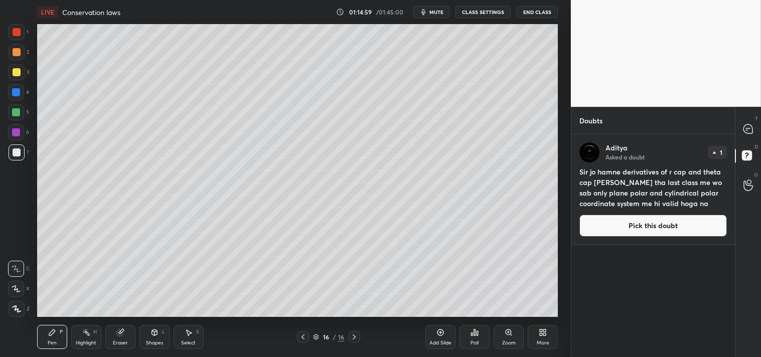
click at [639, 230] on button "Pick this doubt" at bounding box center [654, 226] width 148 height 22
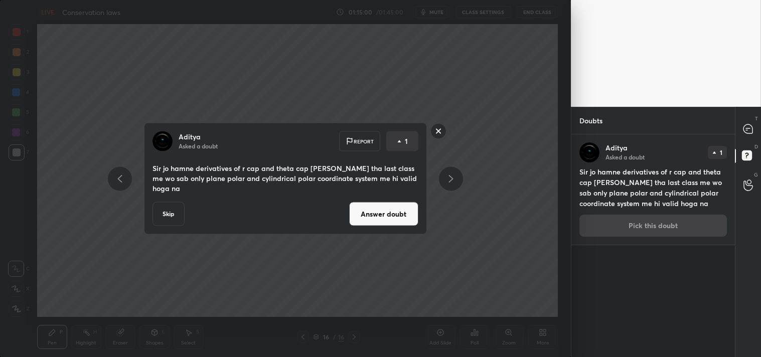
click at [377, 211] on button "Answer doubt" at bounding box center [383, 214] width 69 height 24
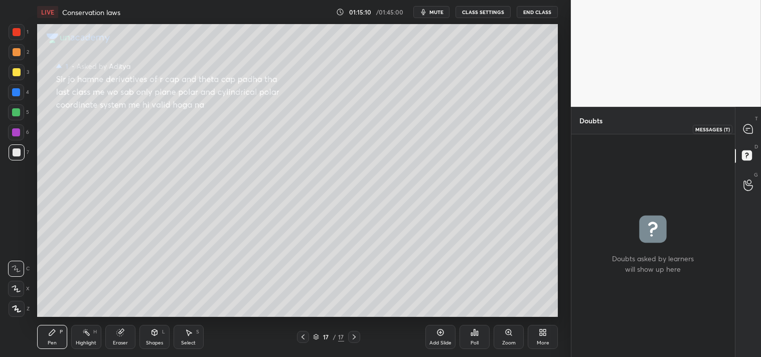
click at [755, 128] on div at bounding box center [749, 129] width 20 height 18
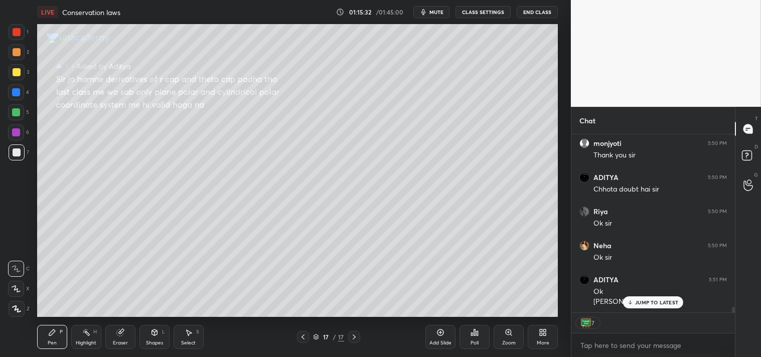
click at [442, 11] on span "mute" at bounding box center [437, 12] width 14 height 7
click at [528, 12] on button "End Class" at bounding box center [537, 12] width 41 height 12
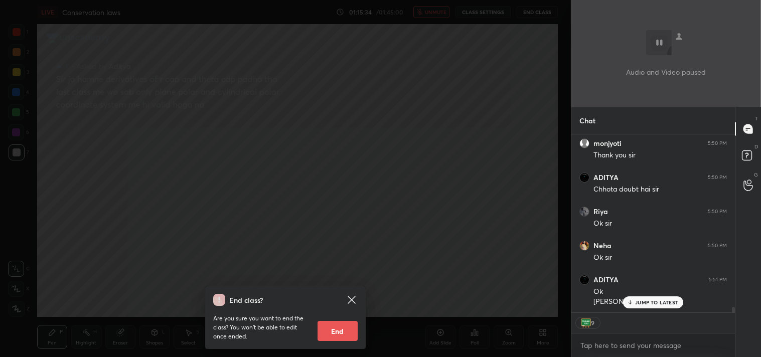
click at [375, 202] on div "End class? Are you sure you want to end the class? You won’t be able to edit on…" at bounding box center [285, 178] width 571 height 357
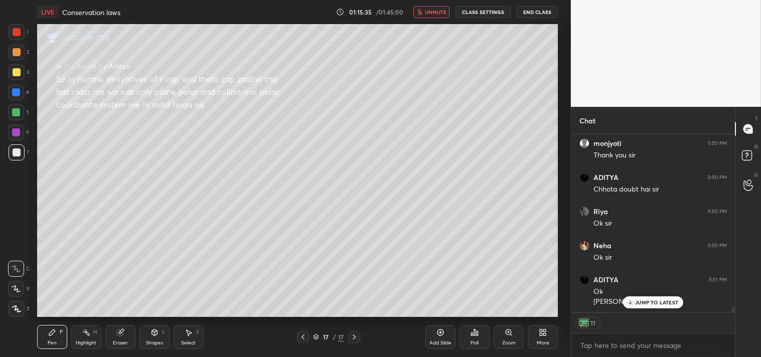
click at [483, 17] on button "CLASS SETTINGS" at bounding box center [483, 12] width 55 height 12
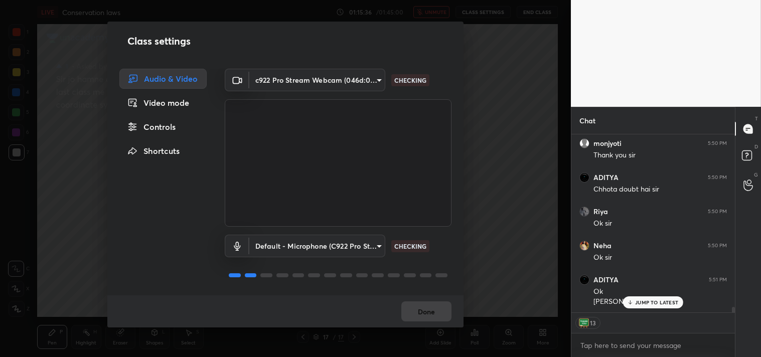
click at [283, 79] on body "1 2 3 4 5 6 7 C X Z C X Z E E Erase all H H LIVE Conservation laws 01:15:36 / 0…" at bounding box center [380, 178] width 761 height 357
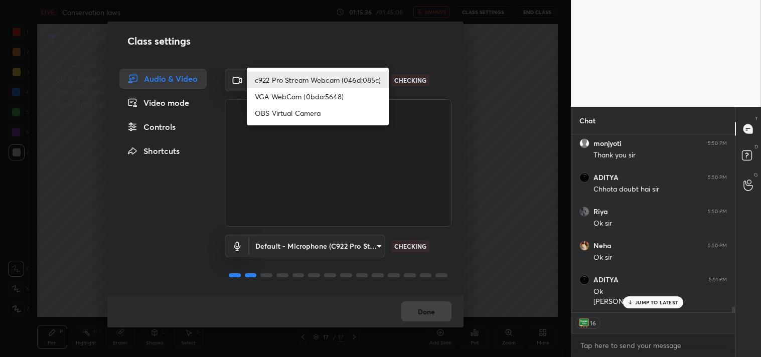
type textarea "x"
click at [272, 111] on li "OBS Virtual Camera" at bounding box center [318, 113] width 142 height 17
type input "64645b19d528b3ac785889237b1a364f3b7ccd5da23f372116afb1703458f4fd"
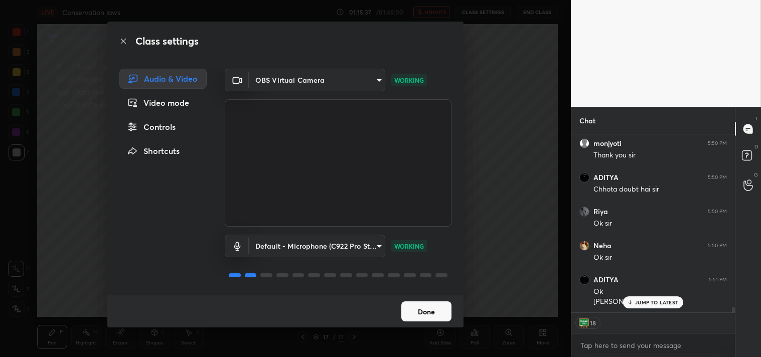
click at [421, 309] on button "Done" at bounding box center [426, 312] width 50 height 20
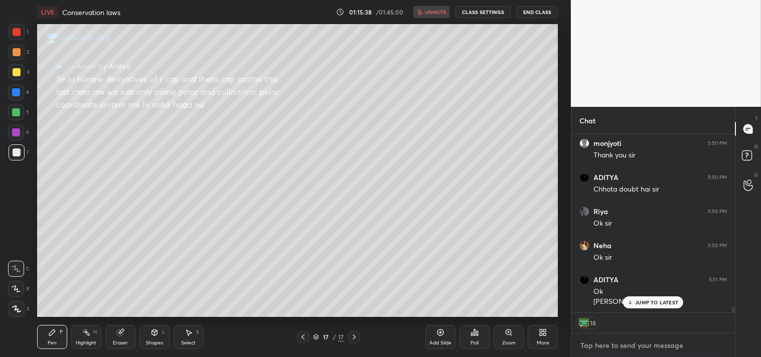
click at [608, 347] on textarea at bounding box center [654, 346] width 148 height 16
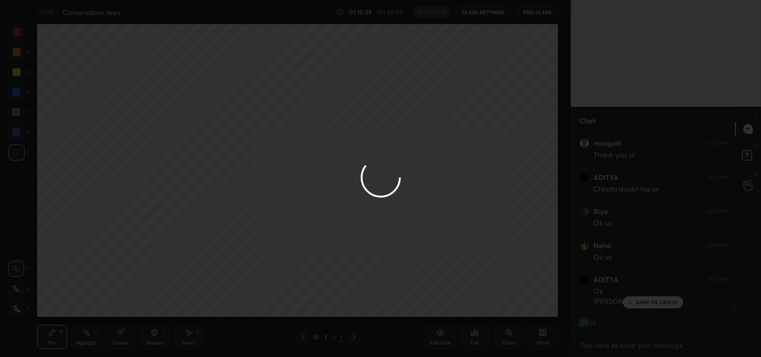
type textarea "x"
type textarea "C"
type textarea "x"
type textarea "CL"
type textarea "x"
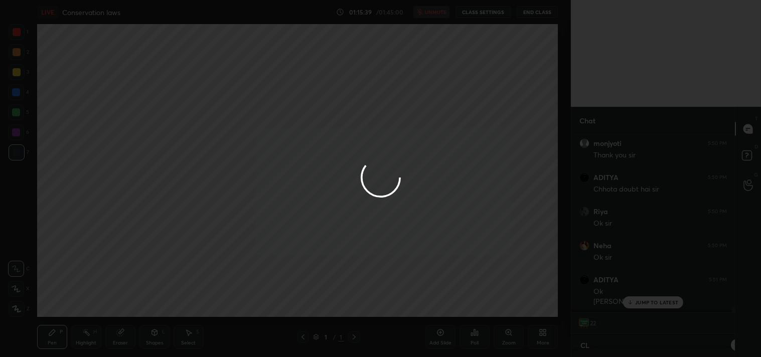
type textarea "CLA"
type textarea "x"
type textarea "CLAS"
type textarea "x"
type textarea "CLASS"
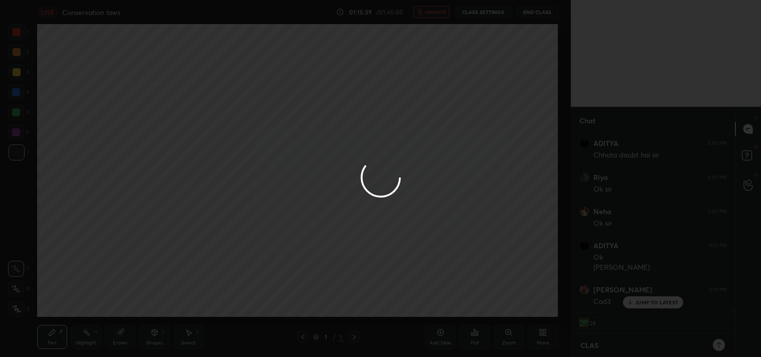
type textarea "x"
type textarea "CLASS"
type textarea "x"
type textarea "CLASS O"
type textarea "x"
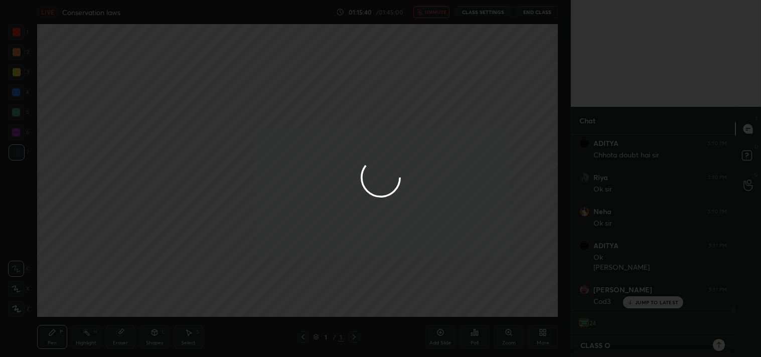
type textarea "CLASS OV"
type textarea "x"
type textarea "CLASS OVE"
type textarea "x"
type textarea "CLASS OVER"
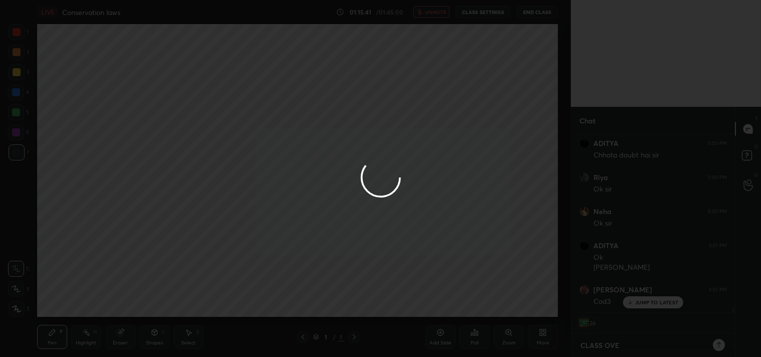
type textarea "x"
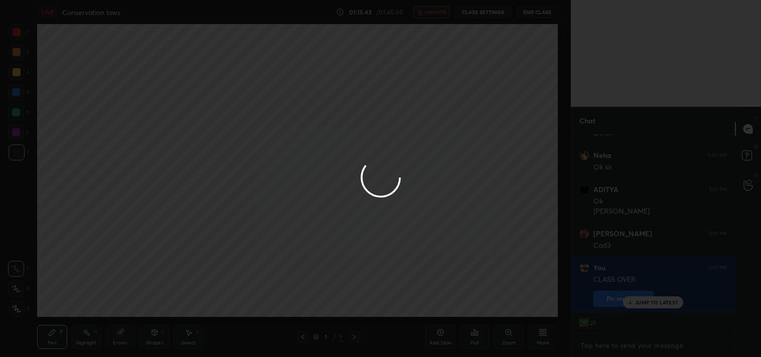
scroll to position [5931, 0]
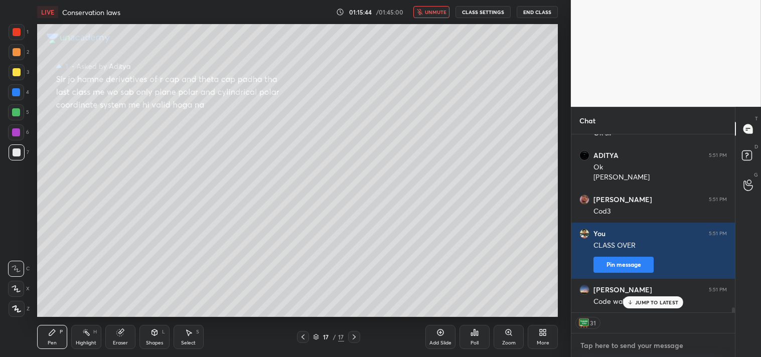
type textarea "x"
type textarea "N"
type textarea "x"
type textarea "NO"
type textarea "x"
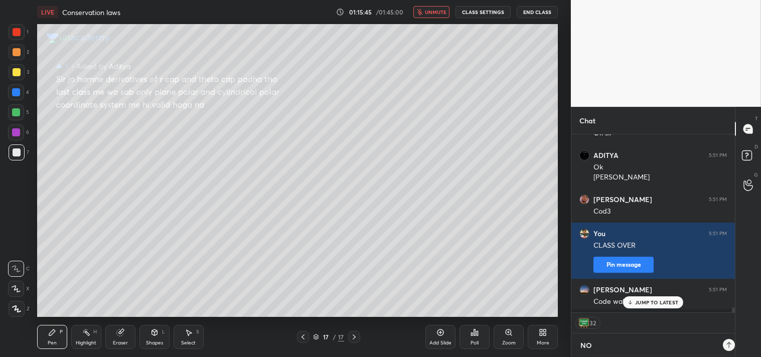
scroll to position [220, 161]
type textarea "NOC"
type textarea "x"
type textarea "NOCO"
type textarea "x"
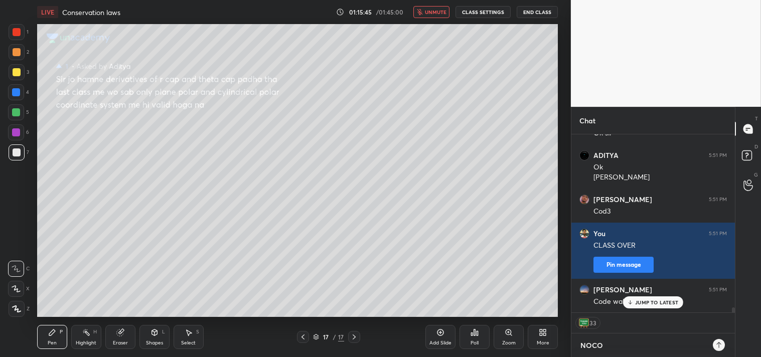
type textarea "NOCOC"
type textarea "x"
type textarea "NOCOCD"
type textarea "x"
type textarea "NOCOCDE"
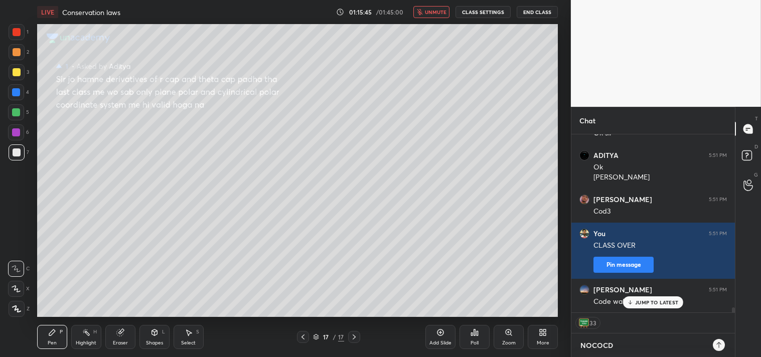
type textarea "x"
type textarea "NOCOCDED"
type textarea "x"
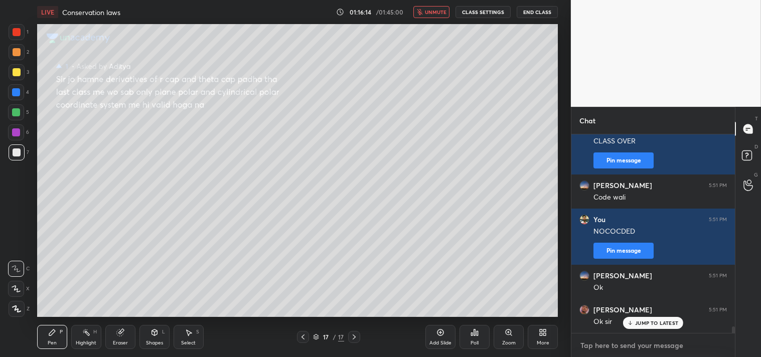
scroll to position [3, 3]
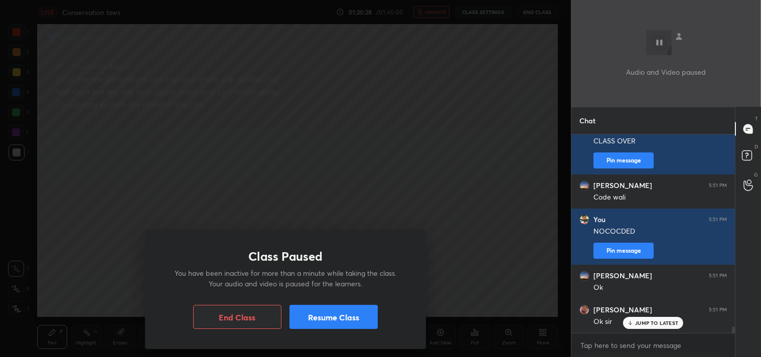
click at [316, 321] on button "Resume Class" at bounding box center [334, 317] width 88 height 24
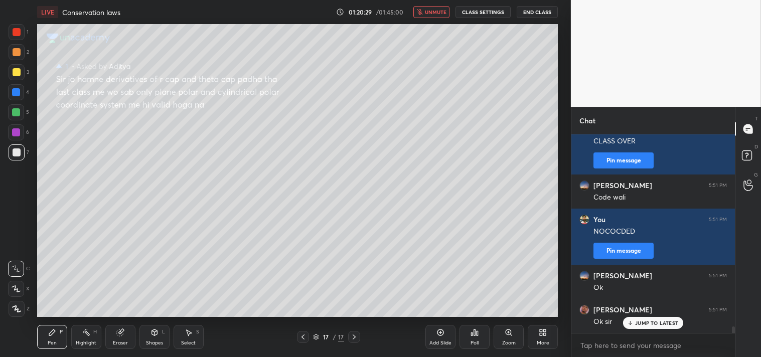
click at [529, 8] on button "End Class" at bounding box center [537, 12] width 41 height 12
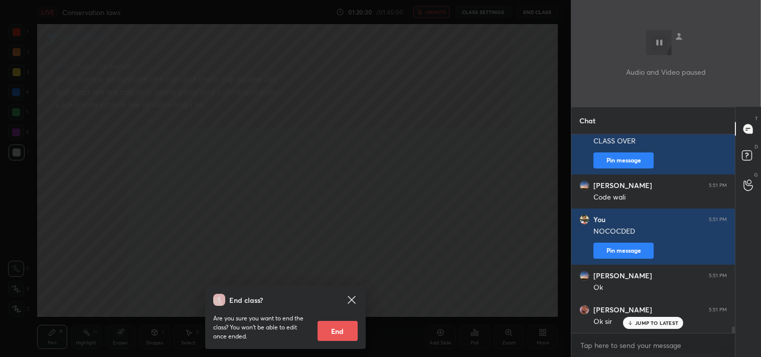
click at [348, 335] on button "End" at bounding box center [338, 331] width 40 height 20
type textarea "x"
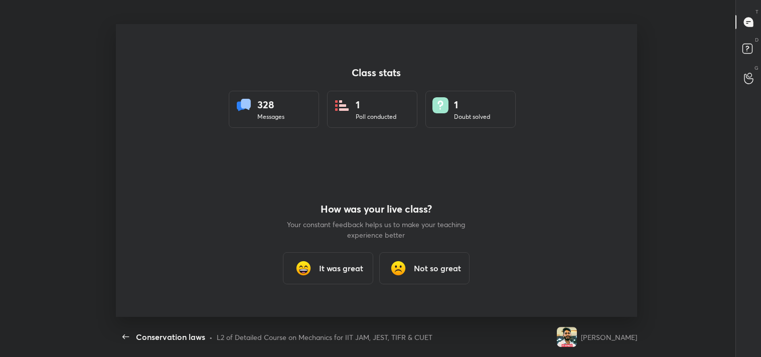
scroll to position [0, 0]
